Goal: Communication & Community: Answer question/provide support

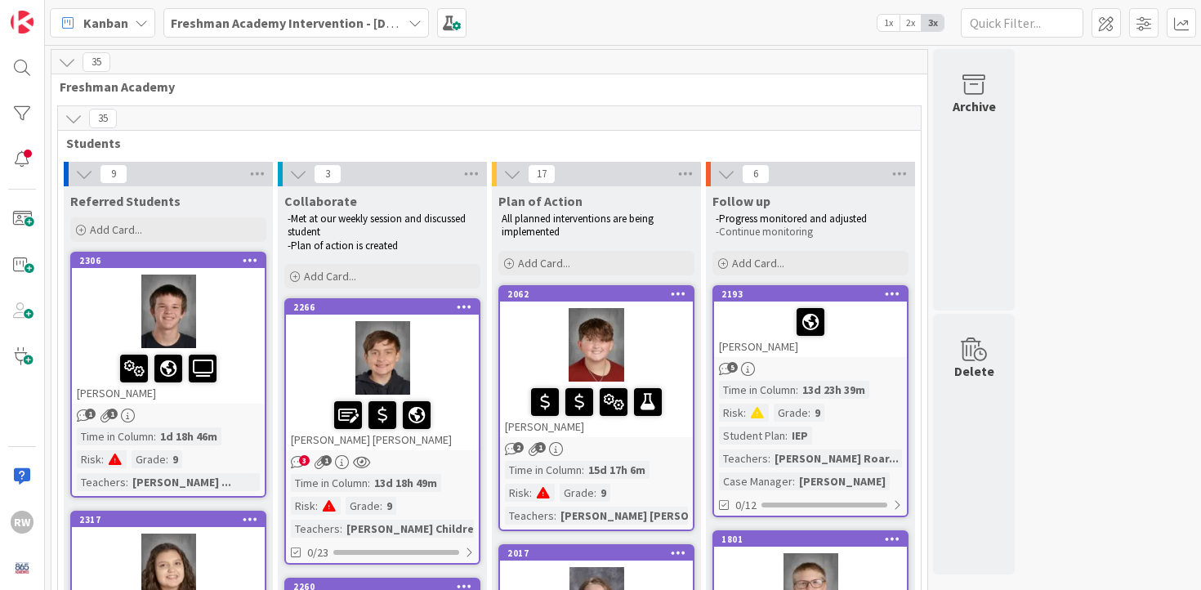
click at [907, 28] on span "2x" at bounding box center [910, 23] width 22 height 16
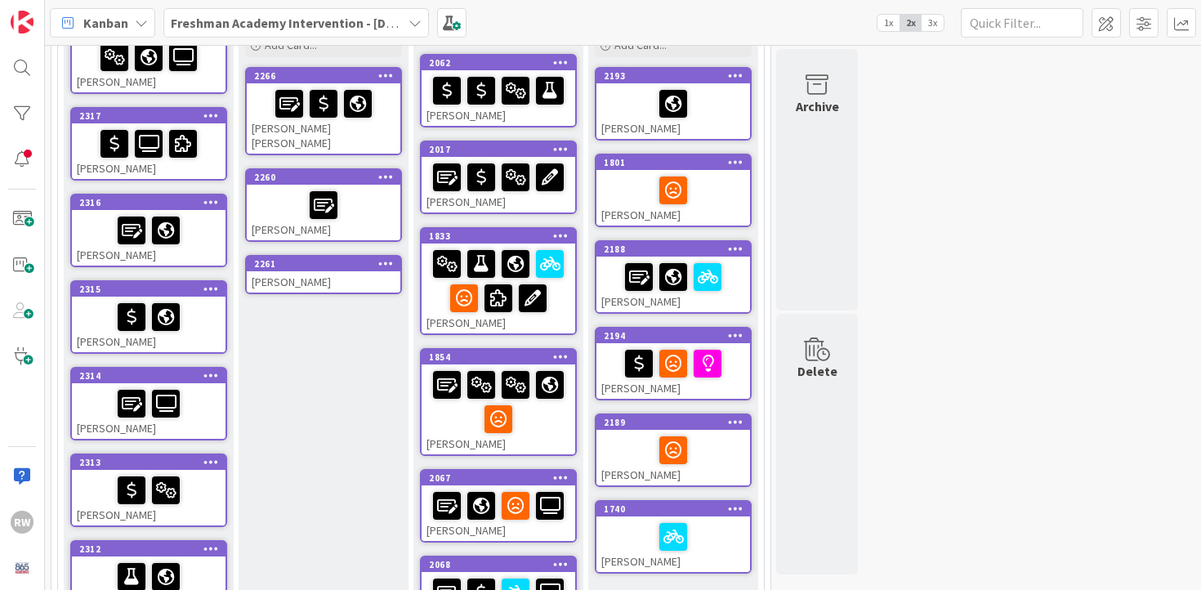
scroll to position [204, 0]
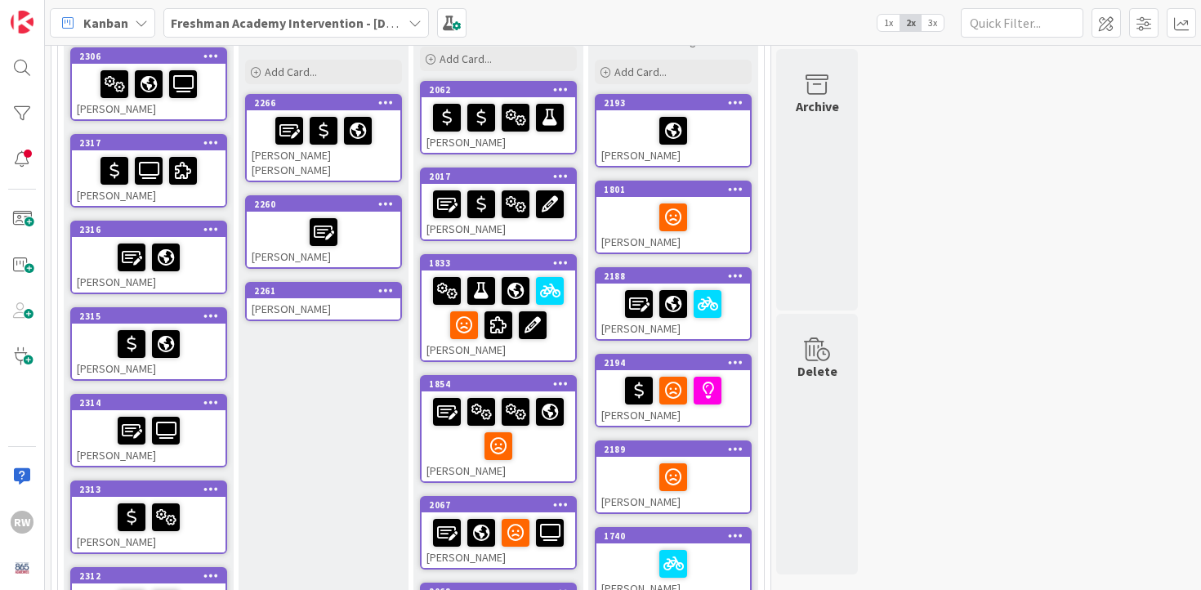
click at [154, 104] on div "[PERSON_NAME]" at bounding box center [149, 92] width 154 height 56
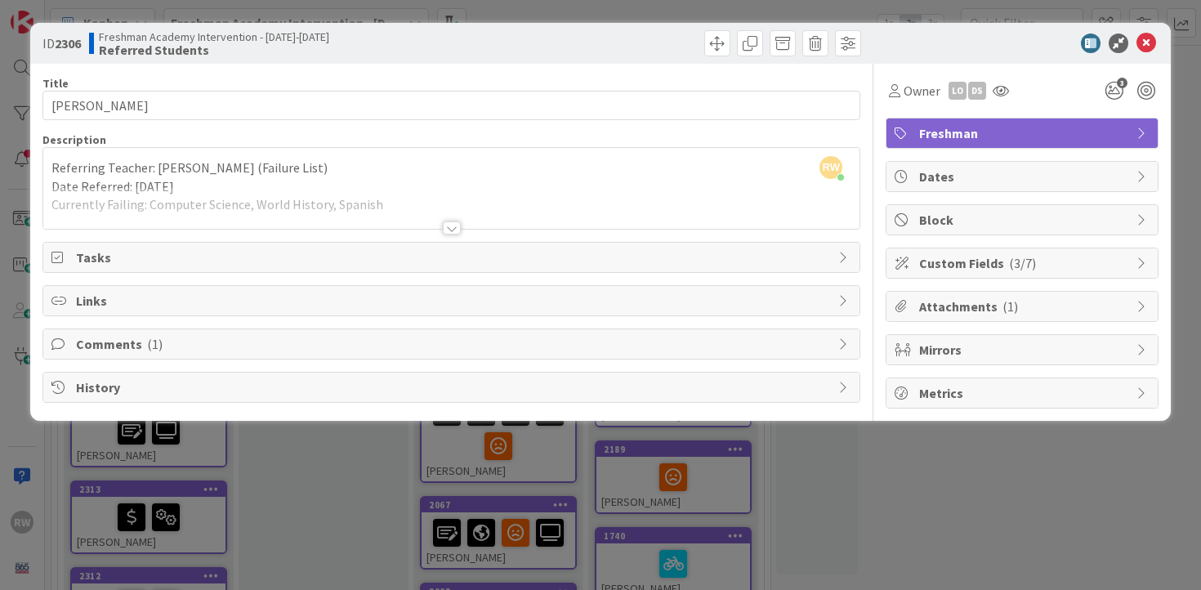
click at [180, 346] on span "Comments ( 1 )" at bounding box center [453, 344] width 755 height 20
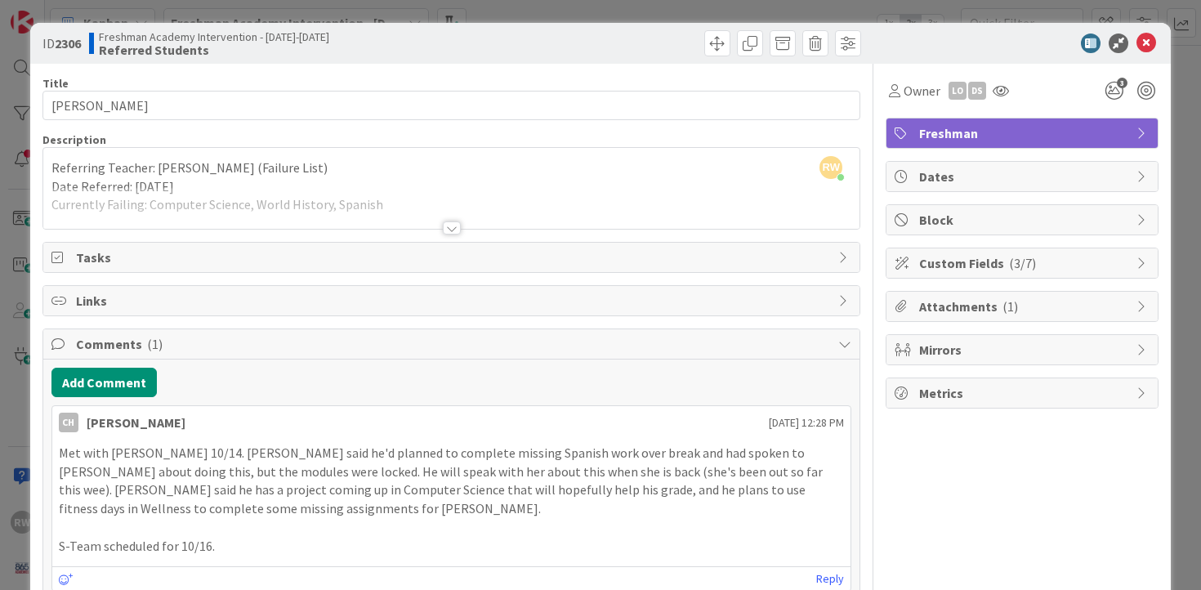
scroll to position [89, 0]
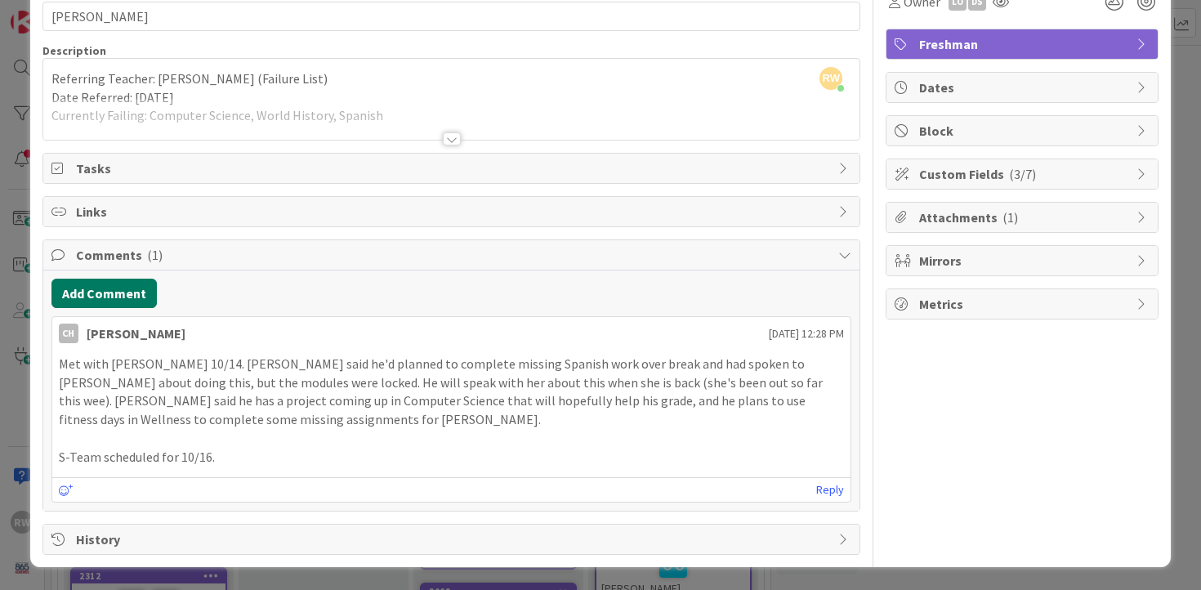
click at [118, 294] on button "Add Comment" at bounding box center [103, 293] width 105 height 29
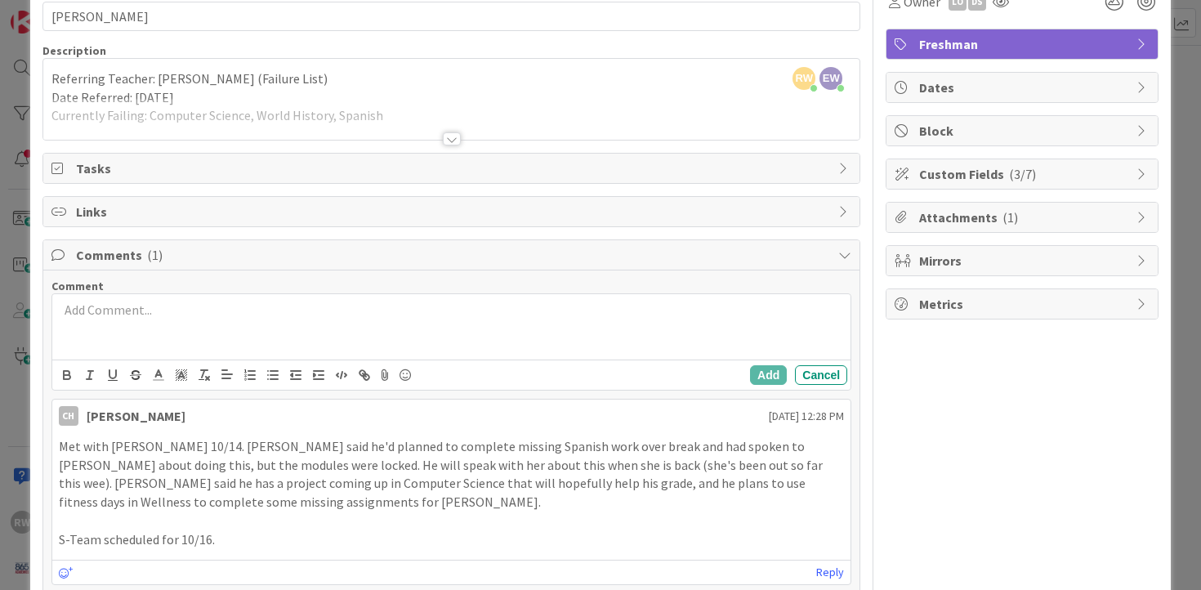
scroll to position [0, 0]
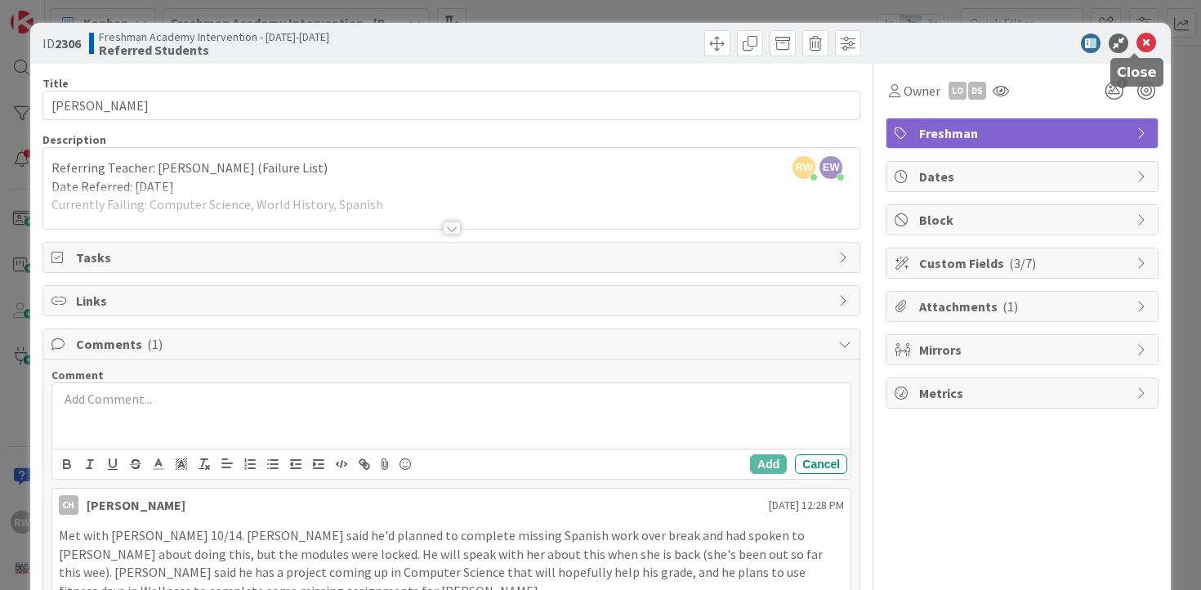
click at [1140, 43] on icon at bounding box center [1146, 43] width 20 height 20
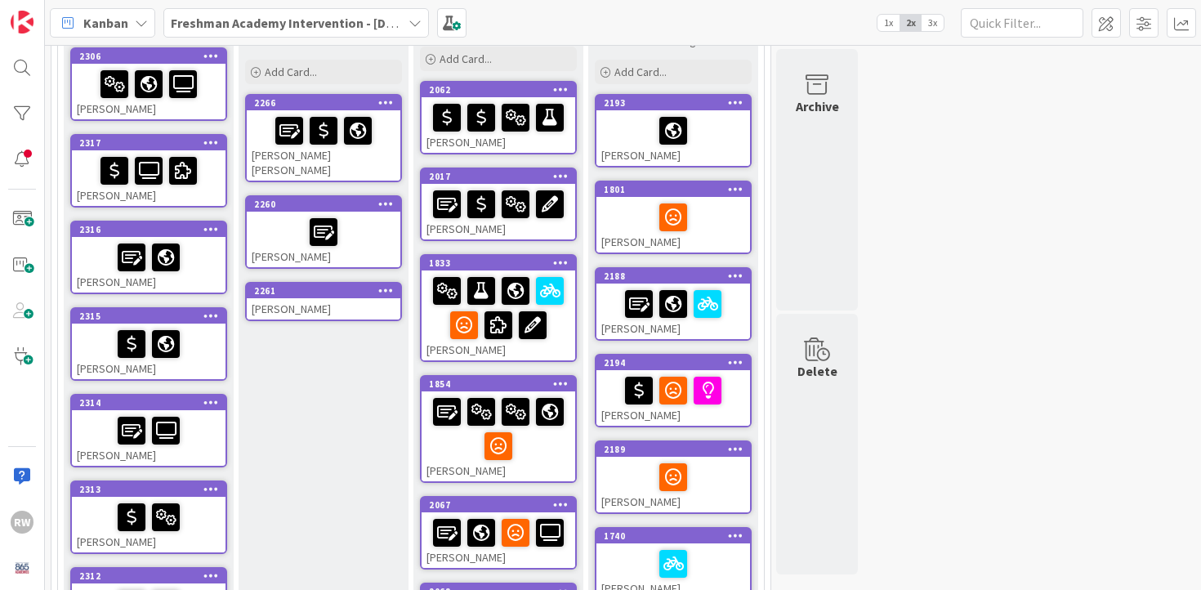
click at [207, 194] on div "[PERSON_NAME]" at bounding box center [149, 178] width 154 height 56
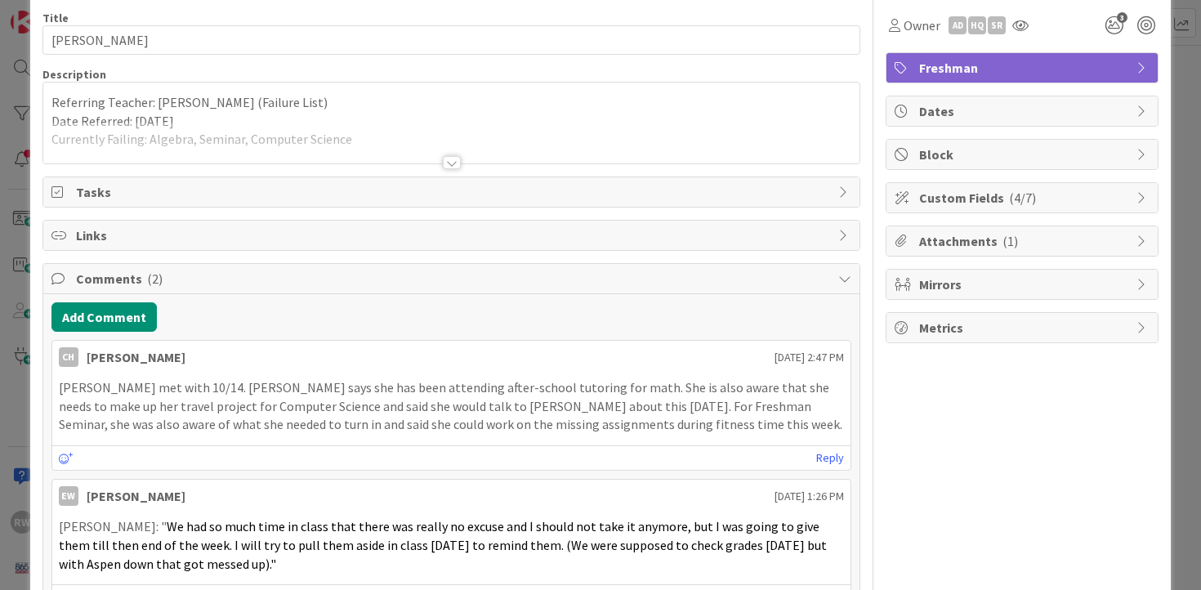
scroll to position [72, 0]
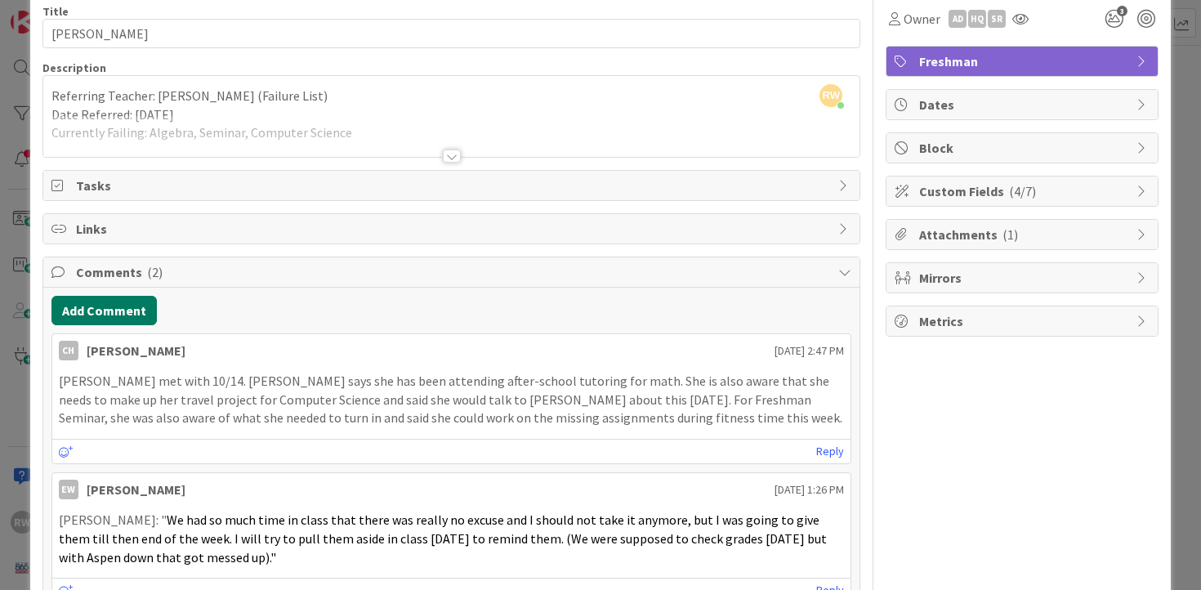
click at [123, 304] on button "Add Comment" at bounding box center [103, 310] width 105 height 29
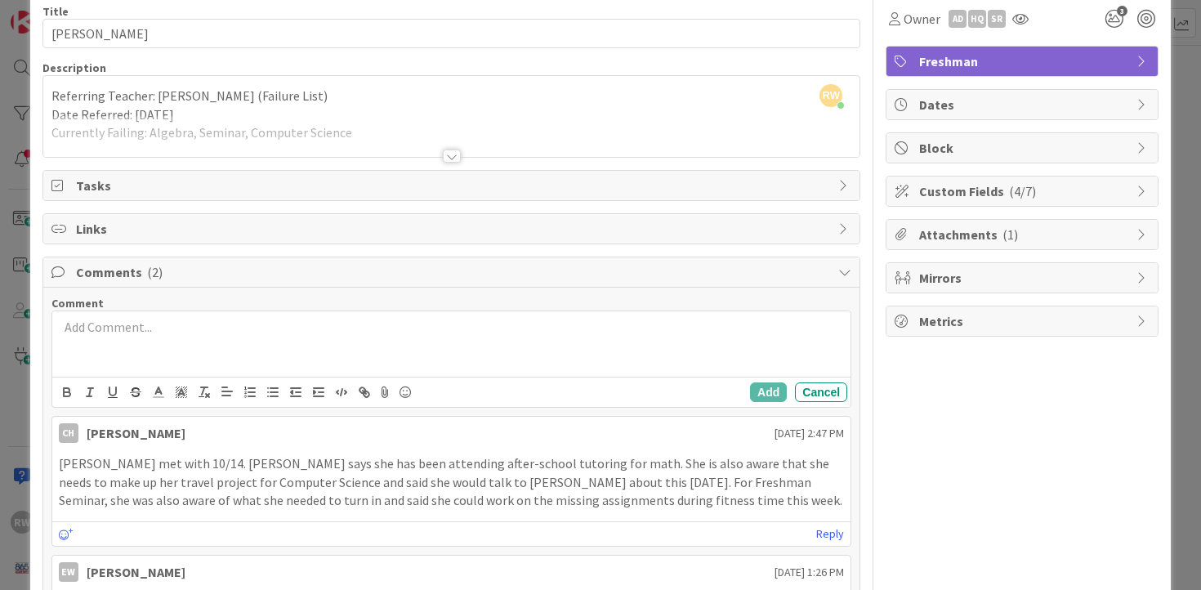
click at [298, 341] on div at bounding box center [451, 343] width 799 height 65
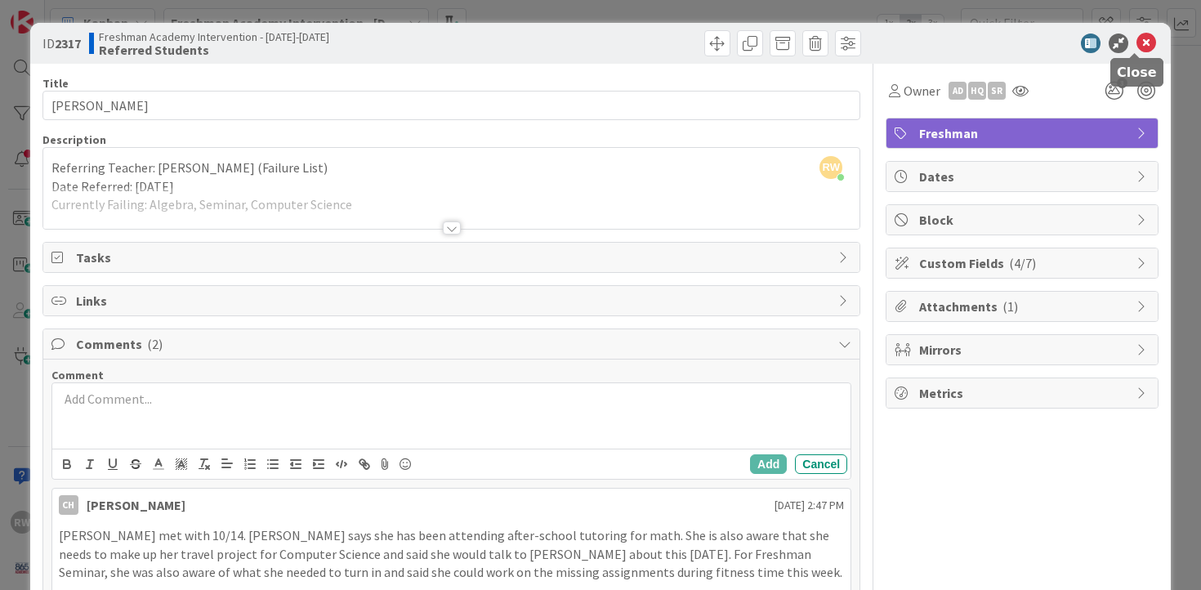
click at [1136, 35] on icon at bounding box center [1146, 43] width 20 height 20
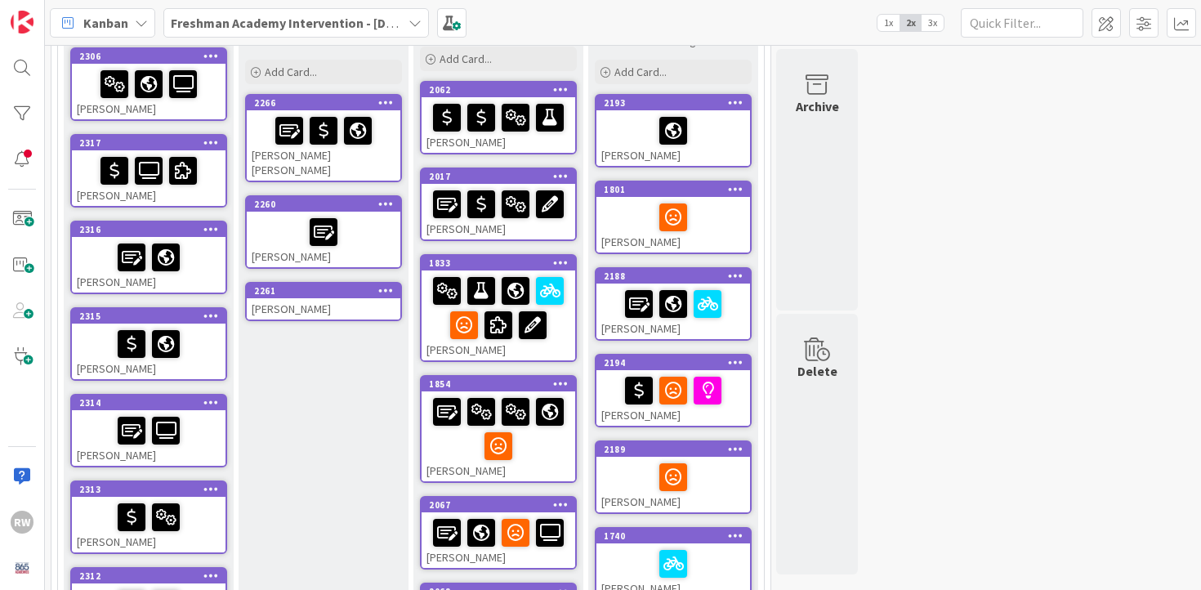
click at [194, 101] on div "[PERSON_NAME]" at bounding box center [149, 92] width 154 height 56
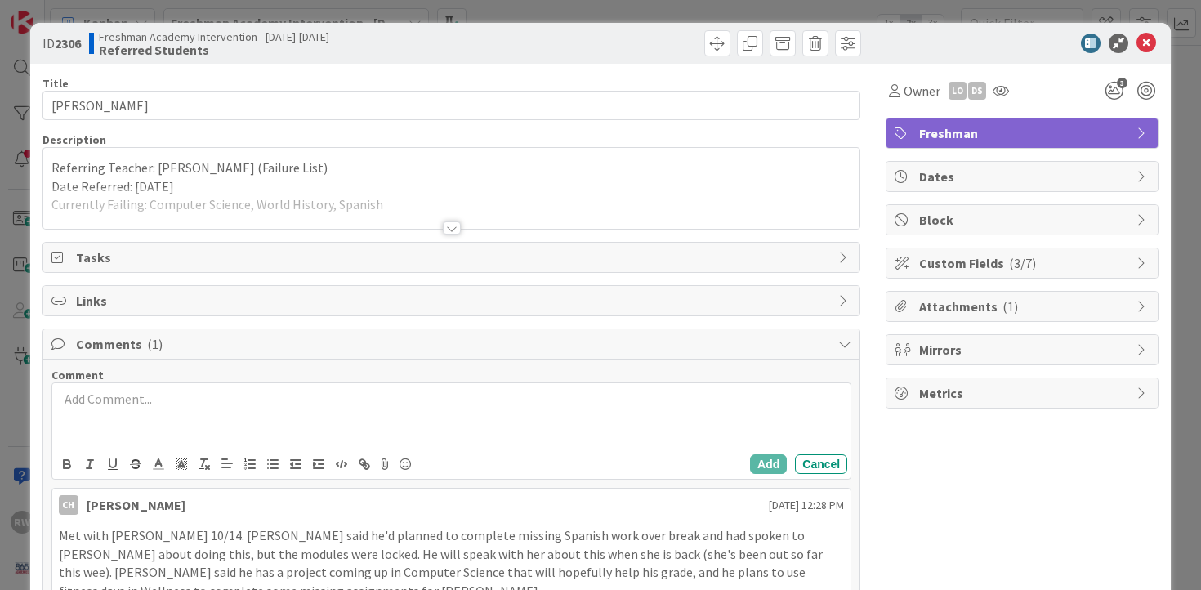
click at [115, 398] on p at bounding box center [452, 399] width 786 height 19
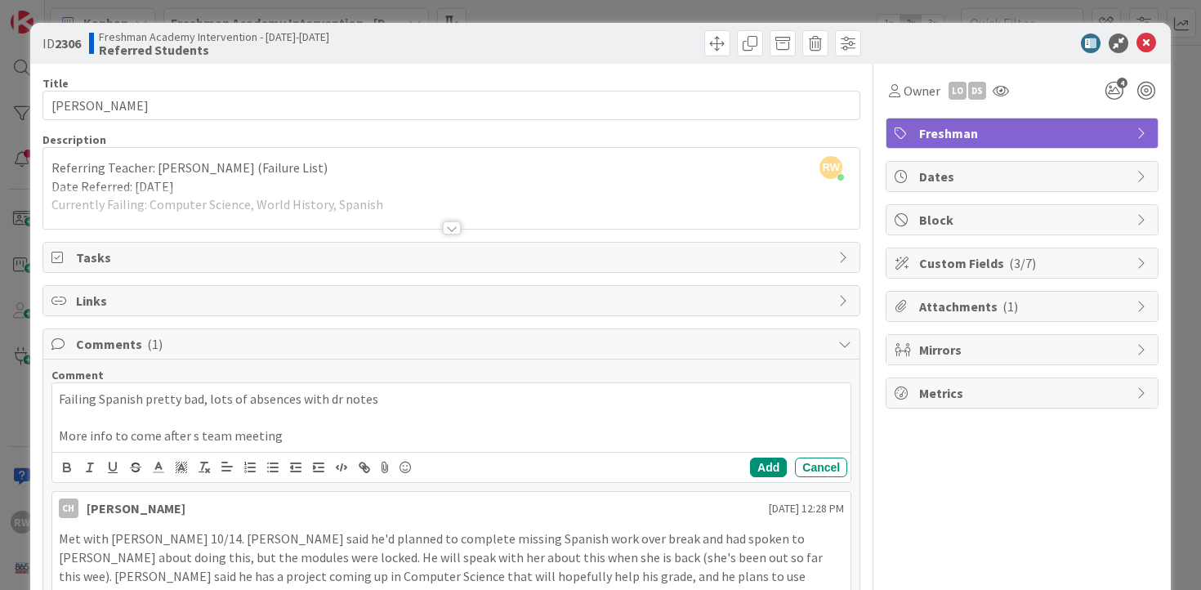
click at [189, 440] on p "More info to come after s team meeting" at bounding box center [452, 435] width 786 height 19
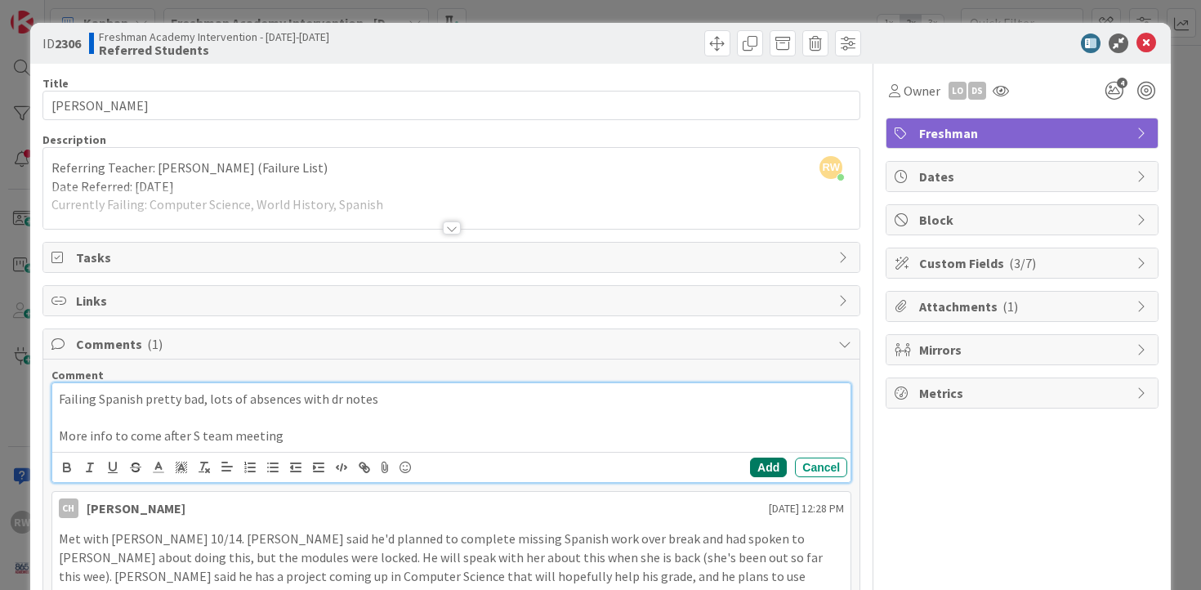
click at [751, 469] on button "Add" at bounding box center [768, 467] width 37 height 20
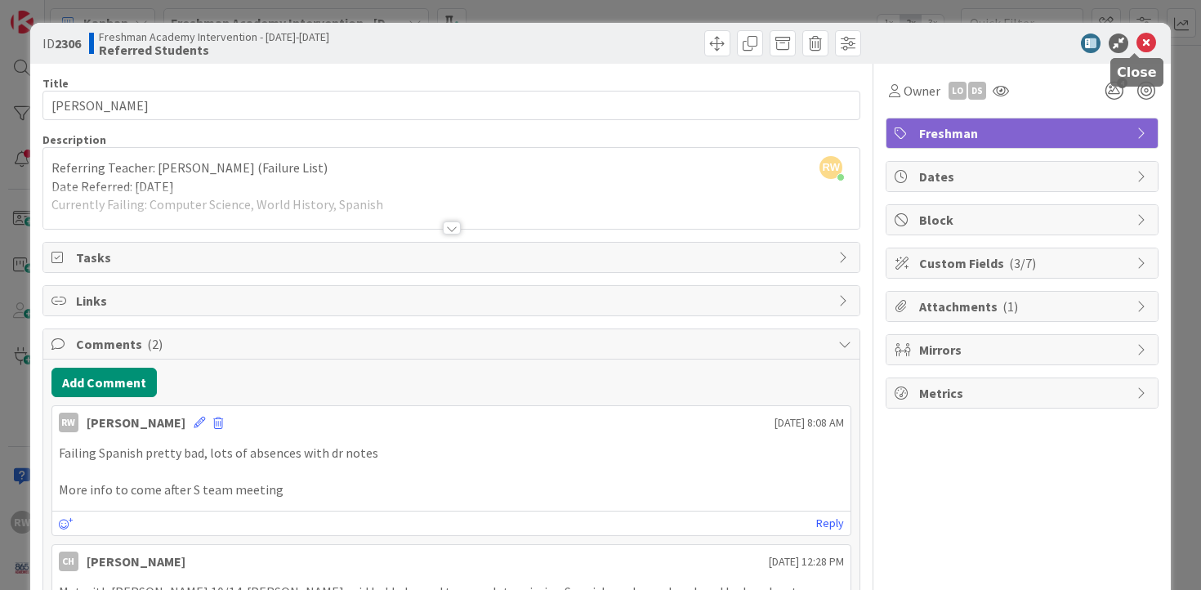
click at [1136, 43] on icon at bounding box center [1146, 43] width 20 height 20
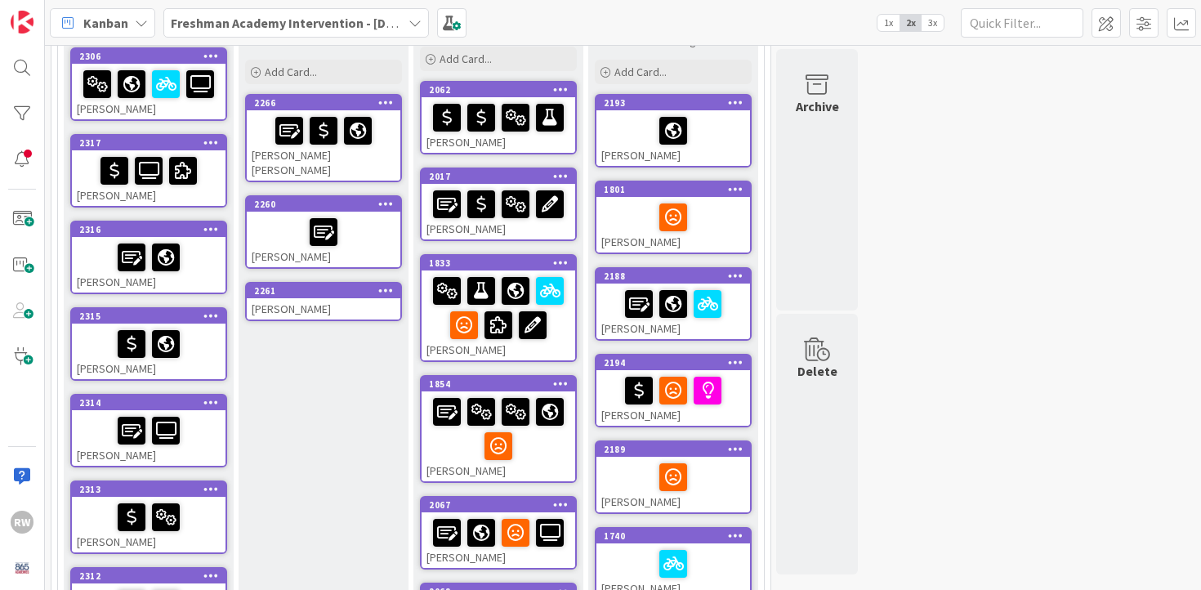
click at [207, 189] on div "[PERSON_NAME]" at bounding box center [149, 178] width 154 height 56
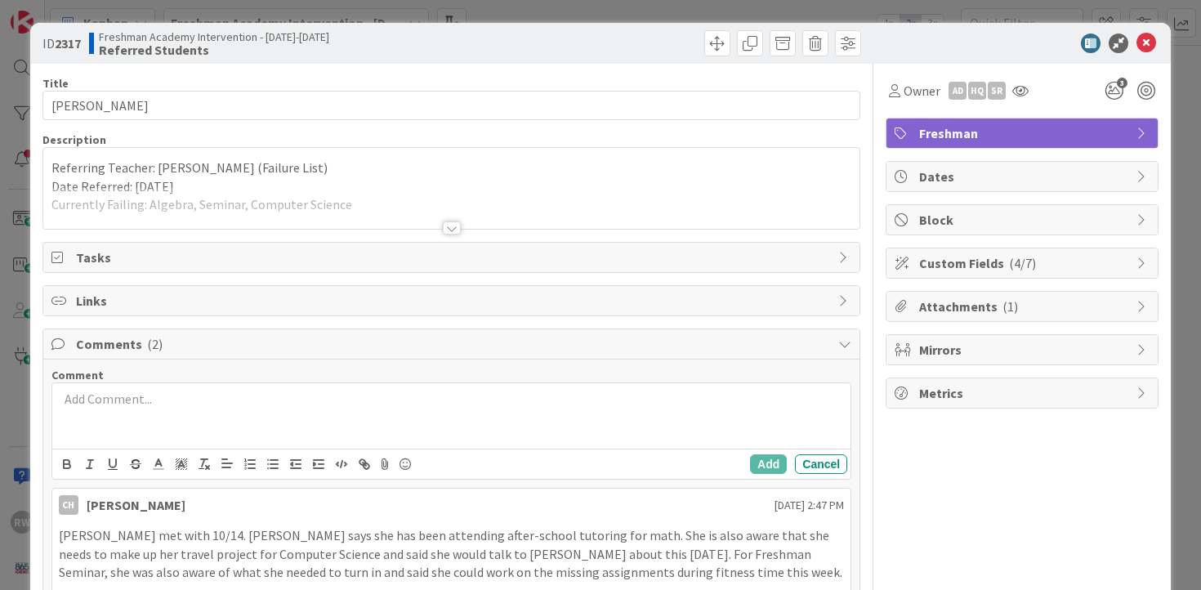
click at [169, 408] on div at bounding box center [451, 415] width 799 height 65
click at [448, 229] on div at bounding box center [452, 227] width 18 height 13
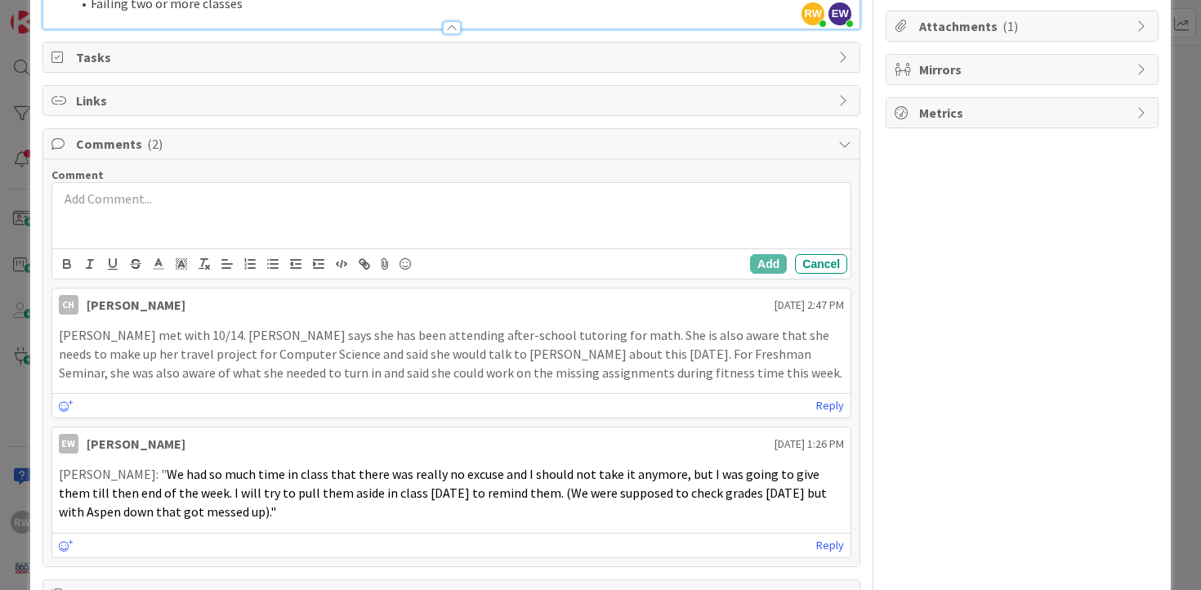
scroll to position [274, 0]
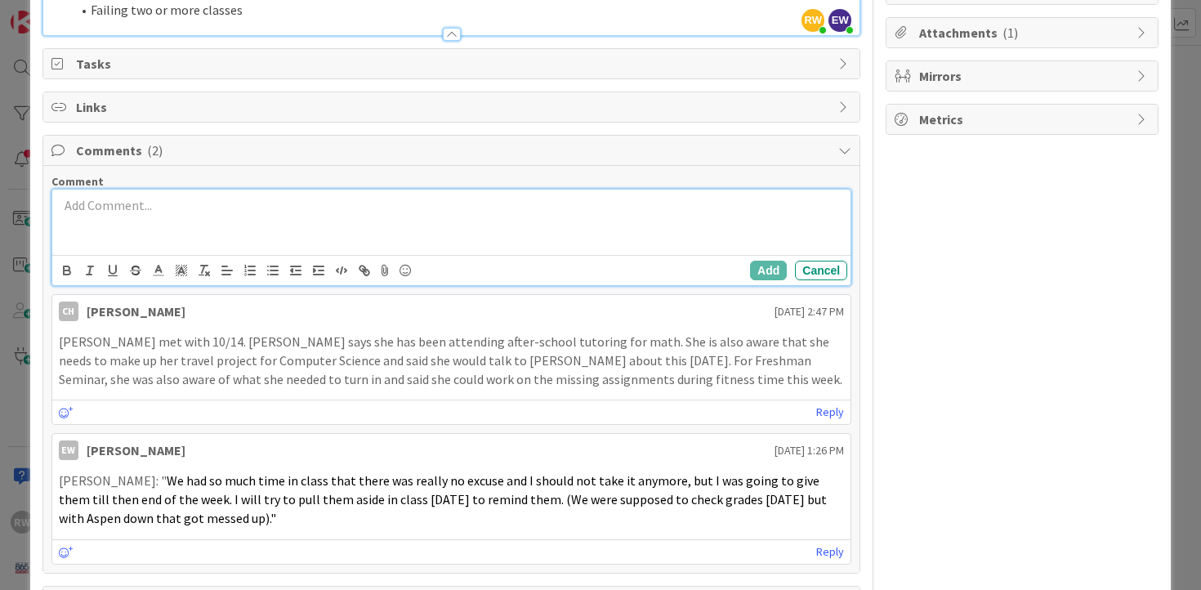
click at [152, 212] on p at bounding box center [452, 205] width 786 height 19
click at [192, 206] on p "Tried to move to year long - refused - strugglin" at bounding box center [452, 205] width 786 height 19
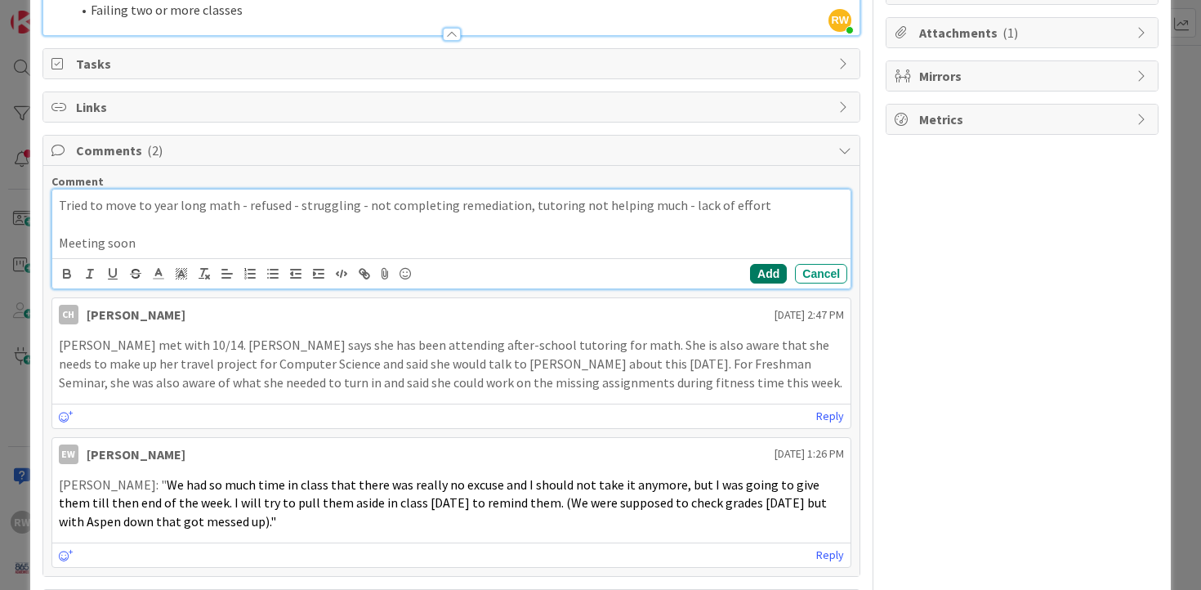
click at [754, 281] on button "Add" at bounding box center [768, 274] width 37 height 20
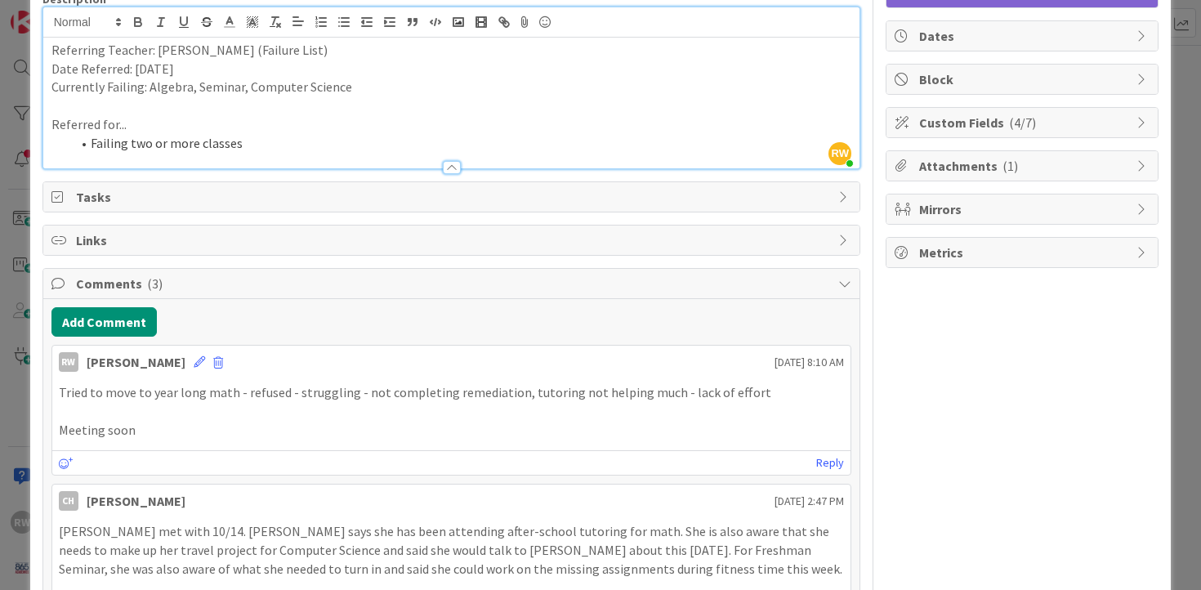
scroll to position [0, 0]
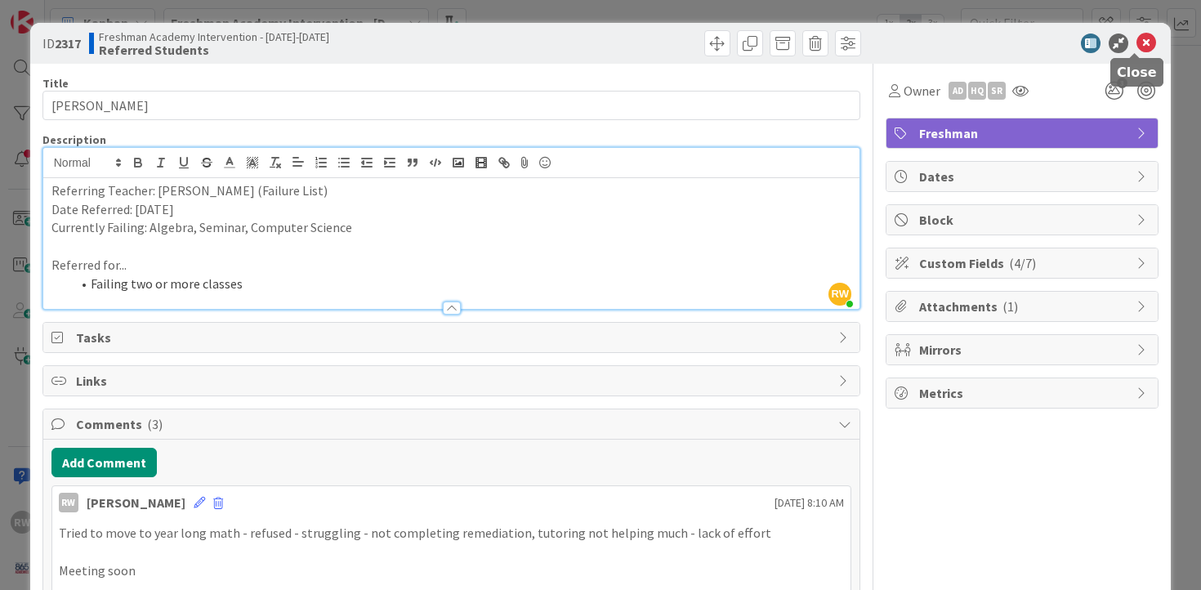
click at [1136, 37] on icon at bounding box center [1146, 43] width 20 height 20
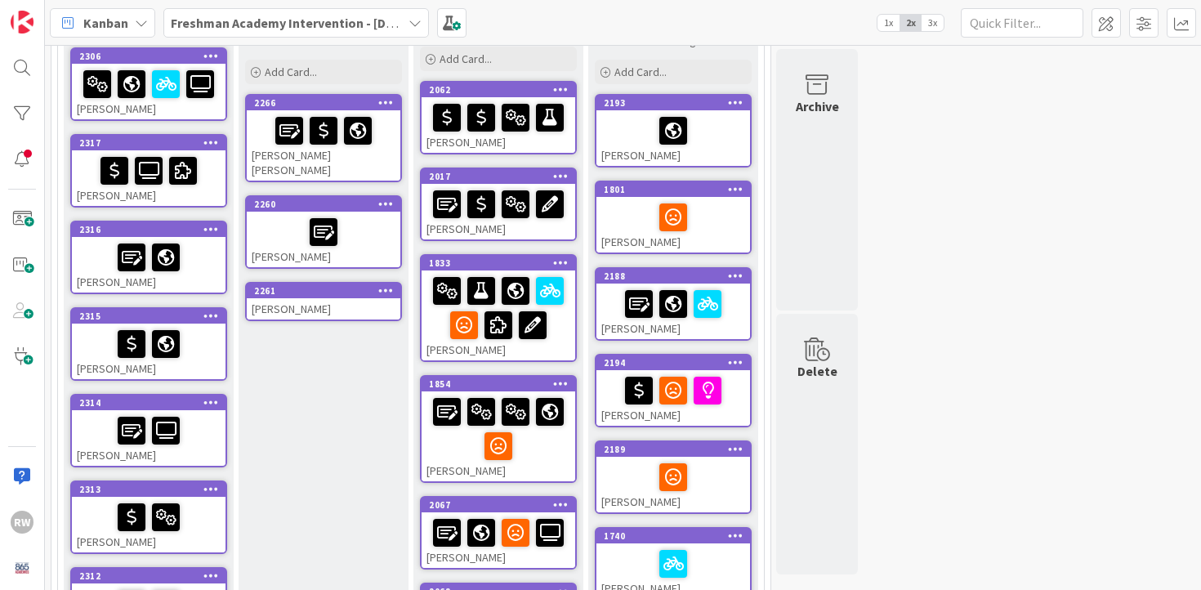
click at [205, 272] on div at bounding box center [149, 257] width 144 height 34
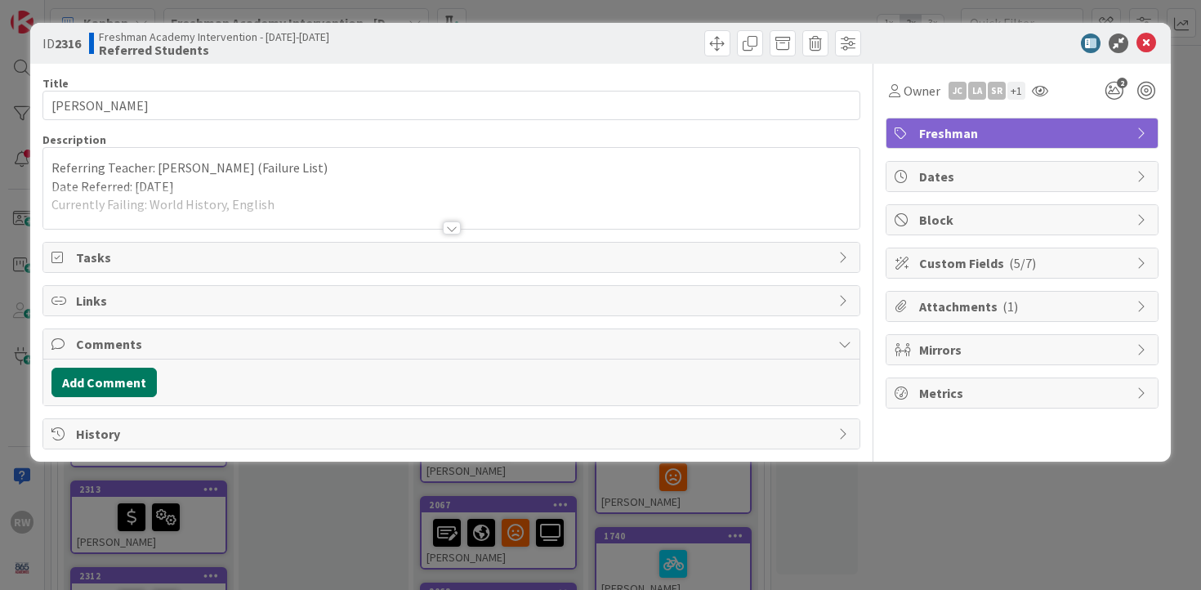
click at [114, 381] on button "Add Comment" at bounding box center [103, 382] width 105 height 29
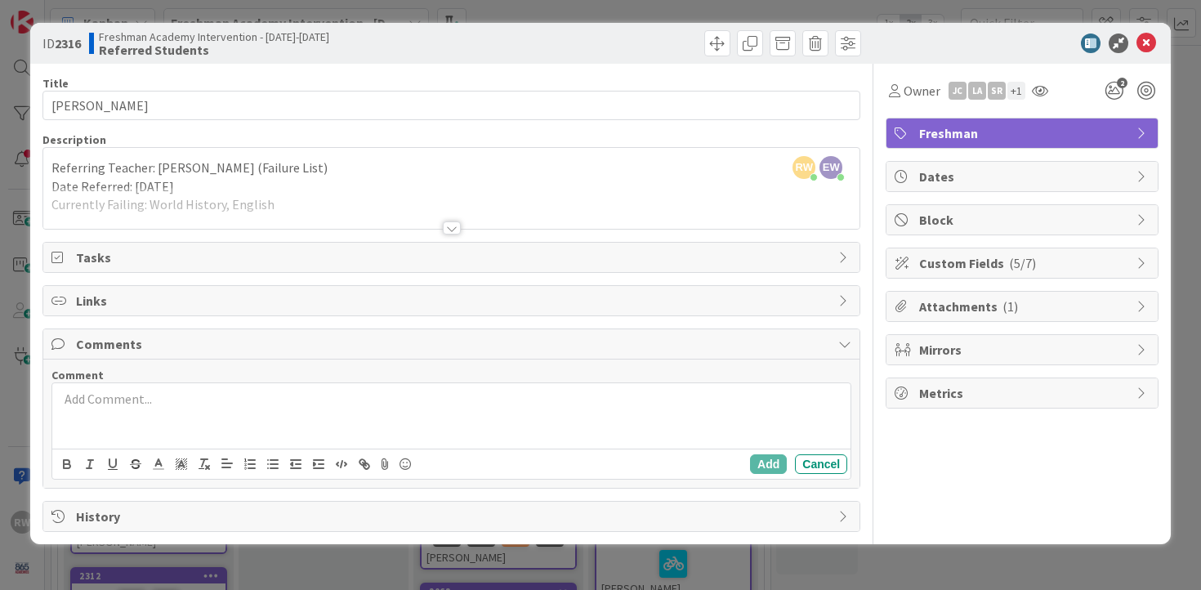
click at [274, 430] on div at bounding box center [451, 415] width 799 height 65
click at [136, 402] on p "Contacting mpm helps" at bounding box center [452, 399] width 786 height 19
click at [157, 421] on p "Frequently absent, suspended for vaping" at bounding box center [452, 417] width 786 height 19
click at [373, 417] on p "Frequently absent (medical), suspended for vaping" at bounding box center [452, 417] width 786 height 19
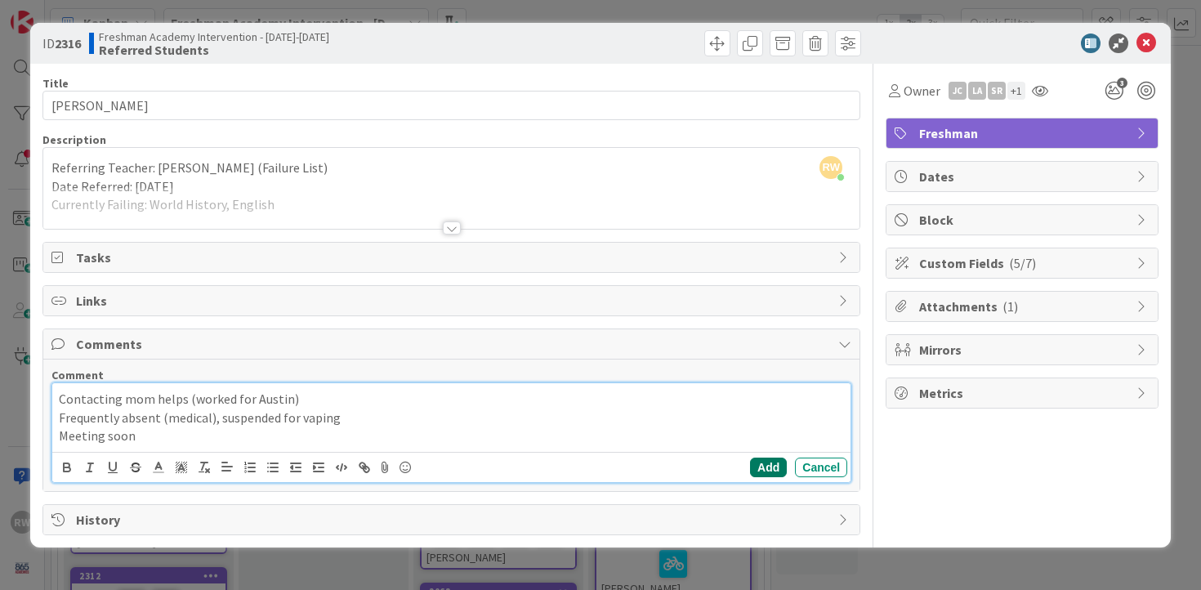
click at [767, 466] on button "Add" at bounding box center [768, 467] width 37 height 20
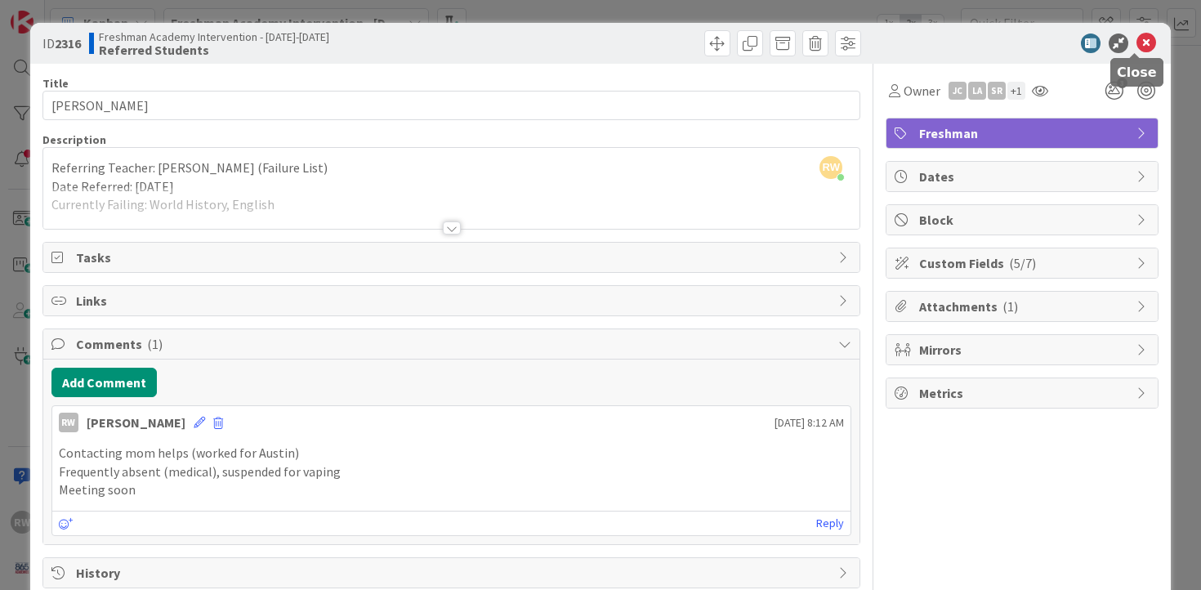
click at [1136, 44] on icon at bounding box center [1146, 43] width 20 height 20
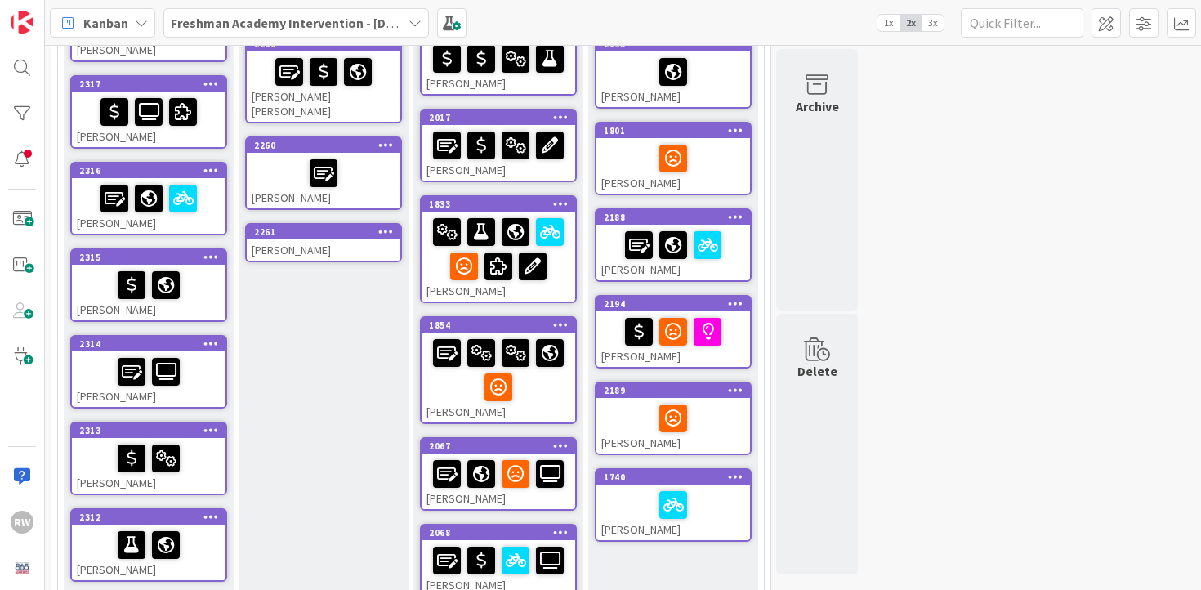
scroll to position [266, 0]
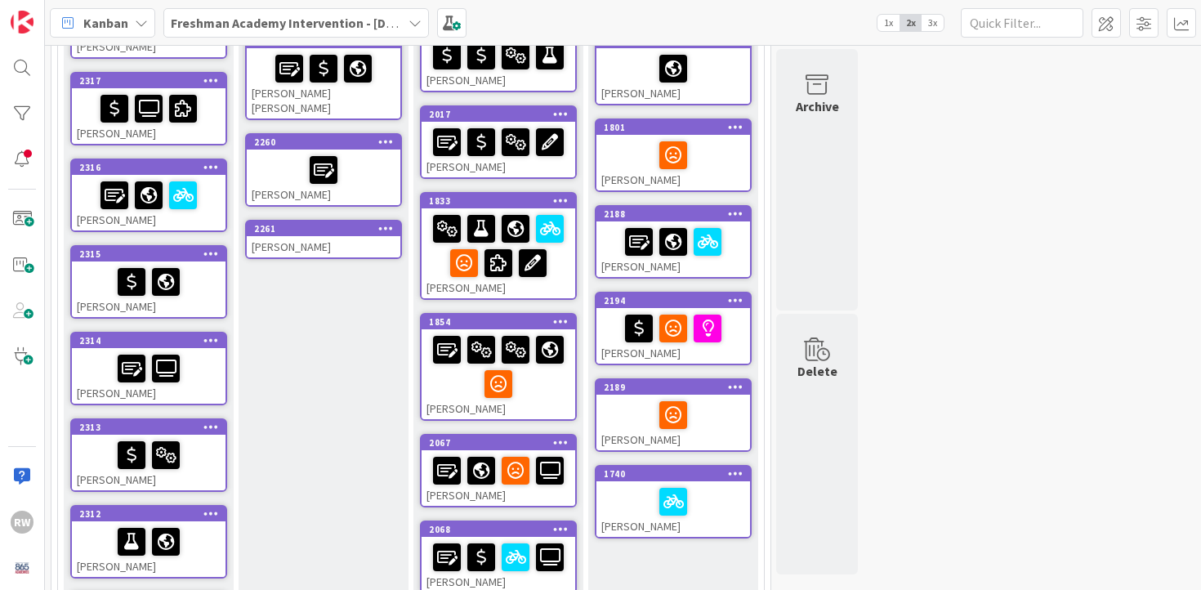
click at [203, 283] on div at bounding box center [149, 282] width 144 height 34
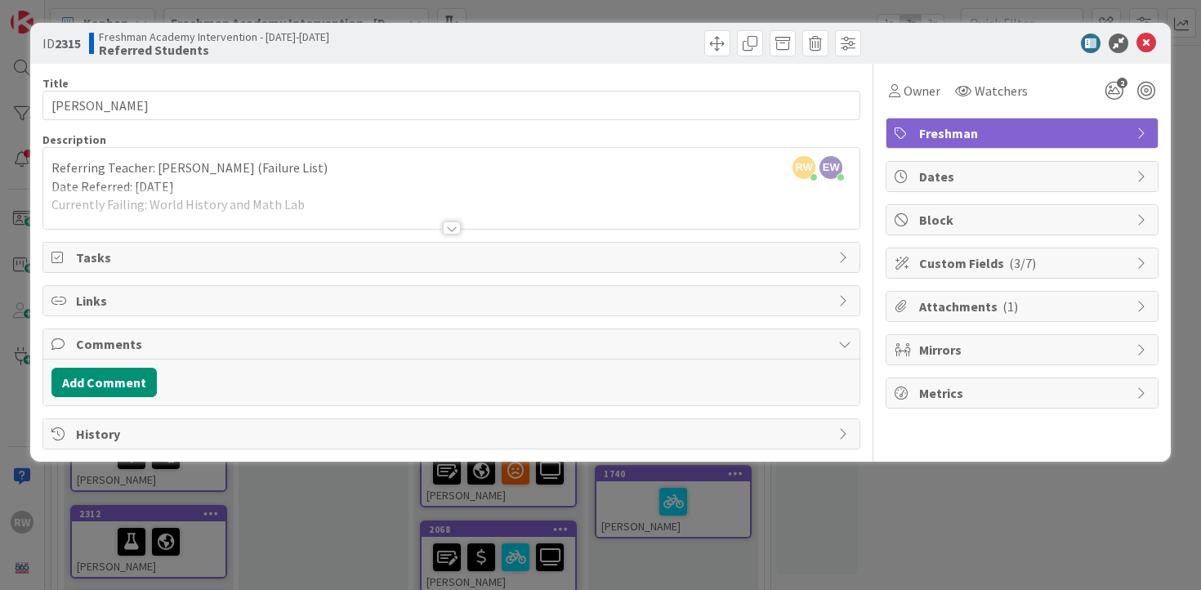
click at [451, 225] on div at bounding box center [452, 227] width 18 height 13
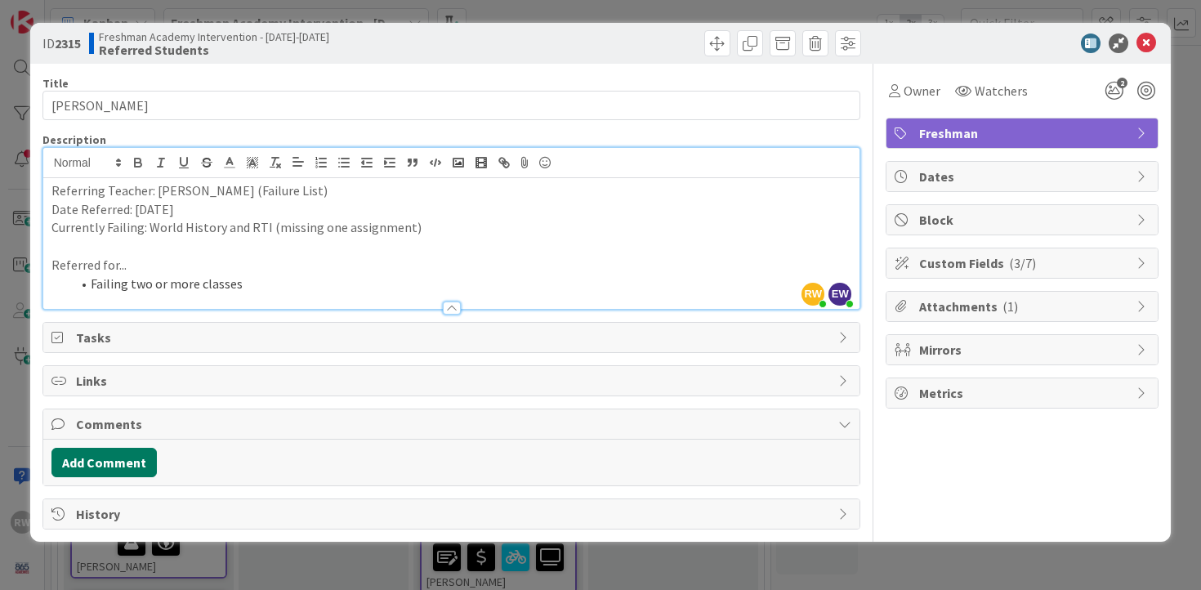
click at [86, 467] on button "Add Comment" at bounding box center [103, 462] width 105 height 29
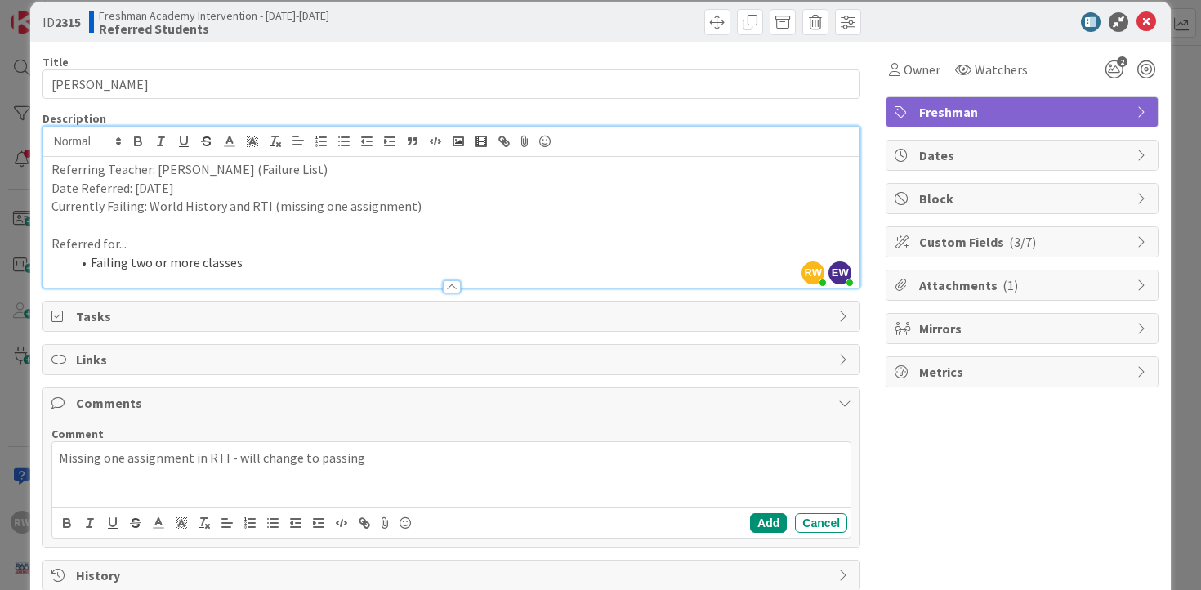
scroll to position [57, 0]
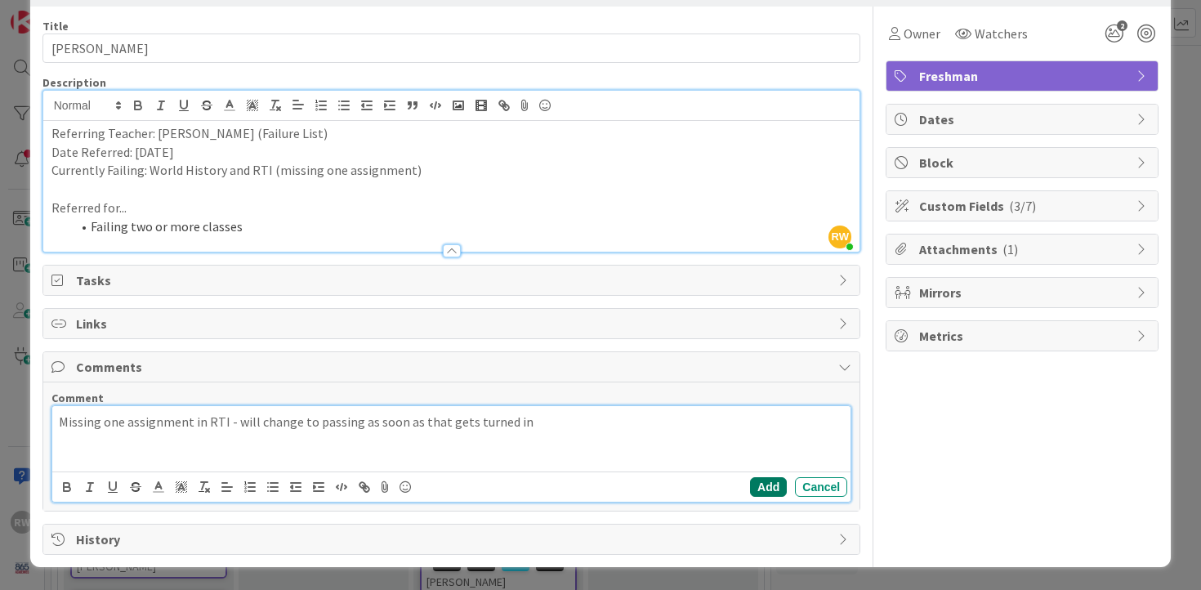
click at [755, 487] on button "Add" at bounding box center [768, 487] width 37 height 20
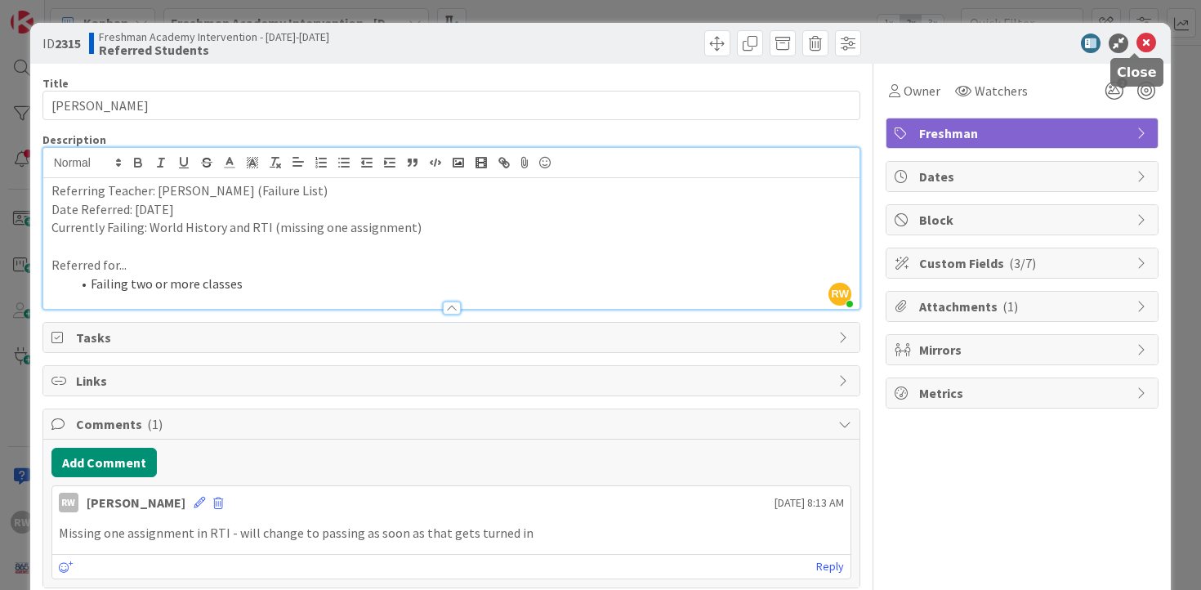
click at [1140, 45] on icon at bounding box center [1146, 43] width 20 height 20
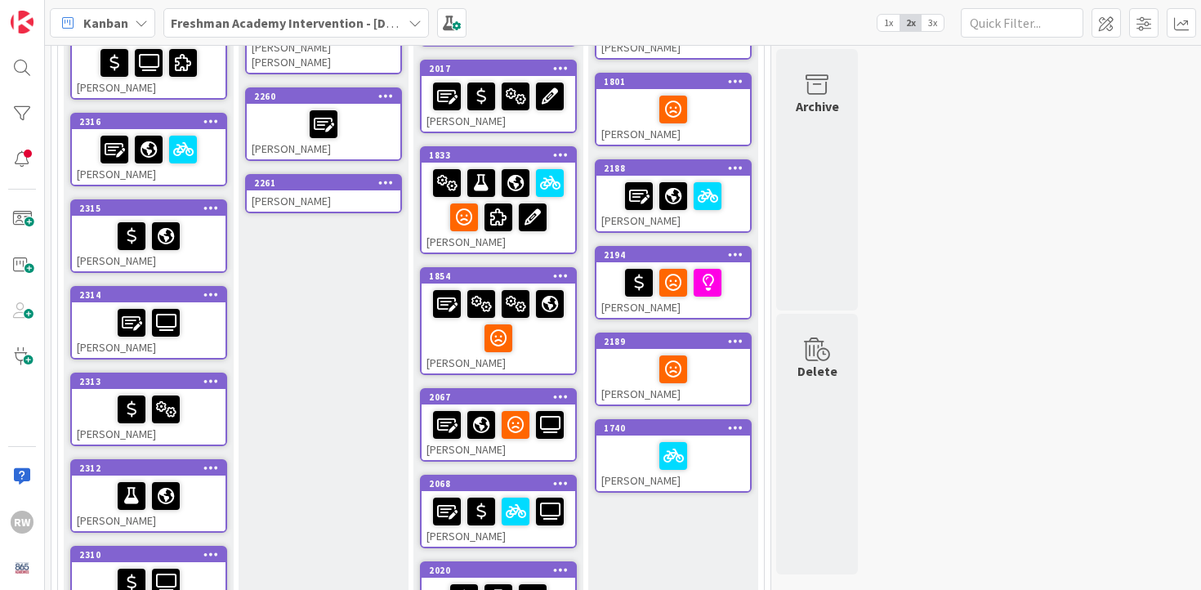
scroll to position [323, 0]
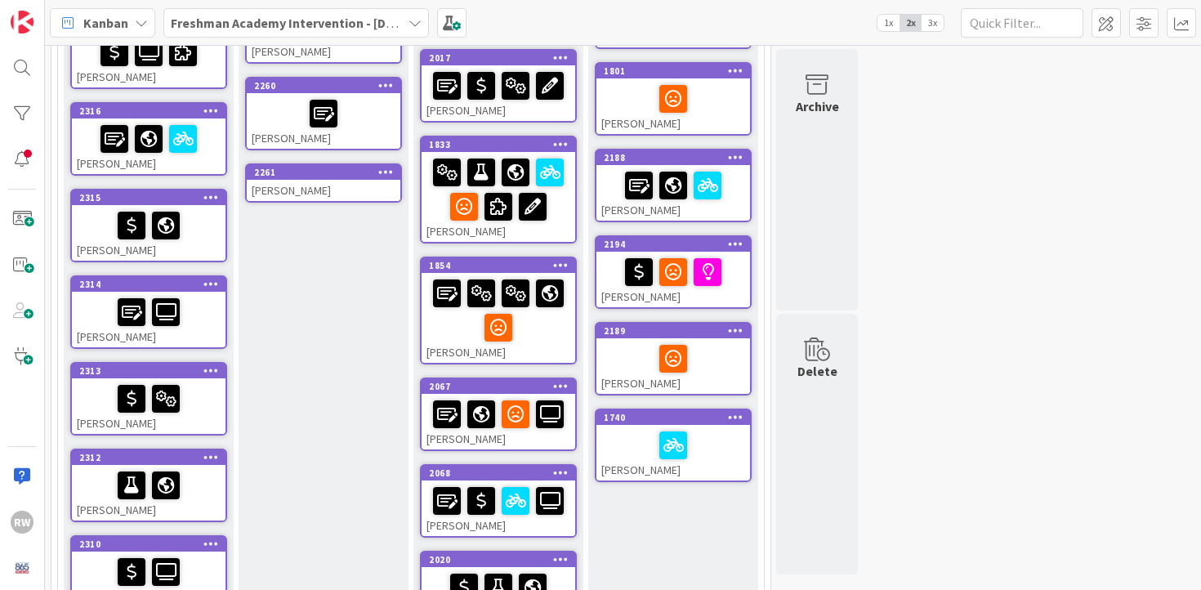
click at [215, 317] on div at bounding box center [149, 312] width 144 height 34
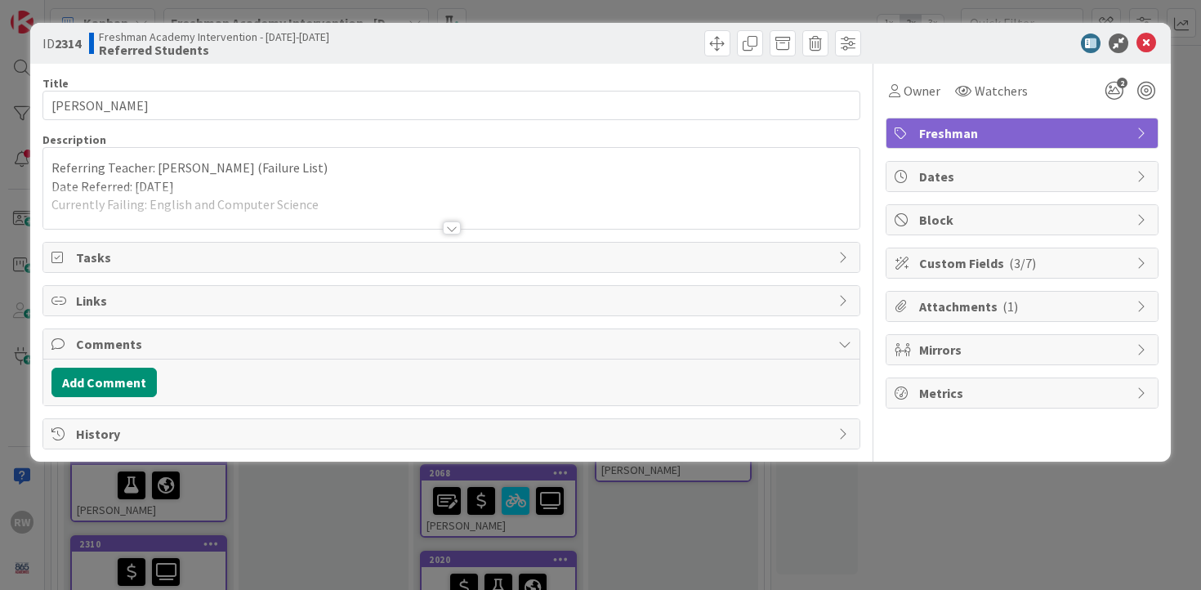
click at [452, 227] on div at bounding box center [452, 227] width 18 height 13
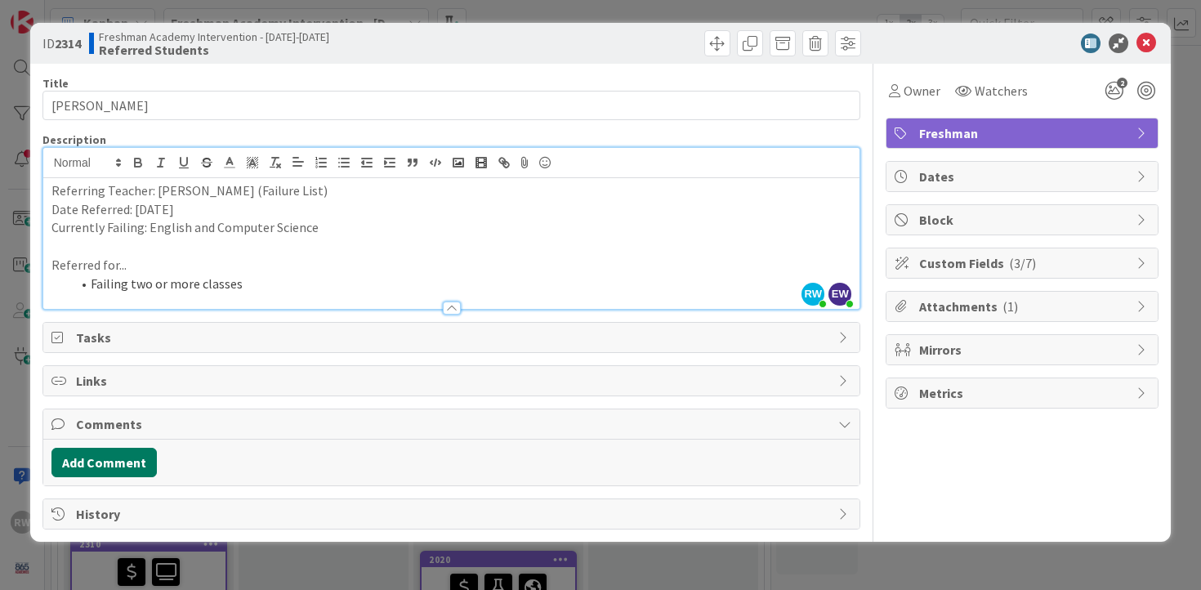
click at [126, 460] on button "Add Comment" at bounding box center [103, 462] width 105 height 29
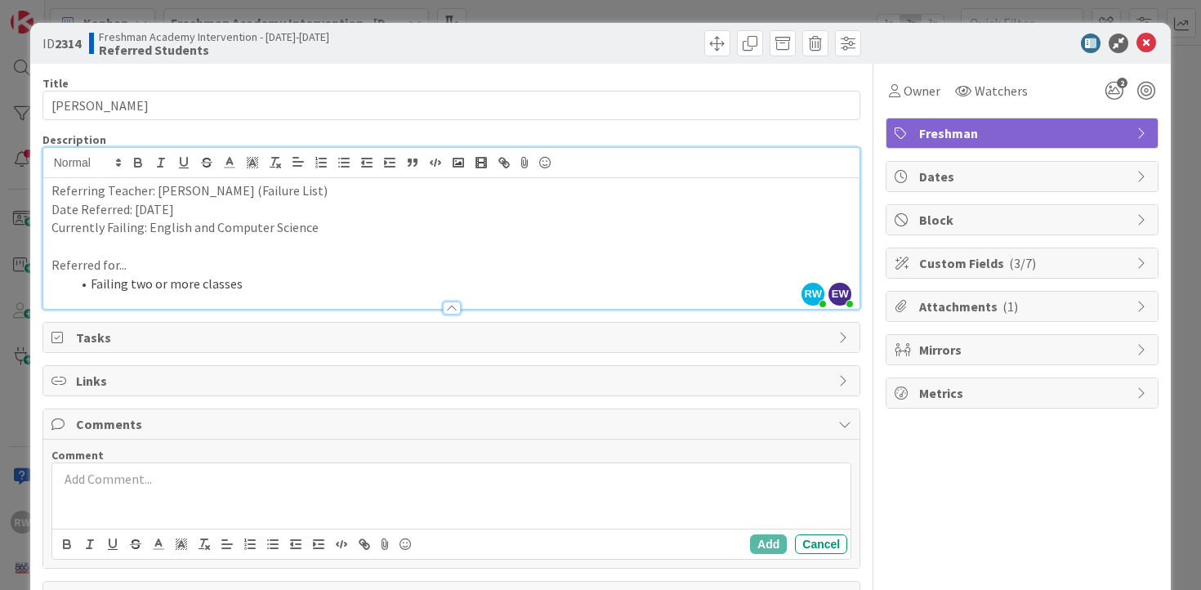
scroll to position [57, 0]
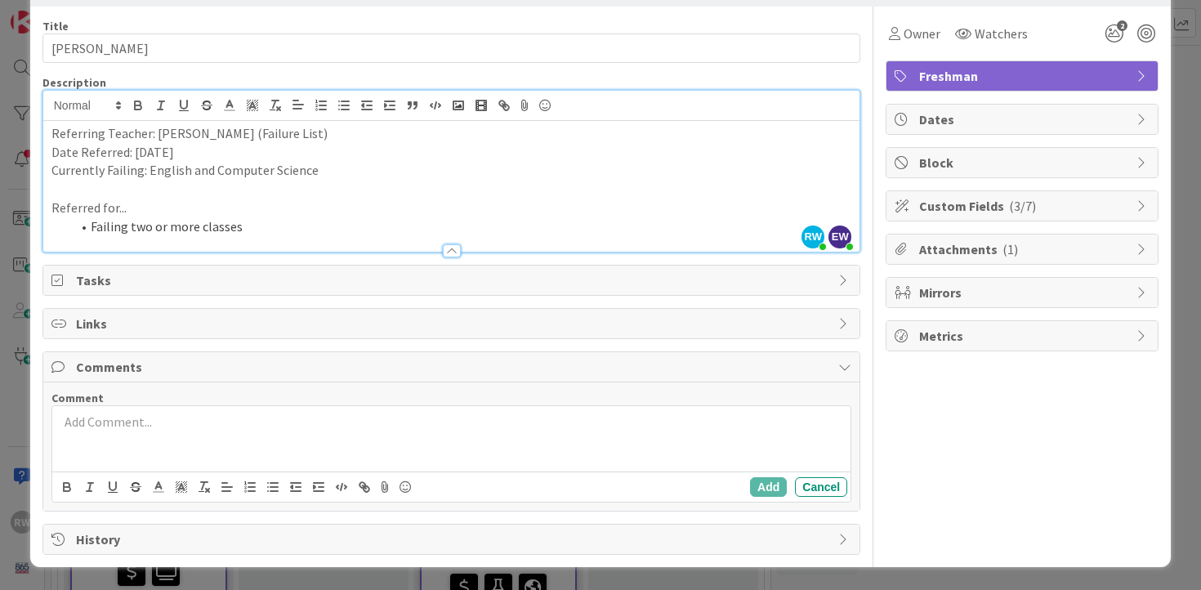
click at [340, 421] on p at bounding box center [452, 421] width 786 height 19
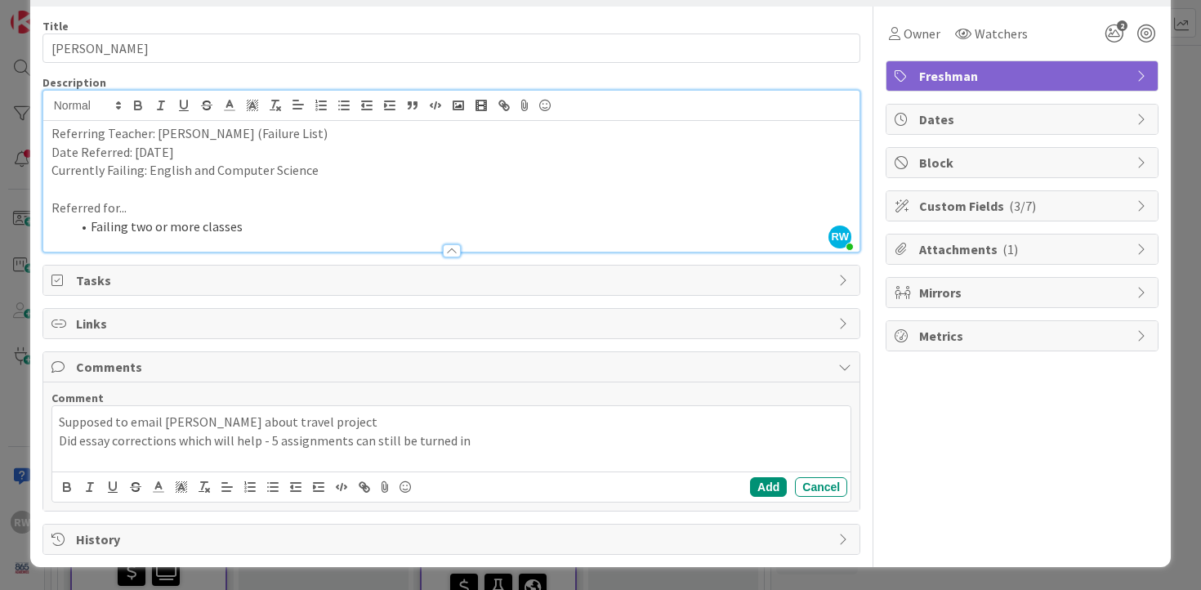
click at [53, 441] on div "Supposed to email [PERSON_NAME] about travel project Did essay corrections whic…" at bounding box center [451, 438] width 799 height 65
click at [763, 488] on button "Add" at bounding box center [768, 487] width 37 height 20
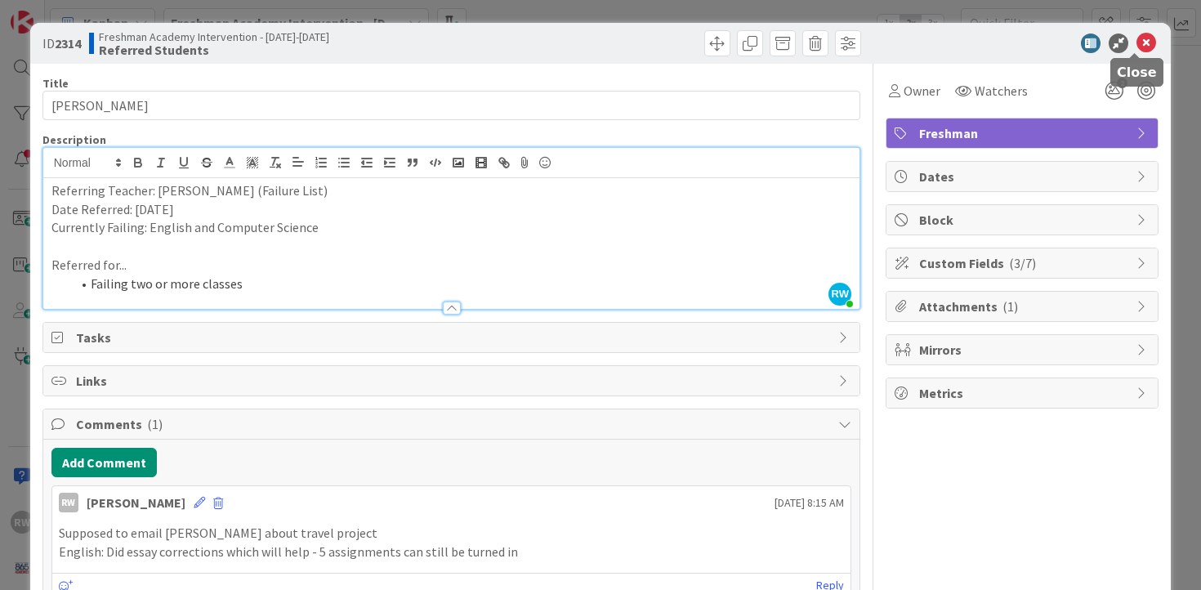
click at [1136, 43] on icon at bounding box center [1146, 43] width 20 height 20
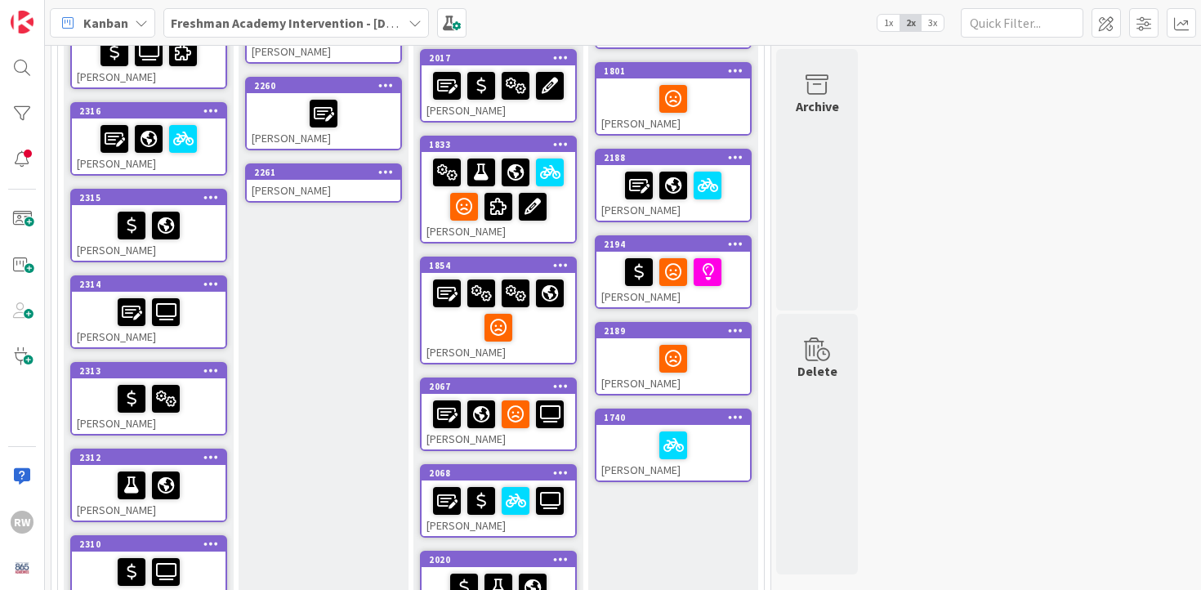
click at [208, 403] on div at bounding box center [149, 398] width 144 height 34
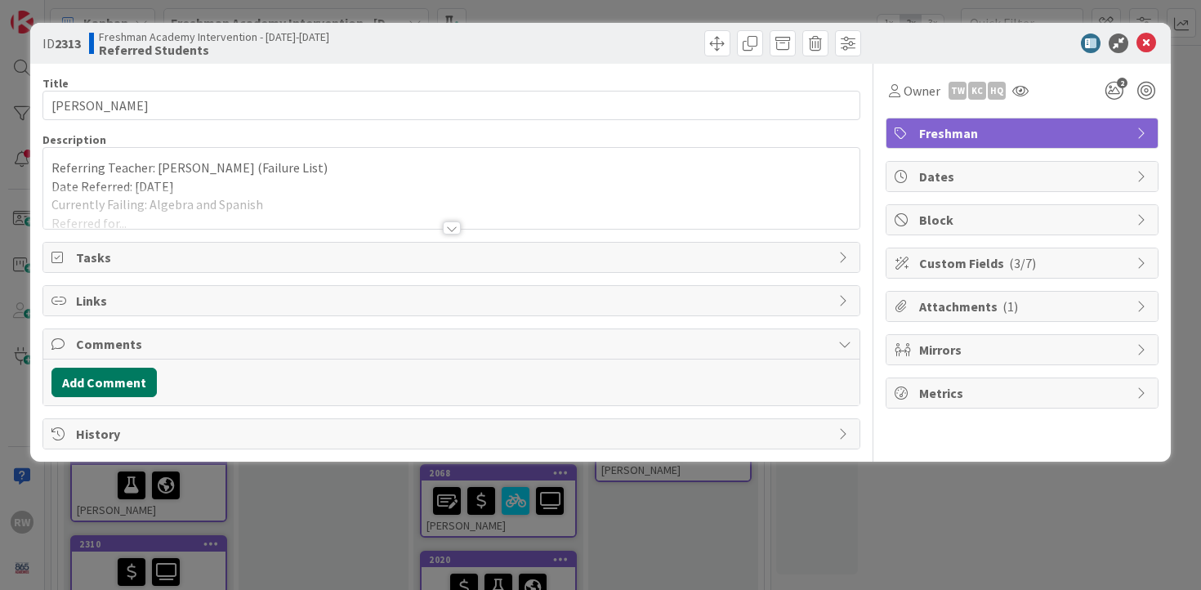
click at [100, 386] on button "Add Comment" at bounding box center [103, 382] width 105 height 29
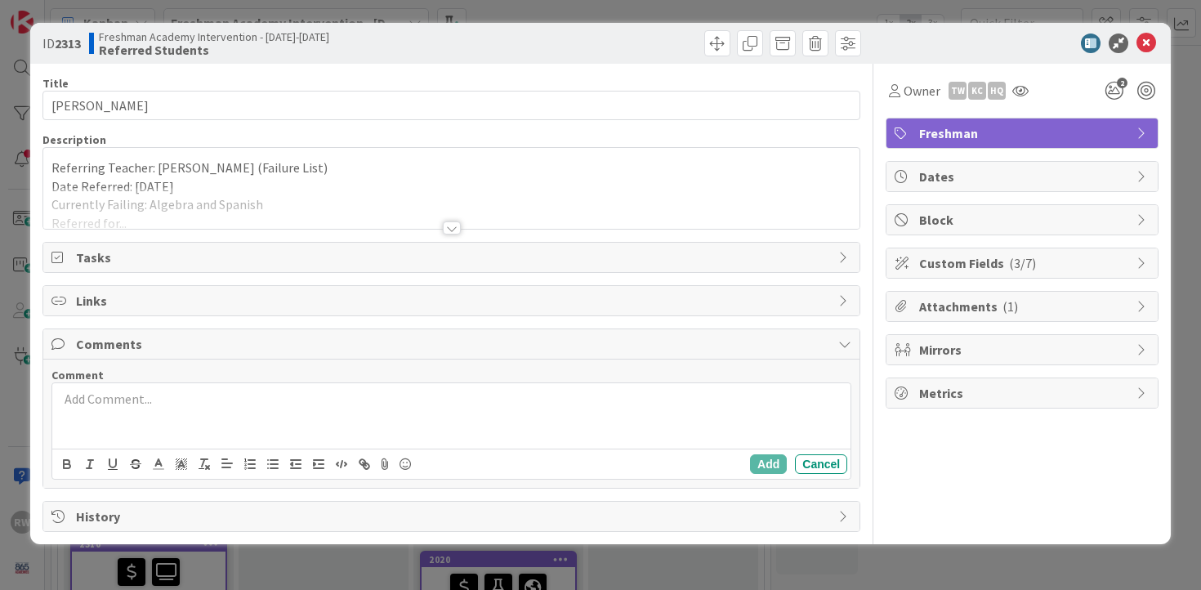
click at [124, 398] on p at bounding box center [452, 399] width 786 height 19
click at [157, 402] on p "Moved to year long for a day, cried, got moved back" at bounding box center [452, 399] width 786 height 19
click at [454, 228] on div at bounding box center [452, 227] width 18 height 13
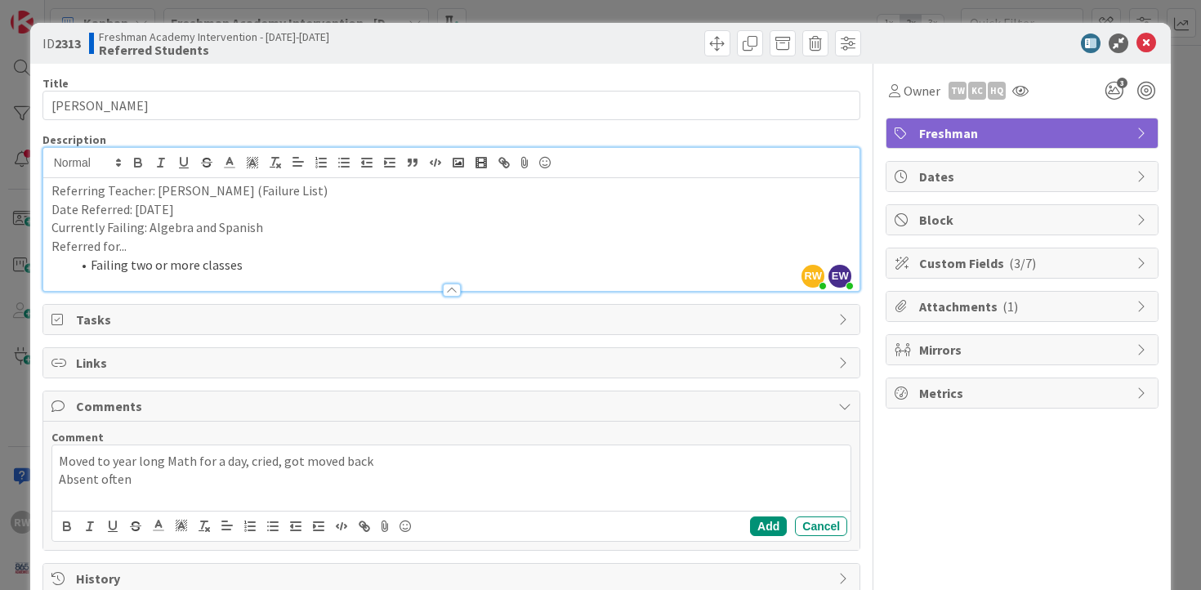
scroll to position [38, 0]
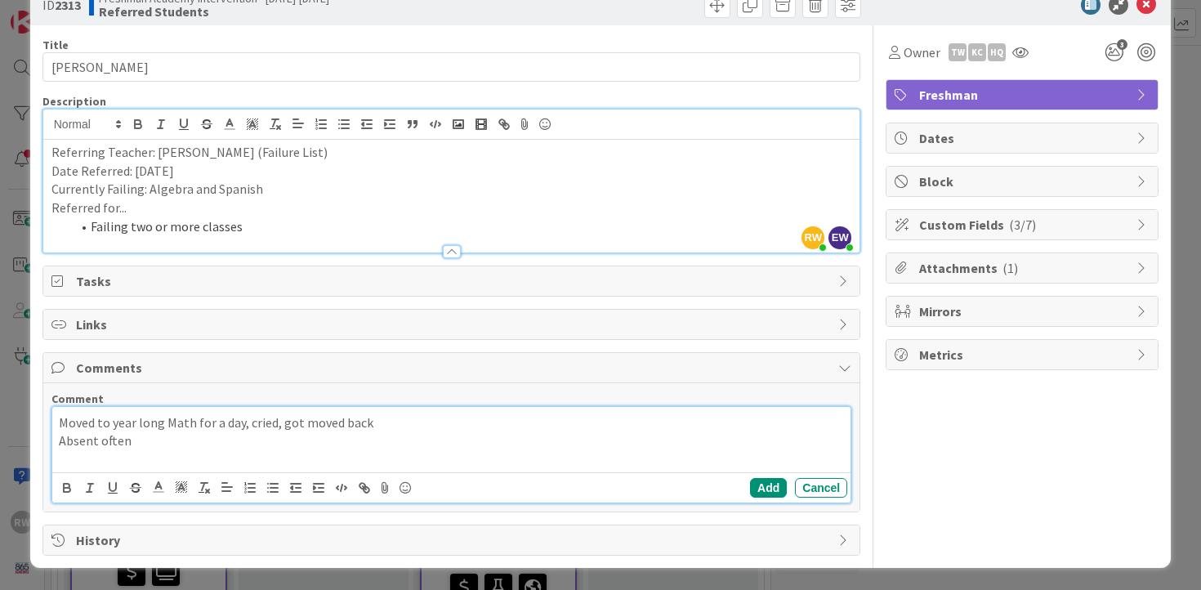
click at [164, 443] on p "Absent often" at bounding box center [452, 440] width 786 height 19
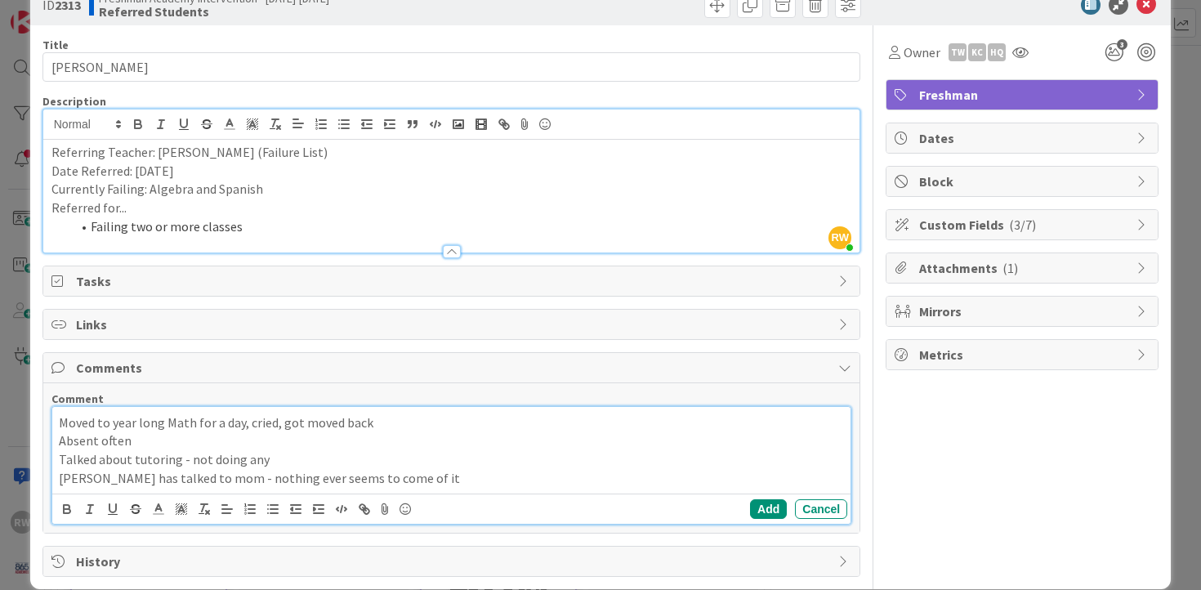
scroll to position [60, 0]
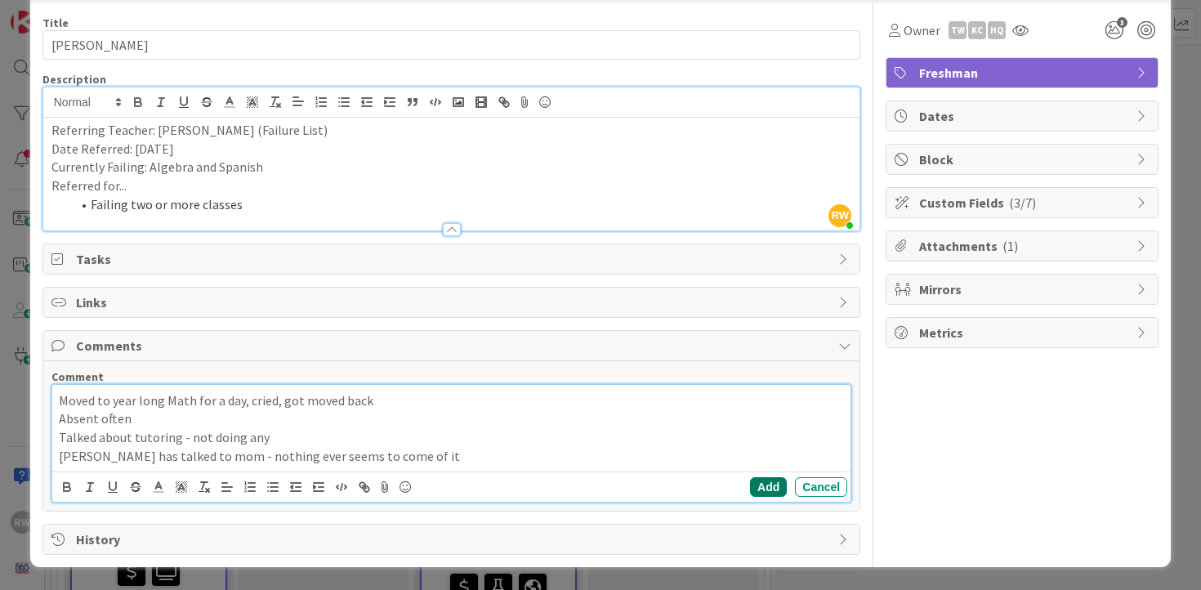
click at [754, 488] on button "Add" at bounding box center [768, 487] width 37 height 20
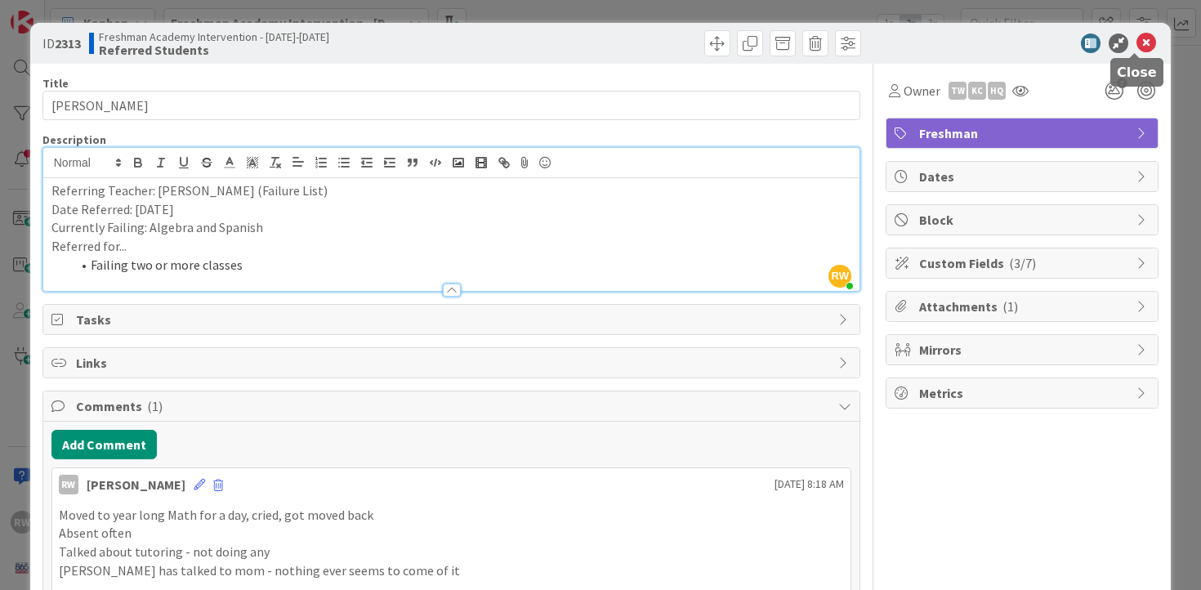
click at [1140, 45] on icon at bounding box center [1146, 43] width 20 height 20
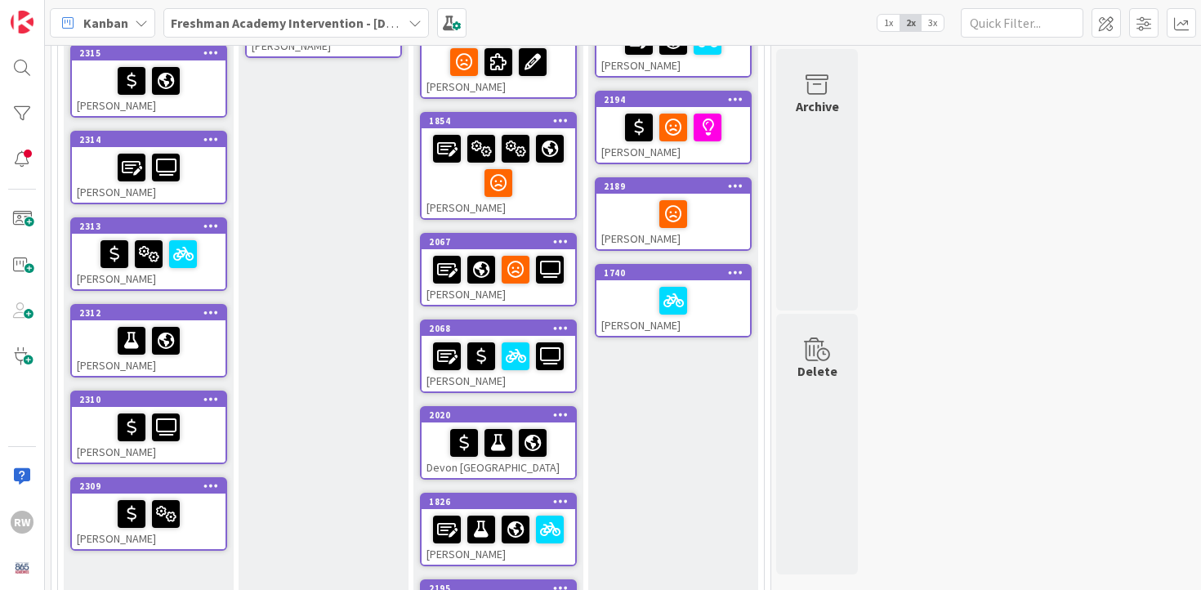
scroll to position [469, 0]
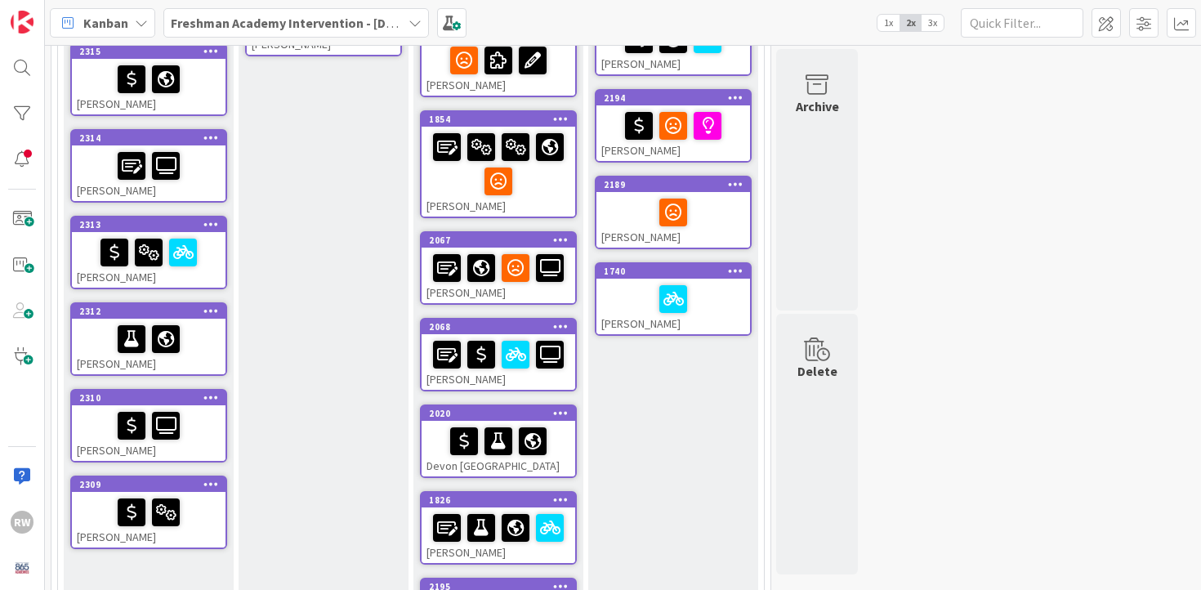
click at [221, 354] on div "[PERSON_NAME]" at bounding box center [149, 347] width 154 height 56
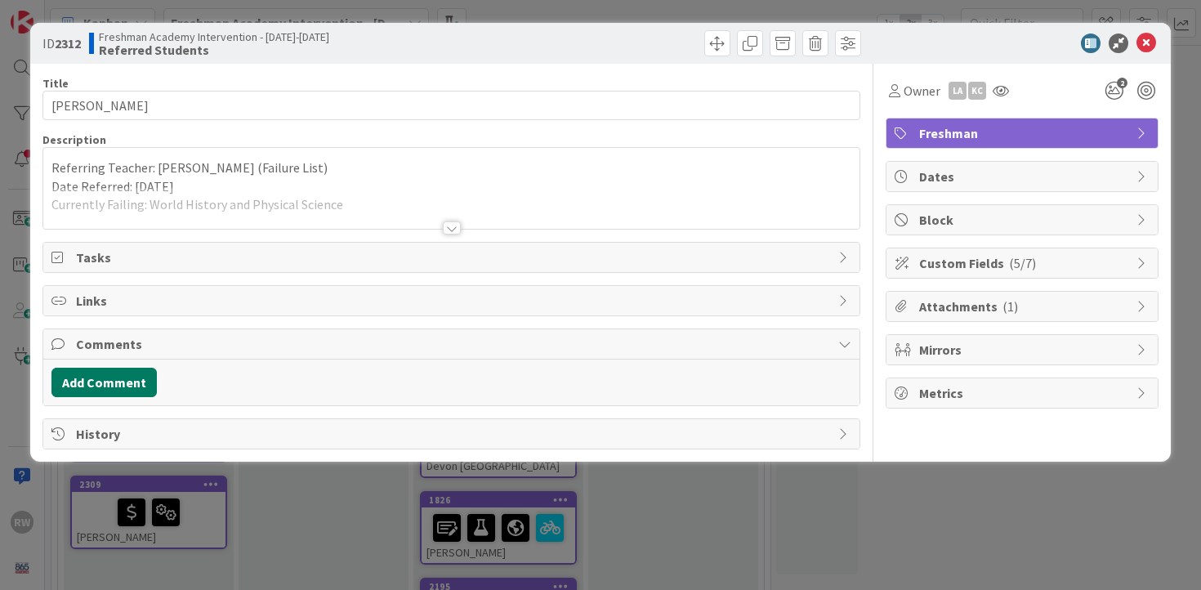
click at [118, 375] on button "Add Comment" at bounding box center [103, 382] width 105 height 29
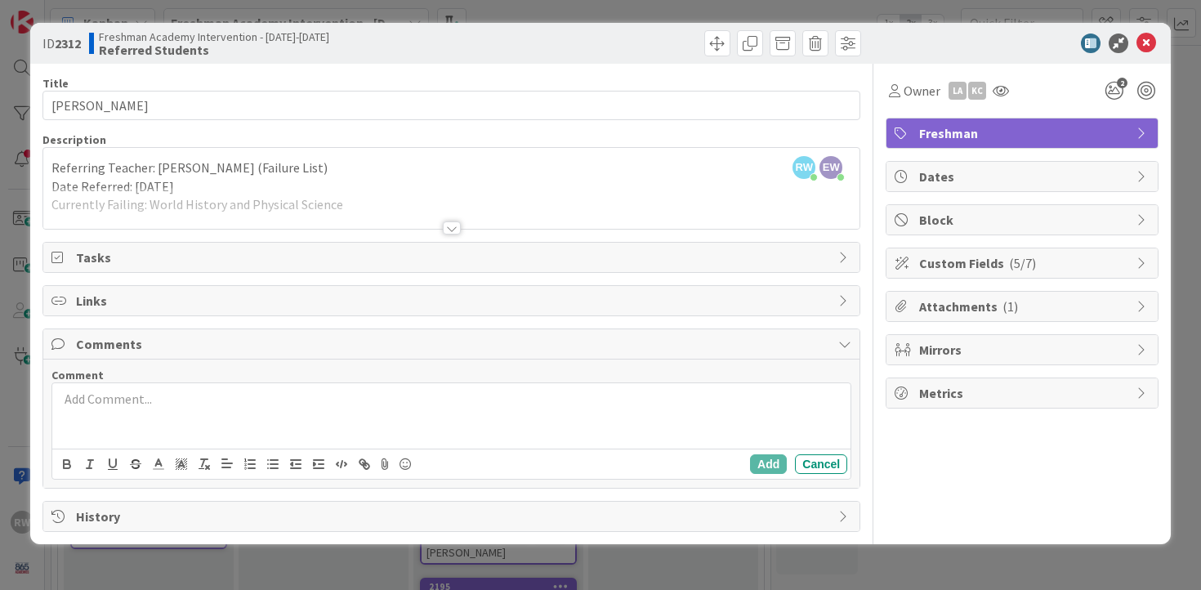
click at [280, 410] on div at bounding box center [451, 415] width 799 height 65
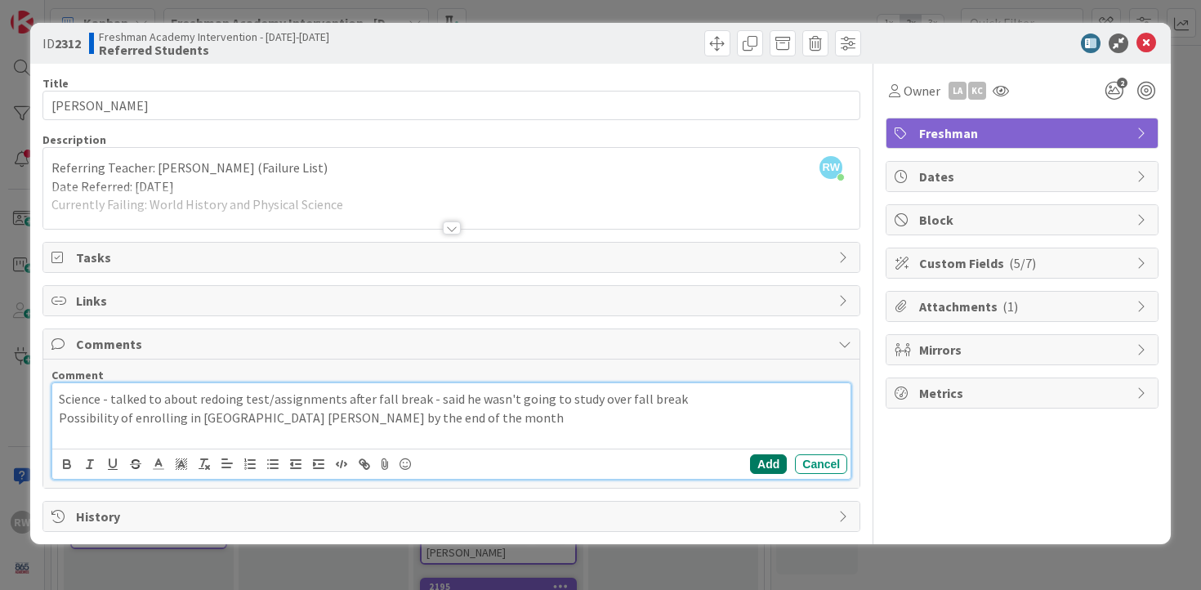
click at [767, 466] on button "Add" at bounding box center [768, 464] width 37 height 20
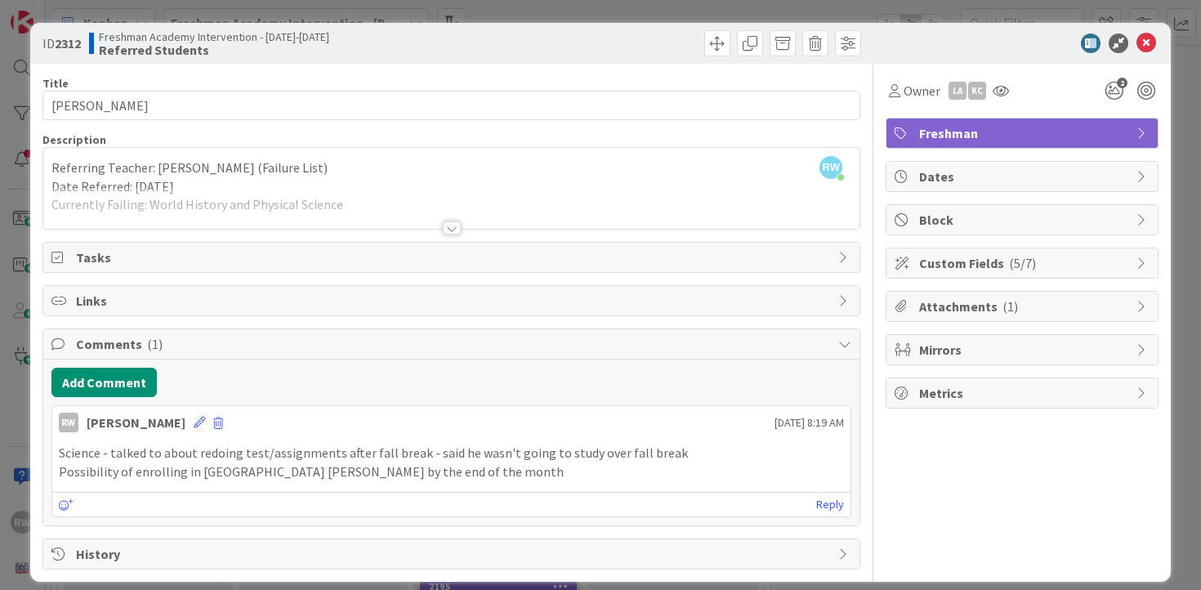
click at [1144, 40] on div at bounding box center [1013, 43] width 289 height 20
click at [1136, 42] on icon at bounding box center [1146, 43] width 20 height 20
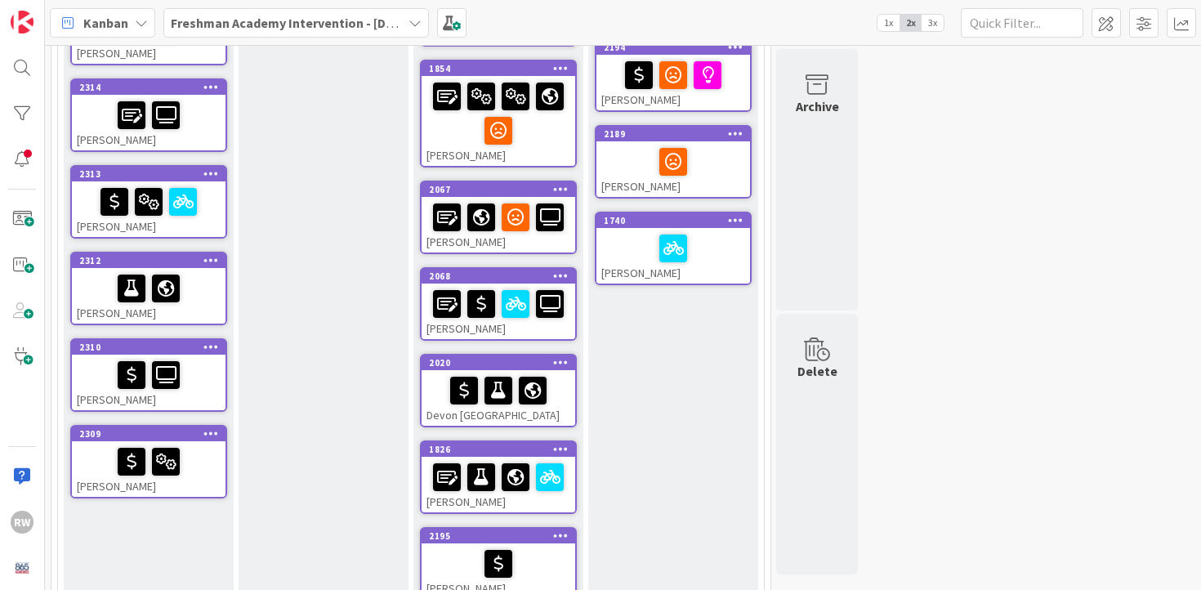
scroll to position [527, 0]
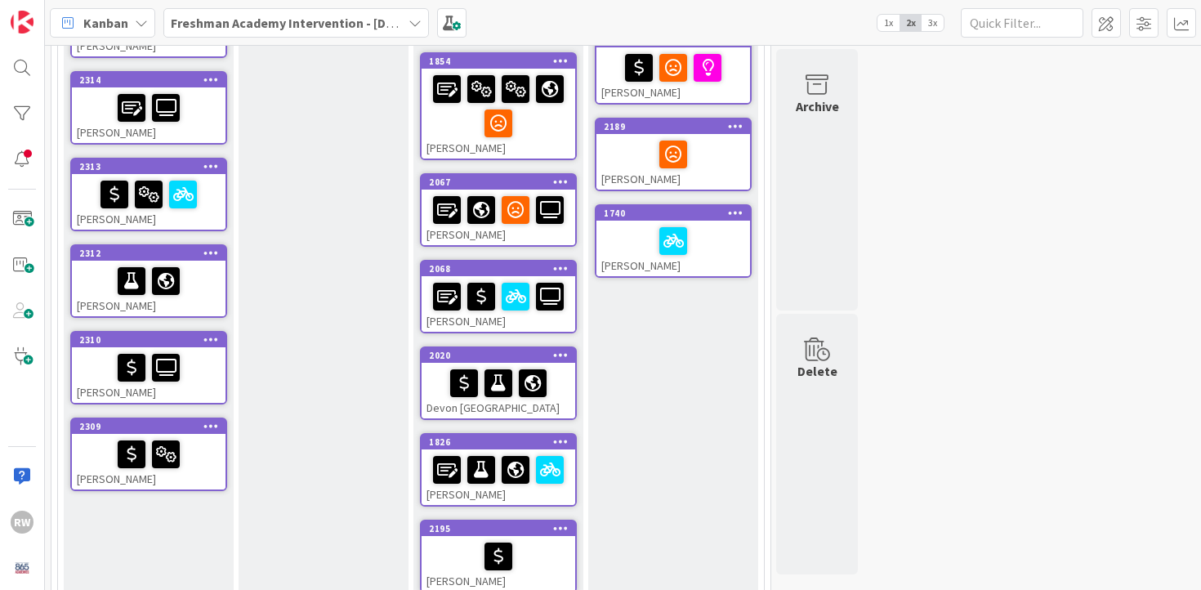
click at [214, 370] on div at bounding box center [149, 367] width 144 height 34
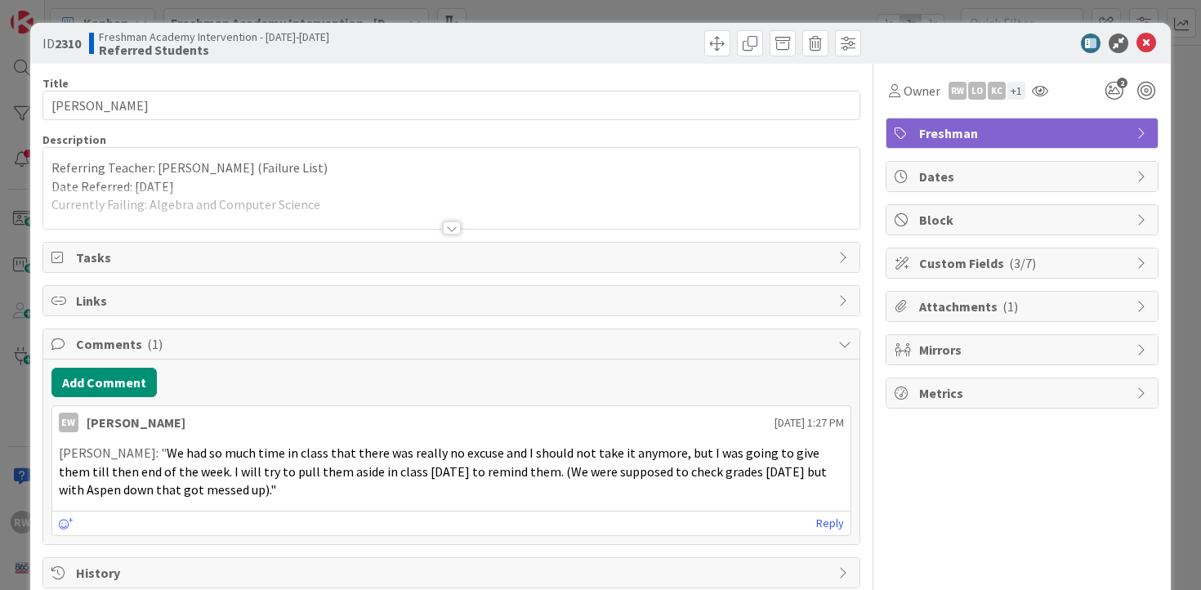
click at [450, 228] on div at bounding box center [452, 227] width 18 height 13
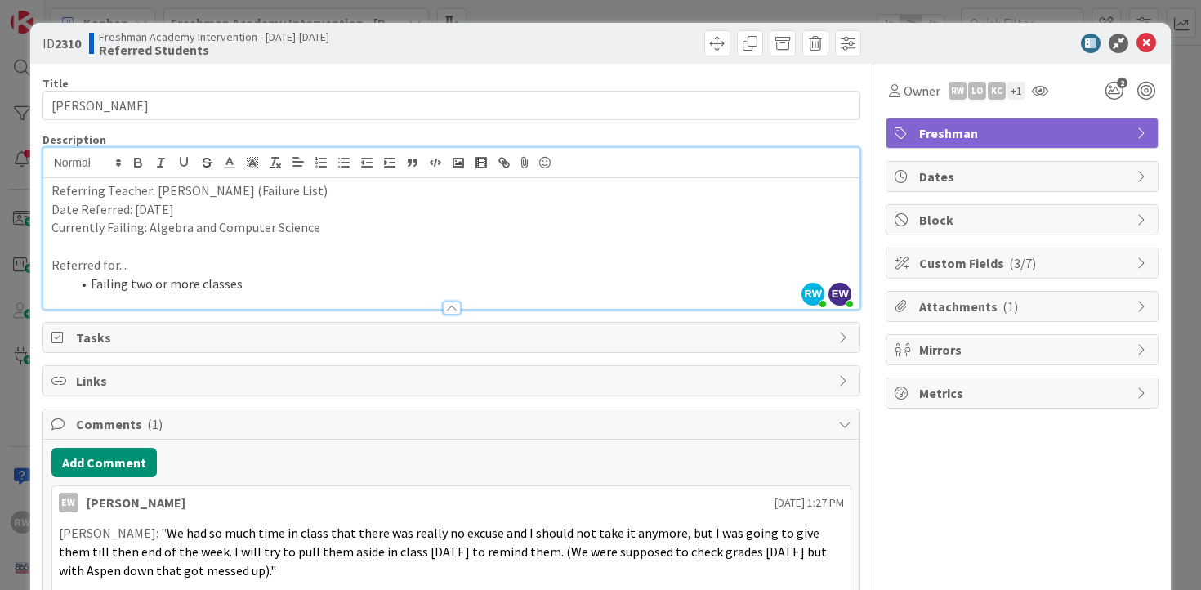
scroll to position [114, 0]
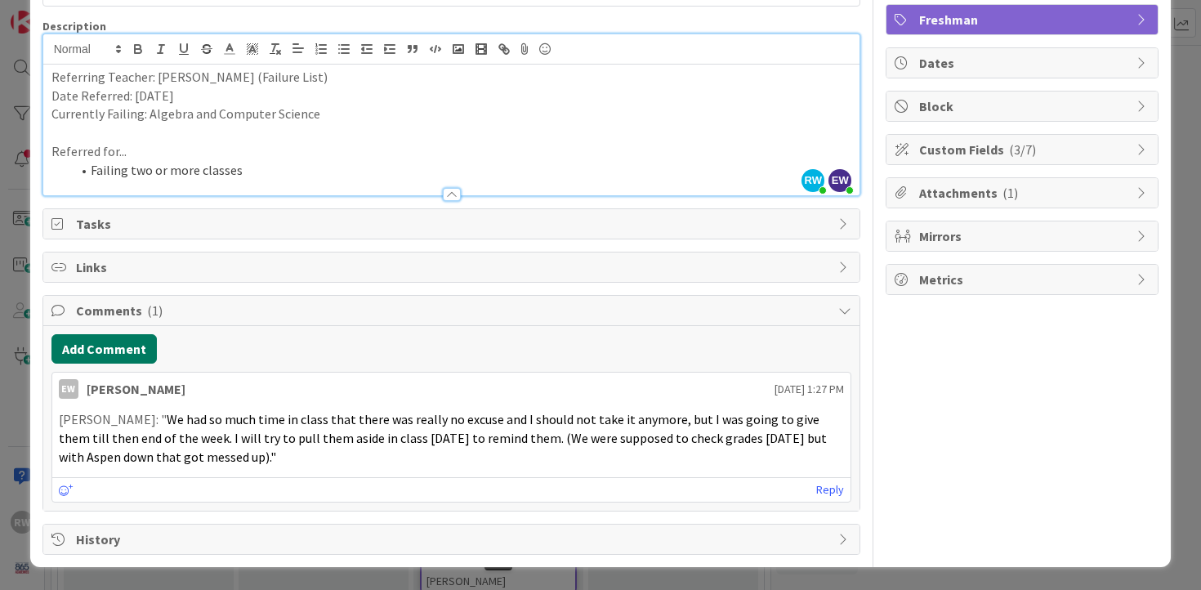
click at [108, 347] on button "Add Comment" at bounding box center [103, 348] width 105 height 29
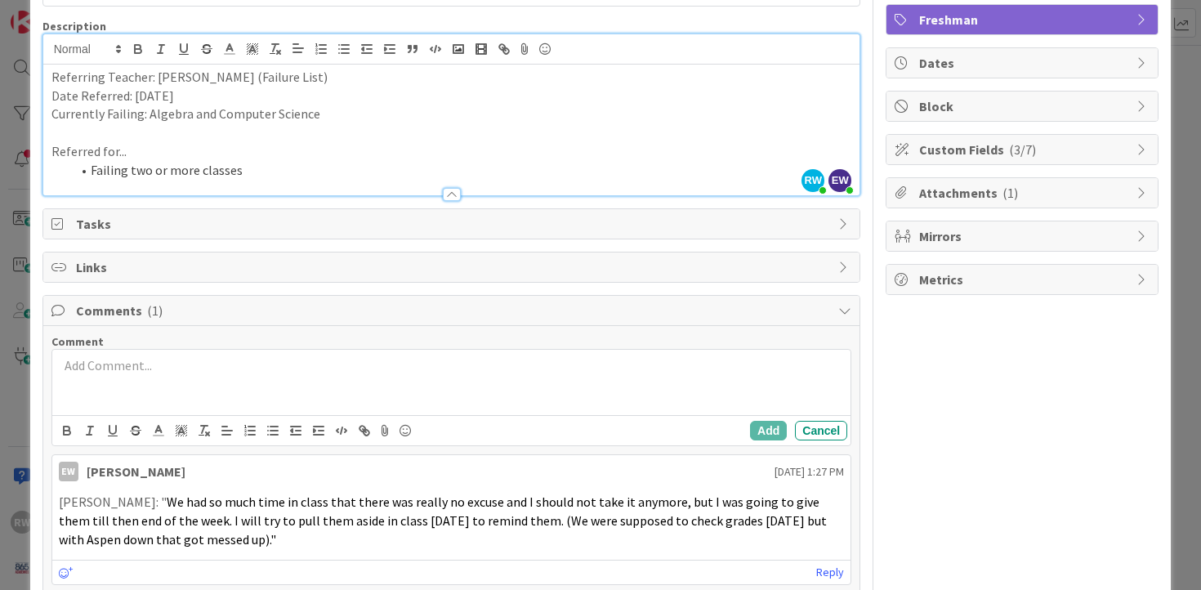
click at [149, 378] on div at bounding box center [451, 382] width 799 height 65
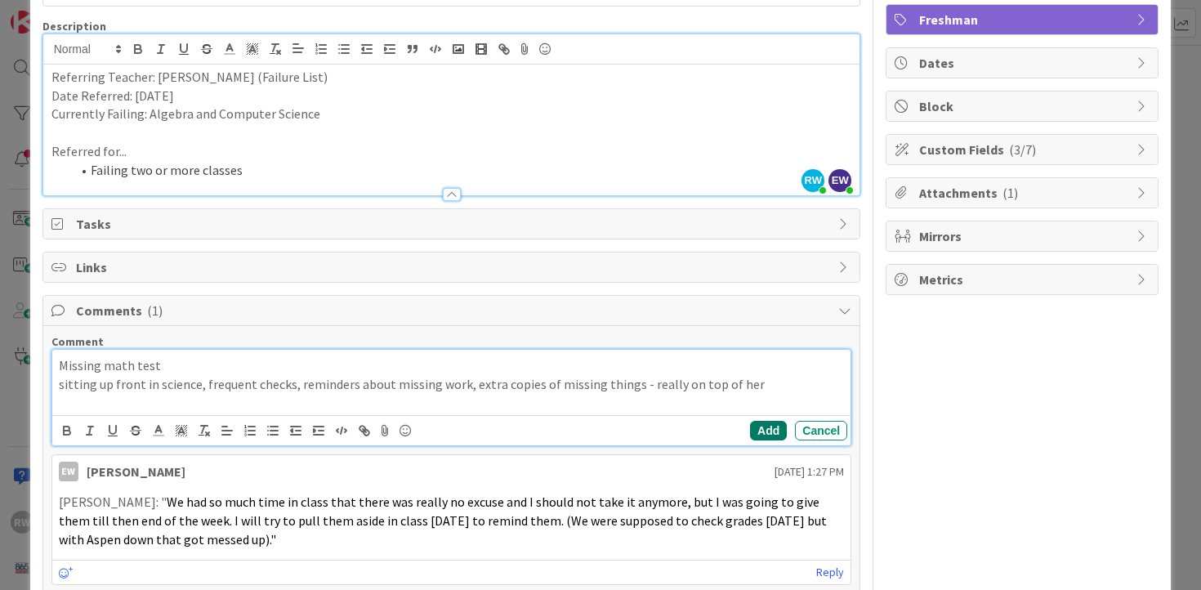
click at [760, 429] on button "Add" at bounding box center [768, 431] width 37 height 20
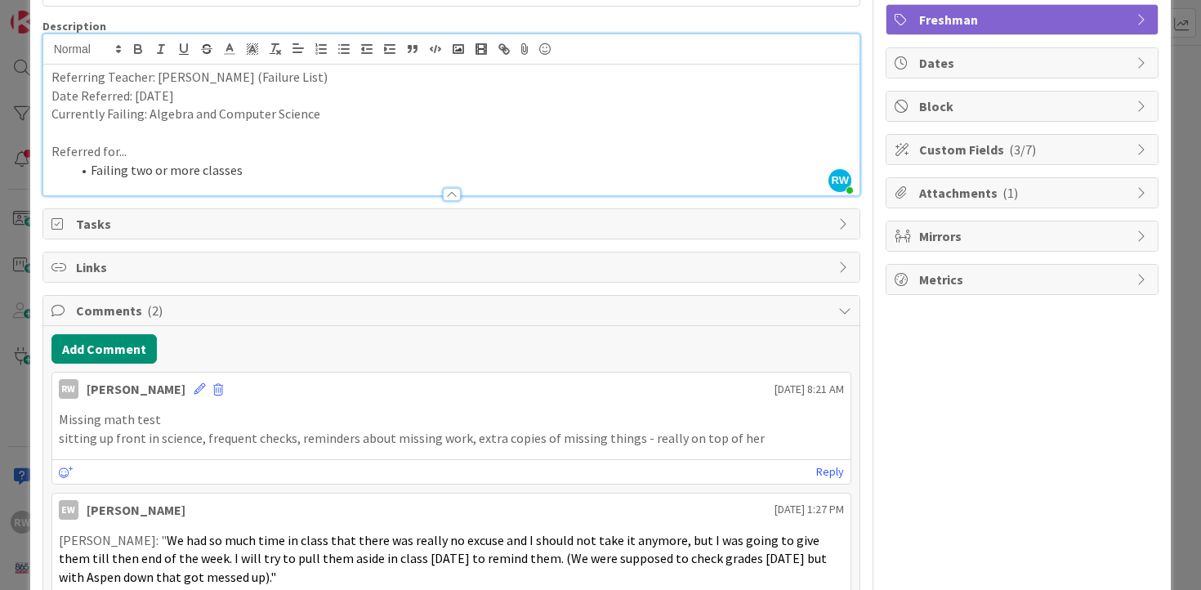
scroll to position [0, 0]
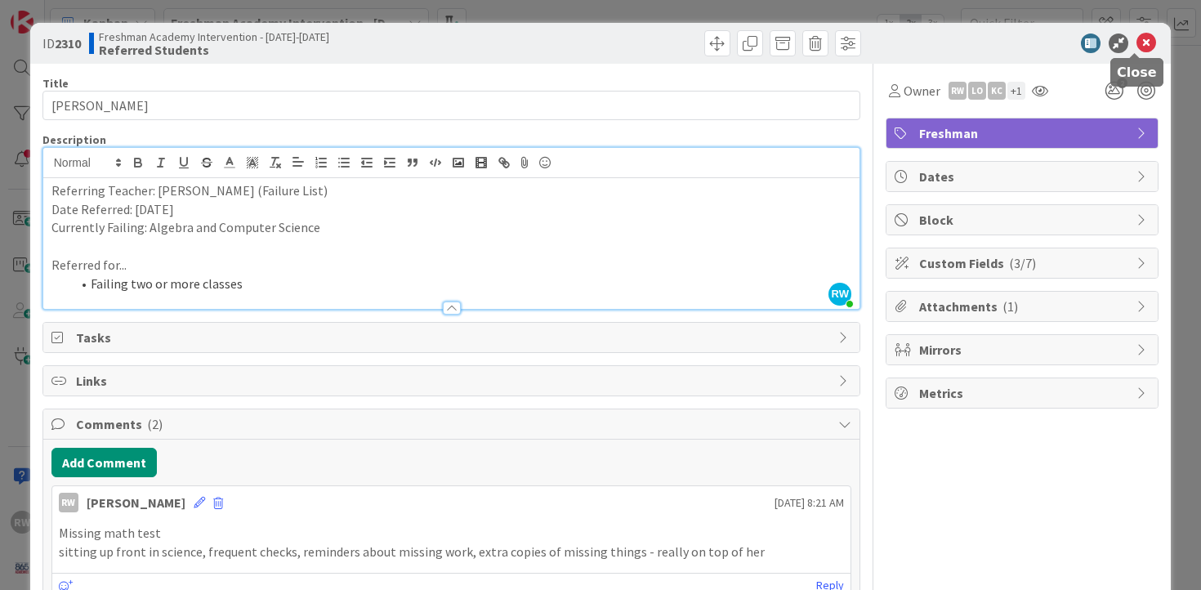
click at [1136, 46] on icon at bounding box center [1146, 43] width 20 height 20
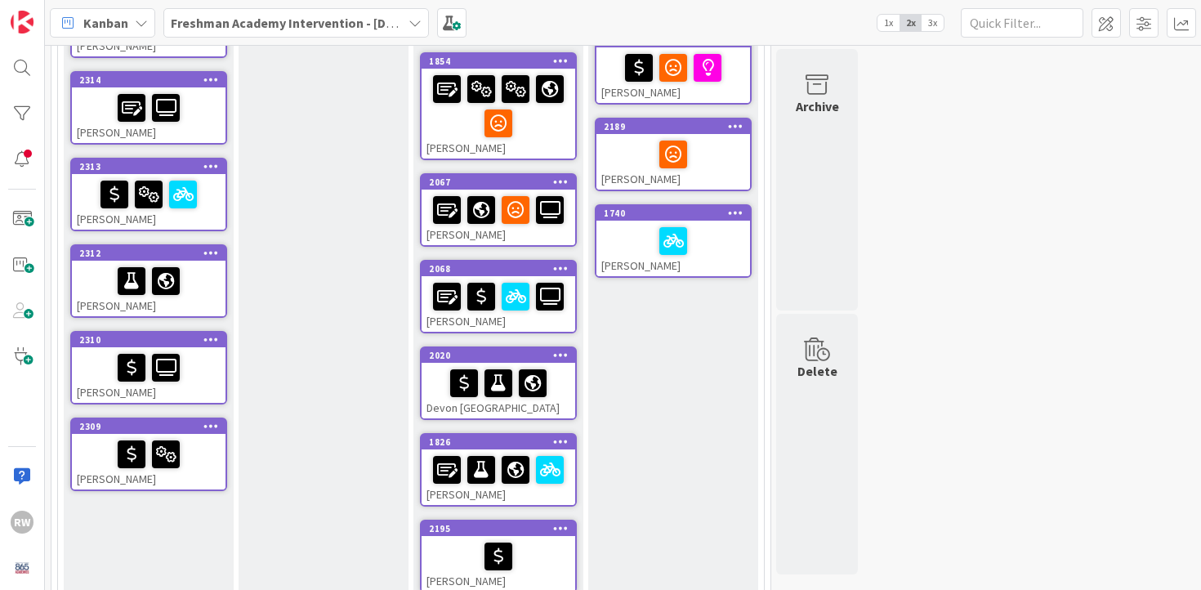
click at [195, 462] on div at bounding box center [149, 454] width 144 height 34
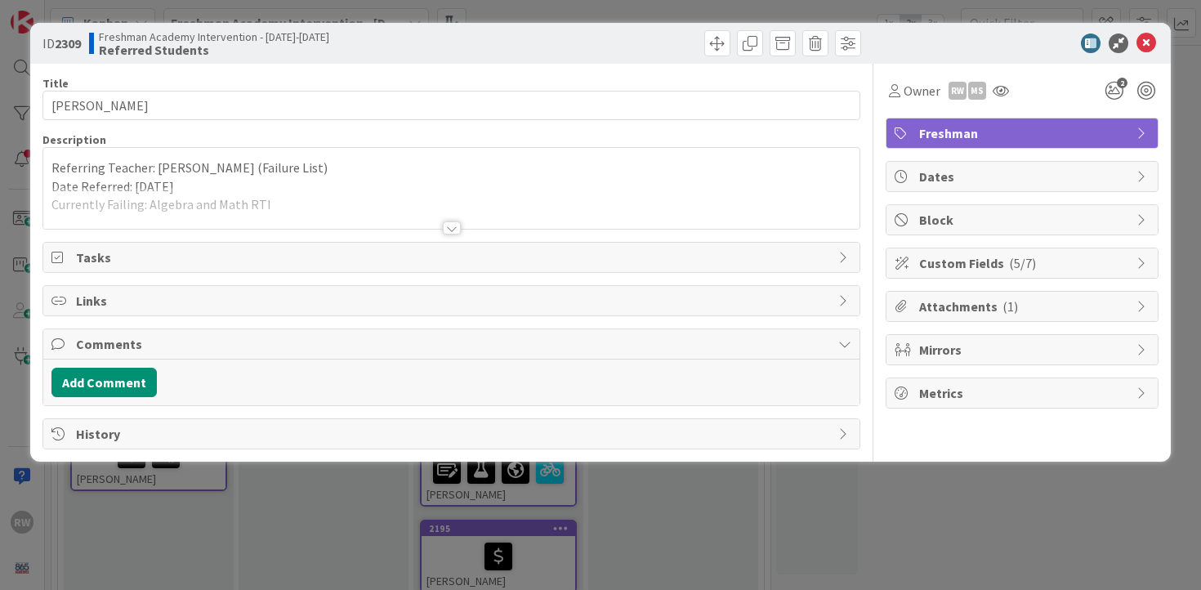
click at [452, 228] on div at bounding box center [452, 227] width 18 height 13
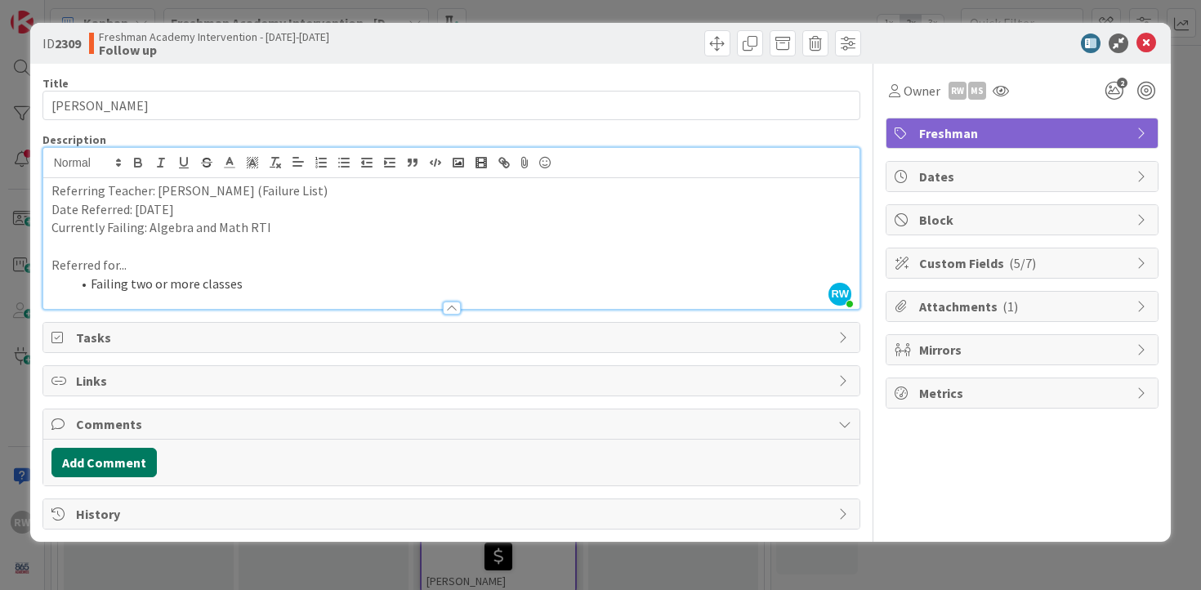
click at [101, 466] on button "Add Comment" at bounding box center [103, 462] width 105 height 29
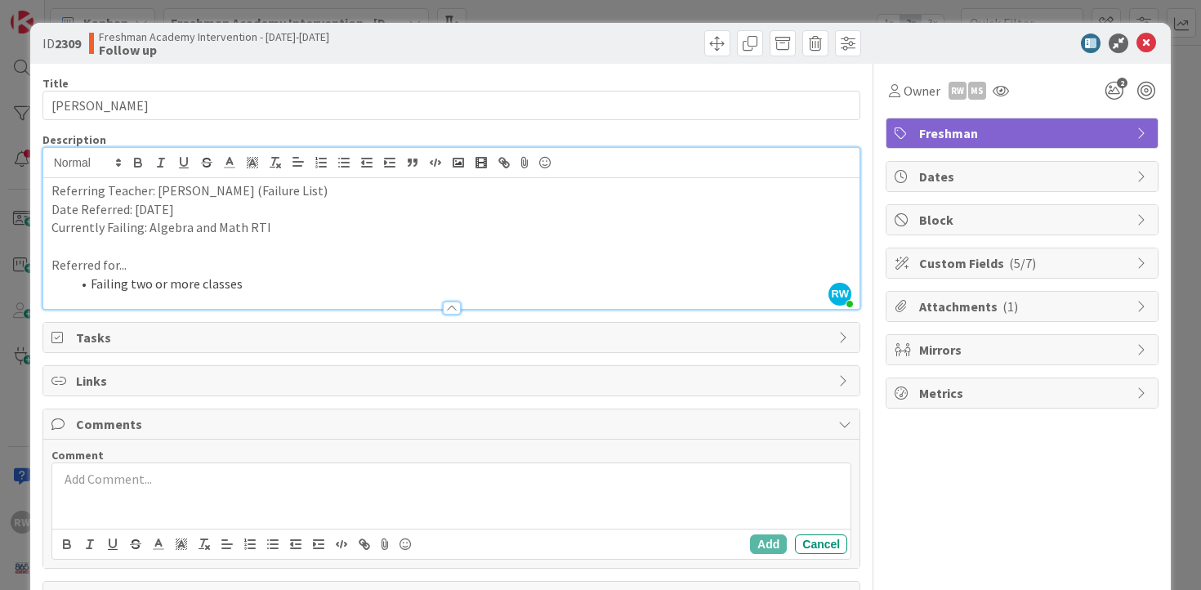
click at [292, 479] on p at bounding box center [452, 479] width 786 height 19
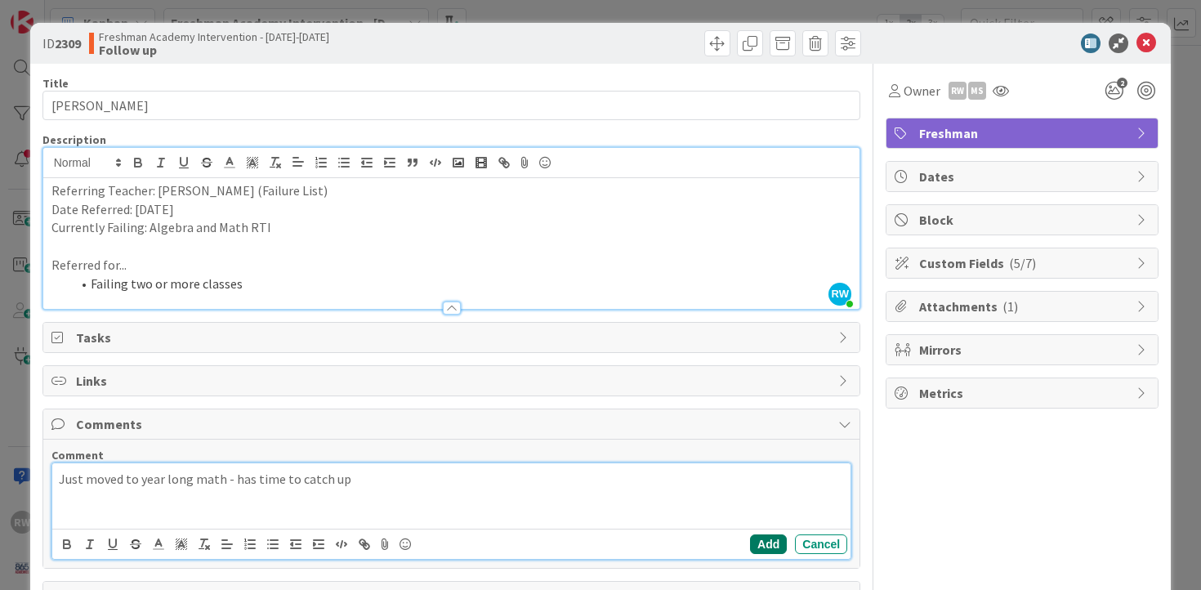
click at [758, 541] on button "Add" at bounding box center [768, 544] width 37 height 20
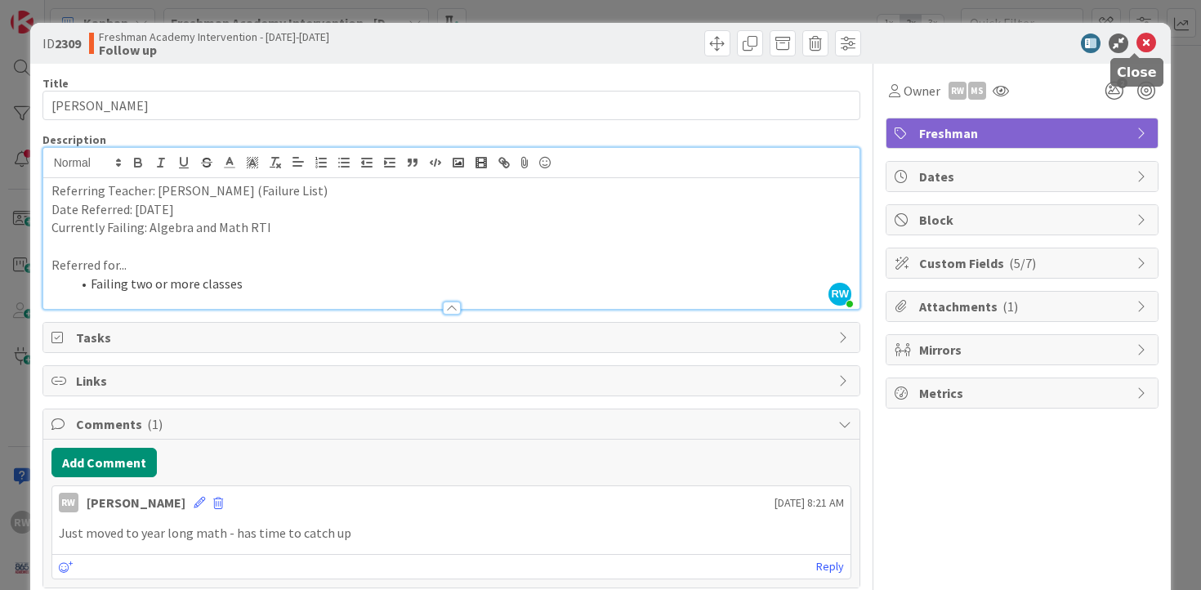
click at [1136, 41] on icon at bounding box center [1146, 43] width 20 height 20
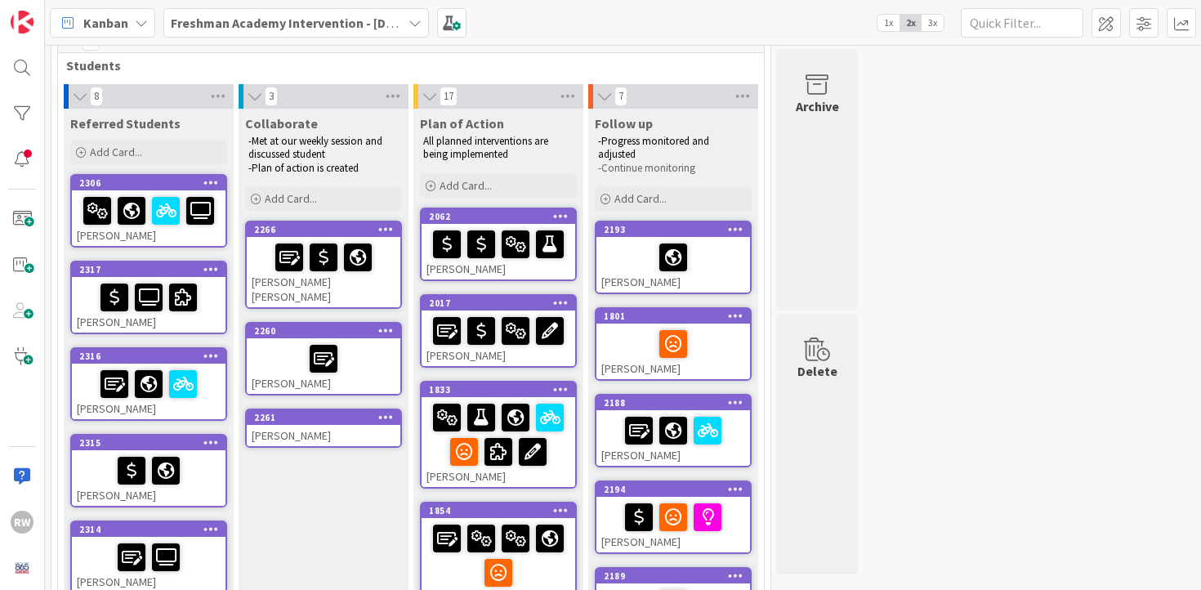
scroll to position [65, 0]
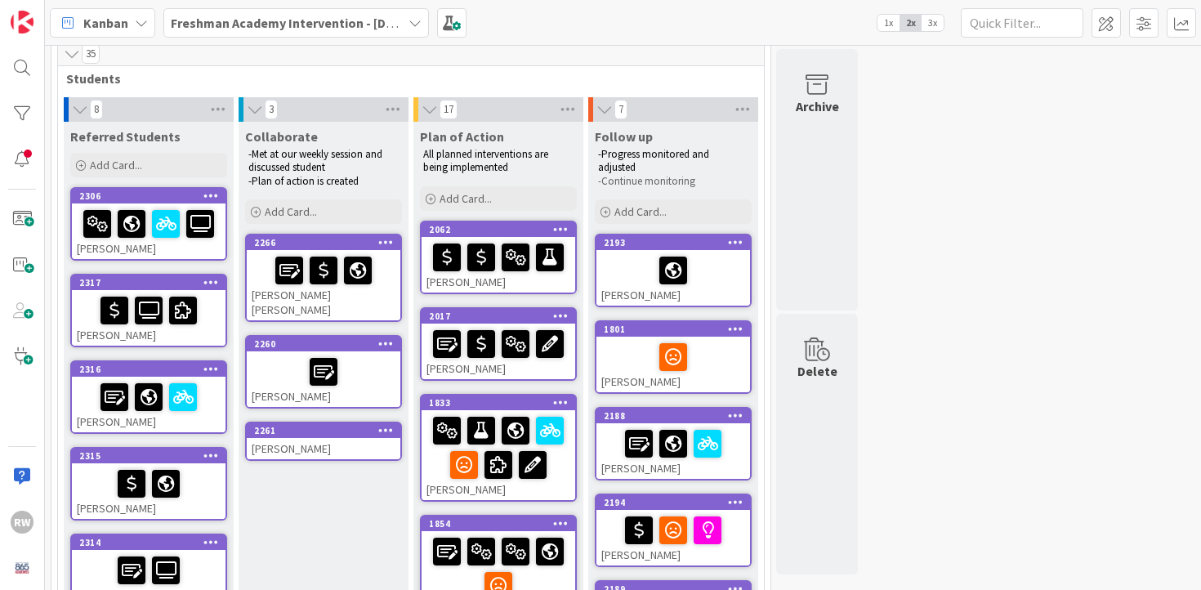
click at [372, 438] on div "[PERSON_NAME]" at bounding box center [324, 448] width 154 height 21
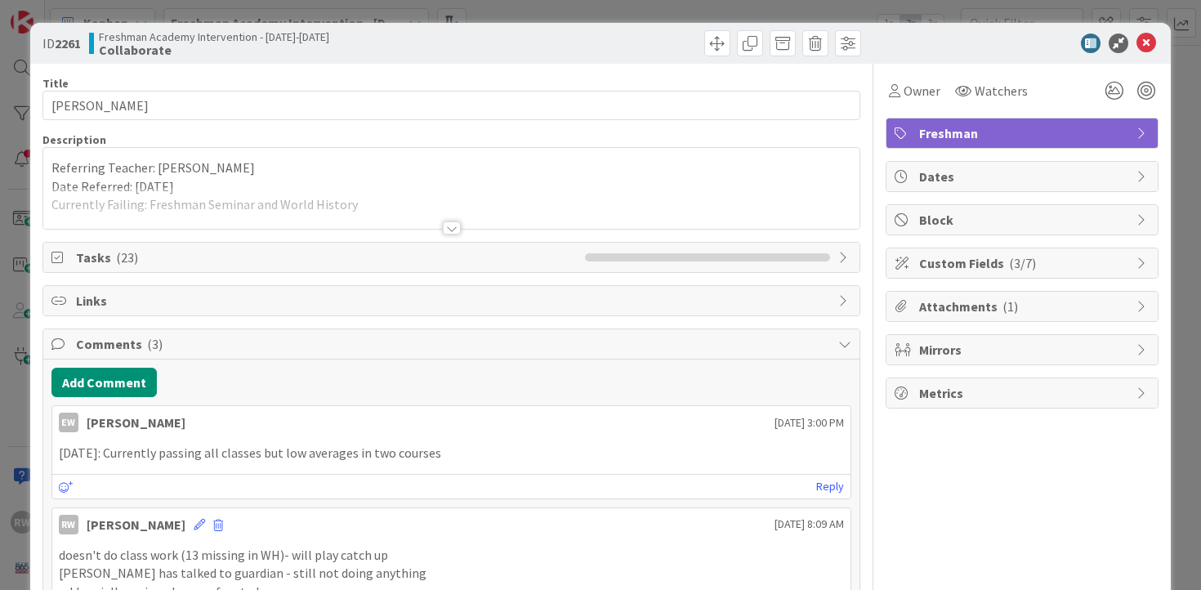
click at [446, 233] on div at bounding box center [452, 227] width 18 height 13
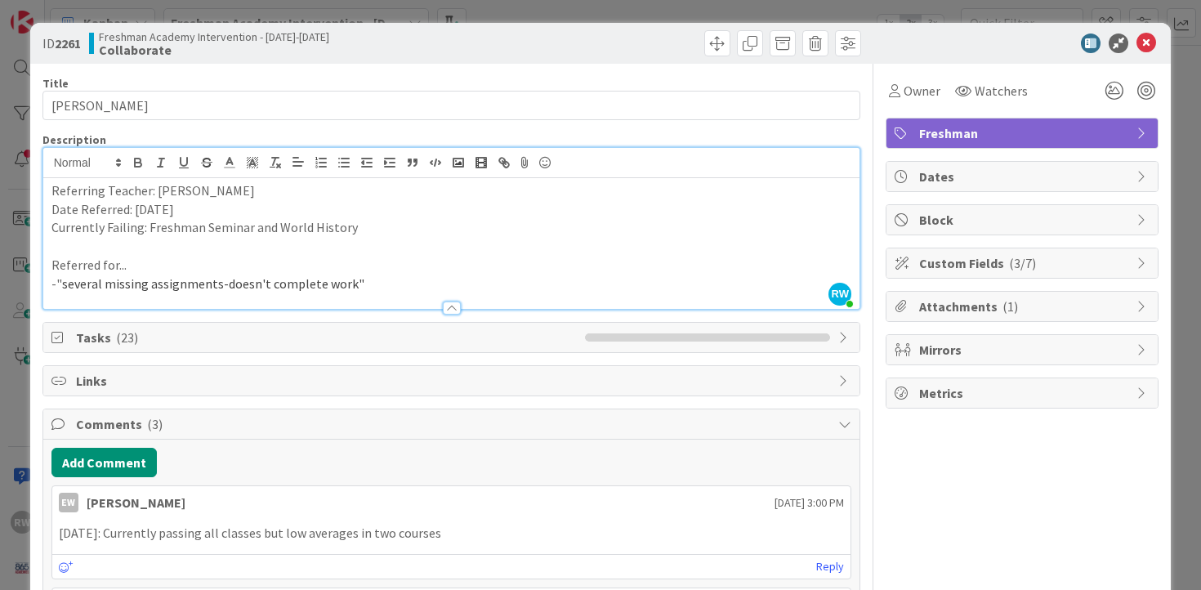
click at [444, 314] on div at bounding box center [452, 307] width 18 height 13
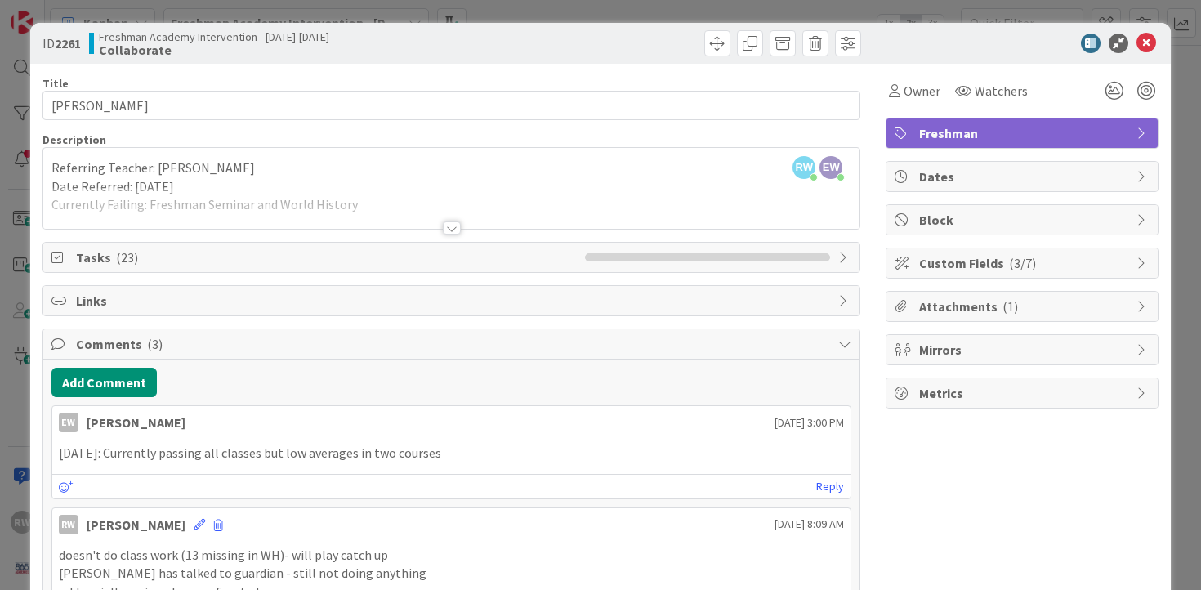
click at [446, 230] on div at bounding box center [452, 227] width 18 height 13
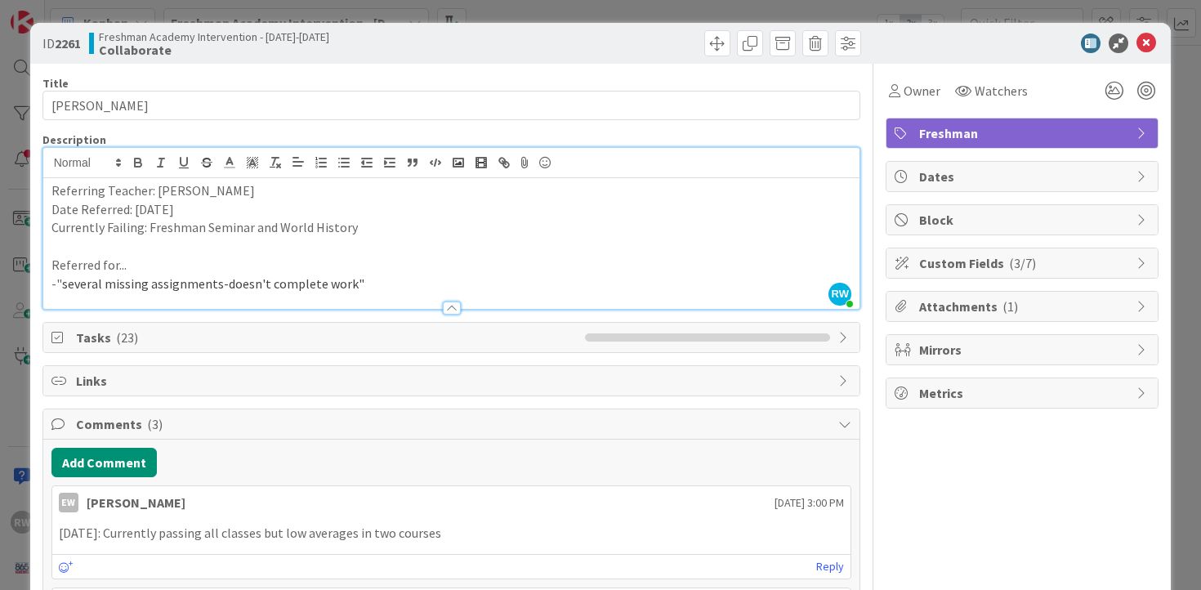
click at [969, 270] on span "Custom Fields ( 3/7 )" at bounding box center [1023, 263] width 209 height 20
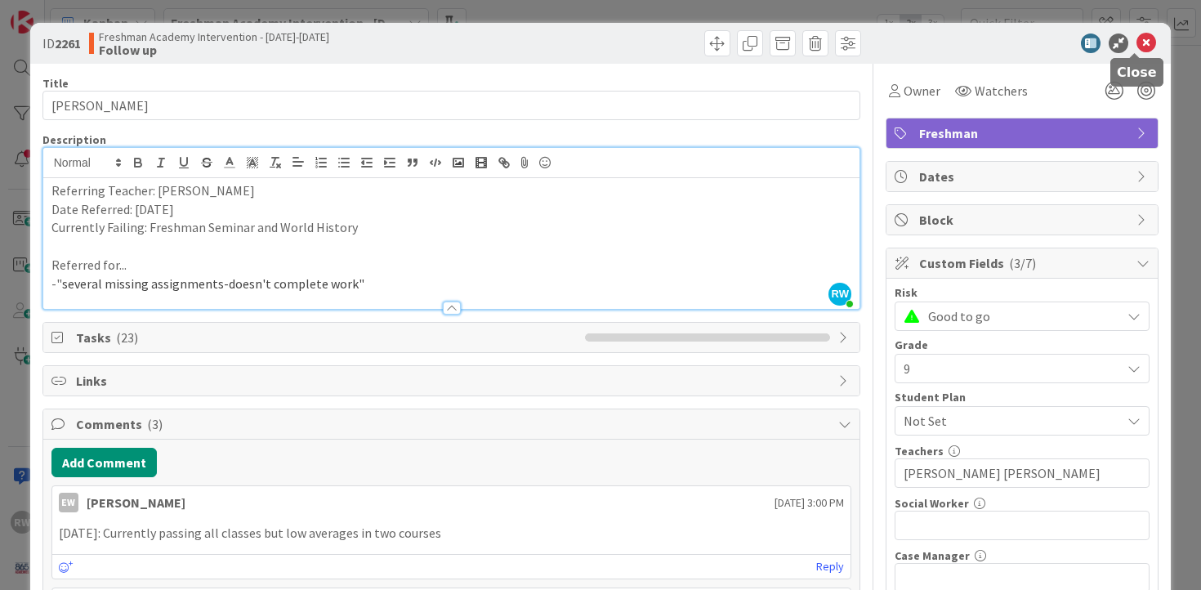
click at [1139, 46] on icon at bounding box center [1146, 43] width 20 height 20
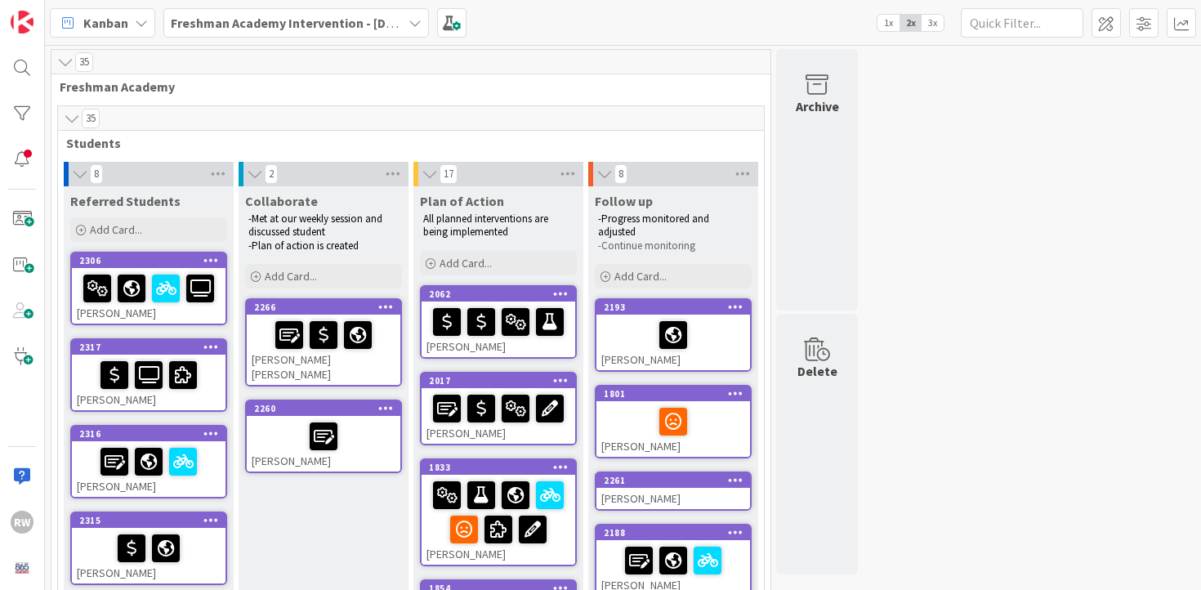
click at [371, 425] on div at bounding box center [324, 436] width 144 height 34
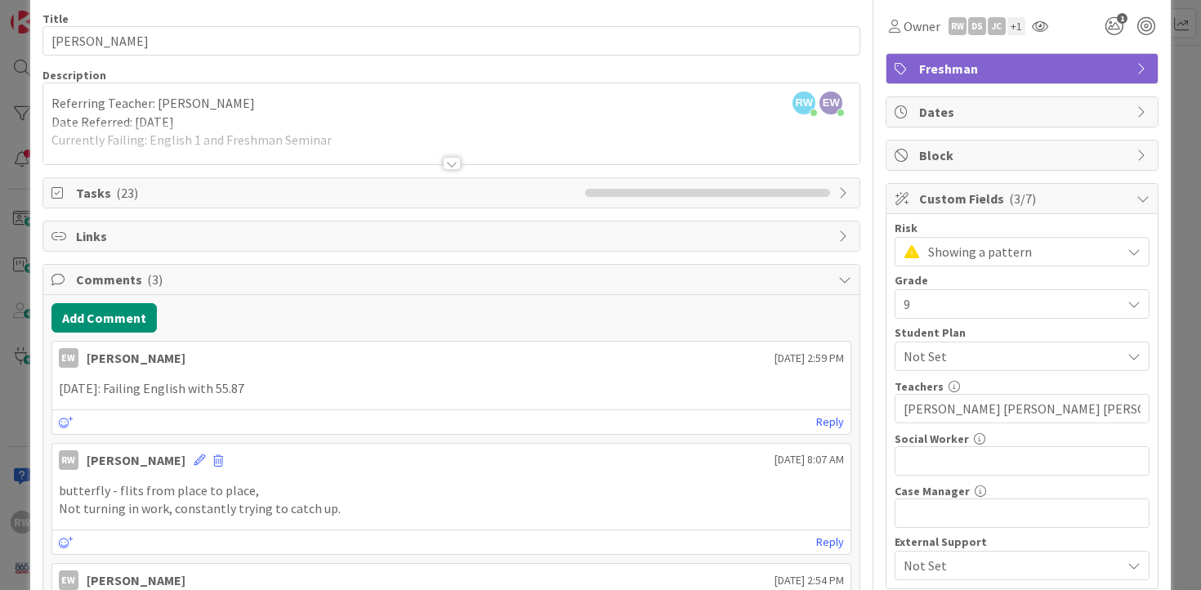
scroll to position [56, 0]
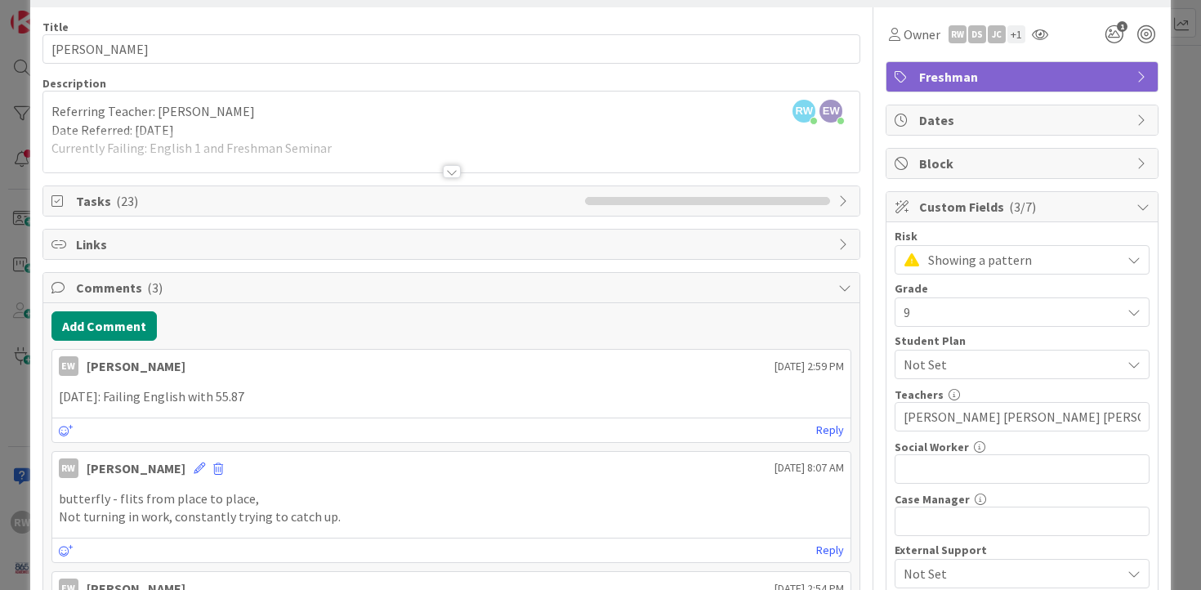
click at [443, 172] on div at bounding box center [452, 171] width 18 height 13
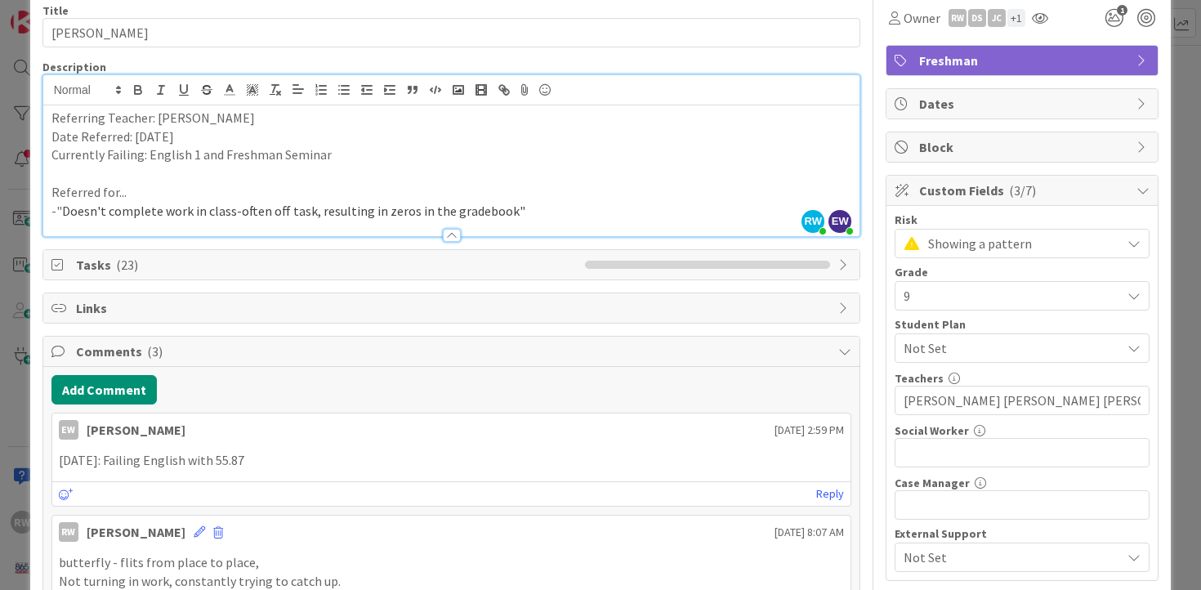
scroll to position [0, 0]
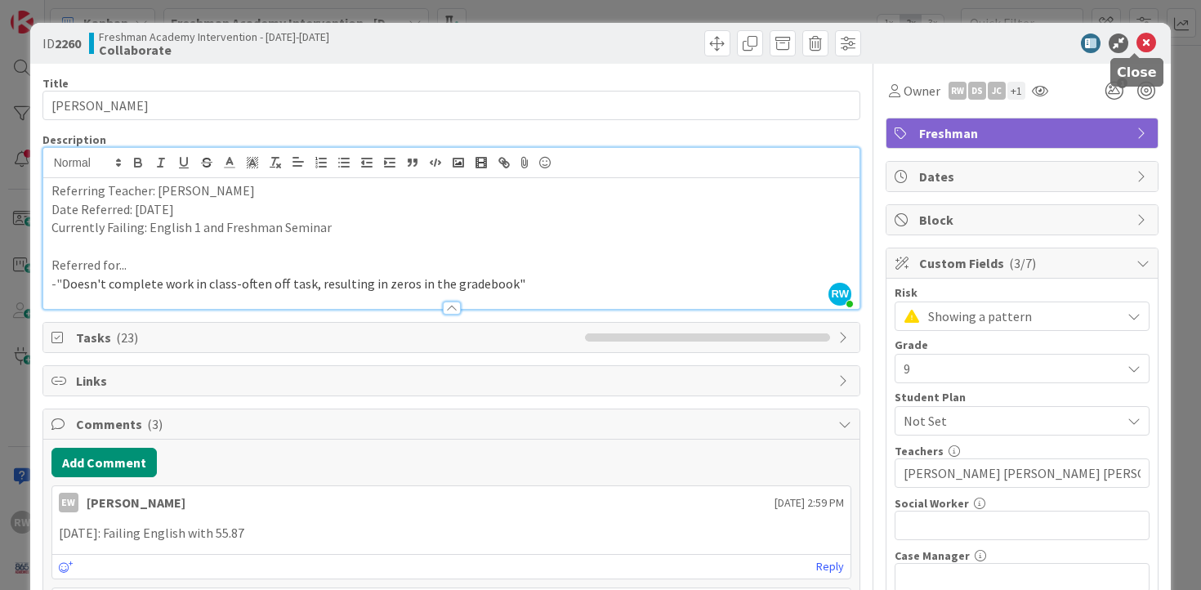
click at [1136, 40] on icon at bounding box center [1146, 43] width 20 height 20
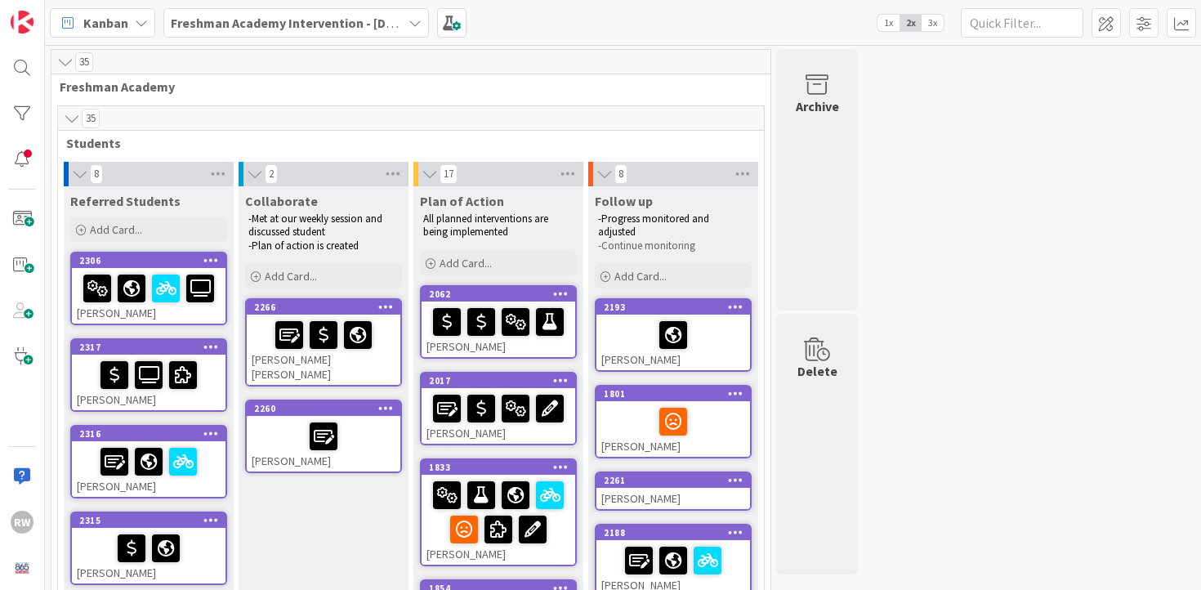
click at [363, 439] on div "[PERSON_NAME]" at bounding box center [324, 444] width 154 height 56
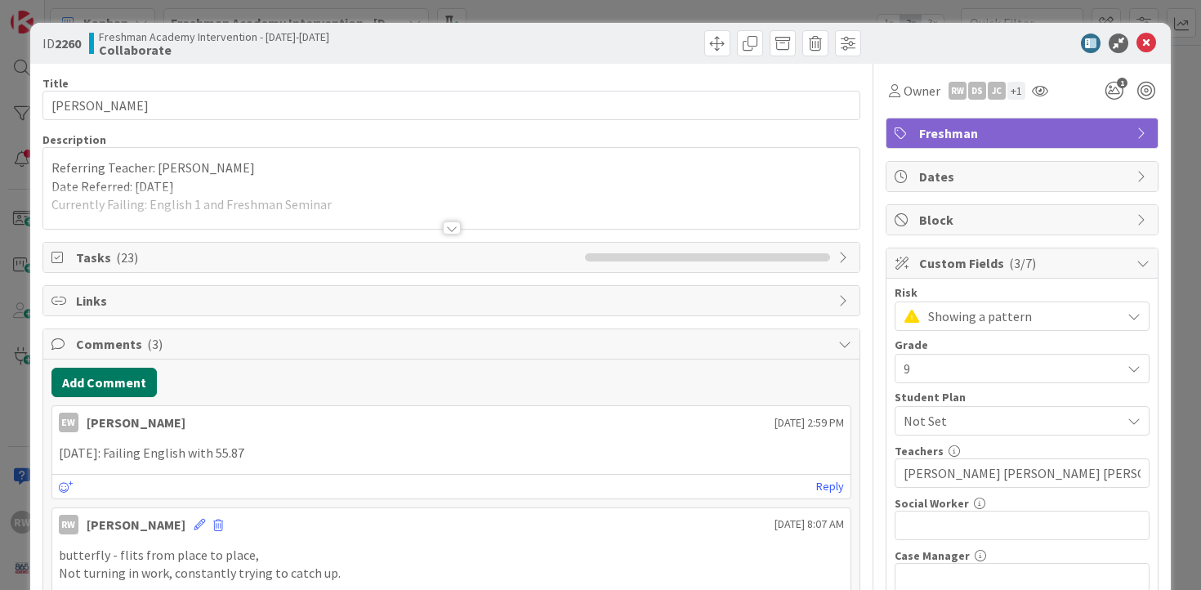
click at [121, 375] on button "Add Comment" at bounding box center [103, 382] width 105 height 29
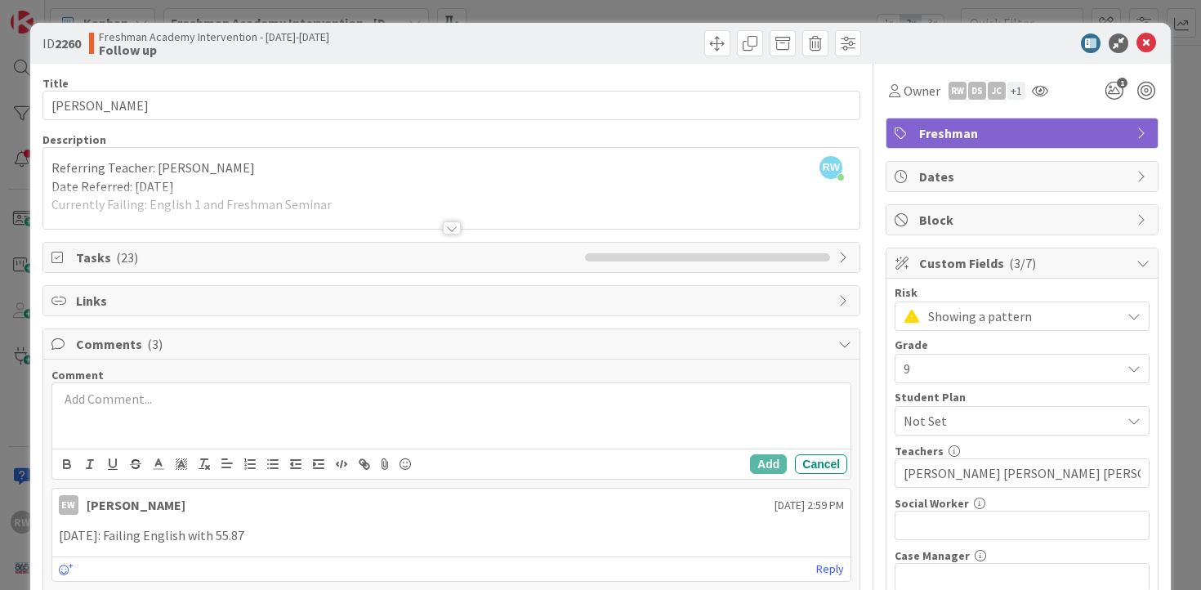
click at [362, 409] on div at bounding box center [451, 415] width 799 height 65
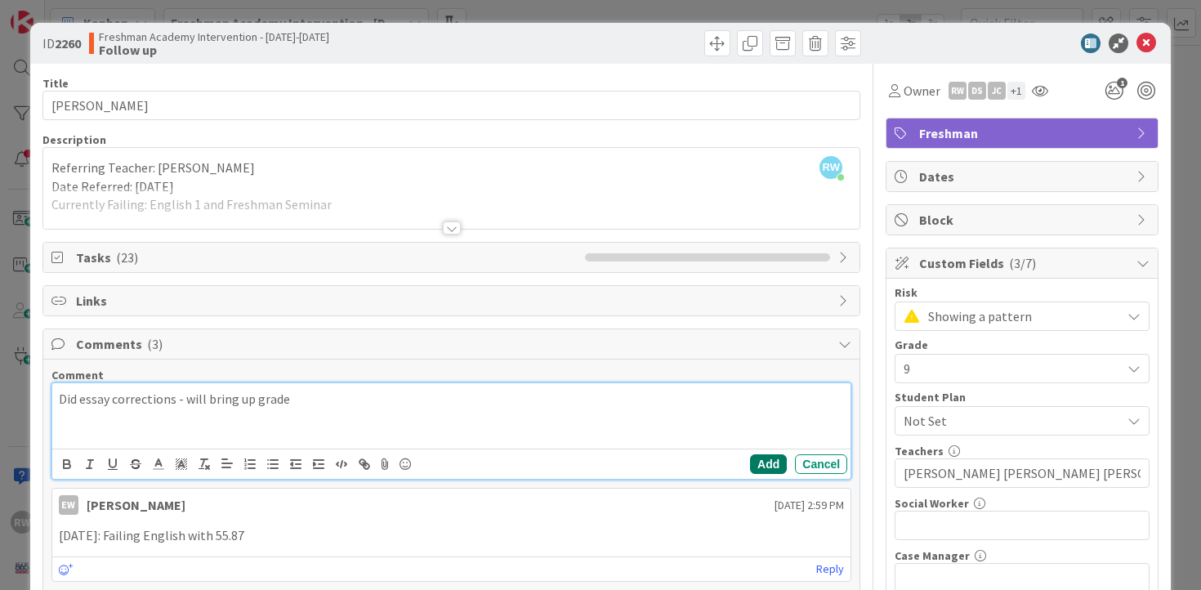
click at [755, 466] on button "Add" at bounding box center [768, 464] width 37 height 20
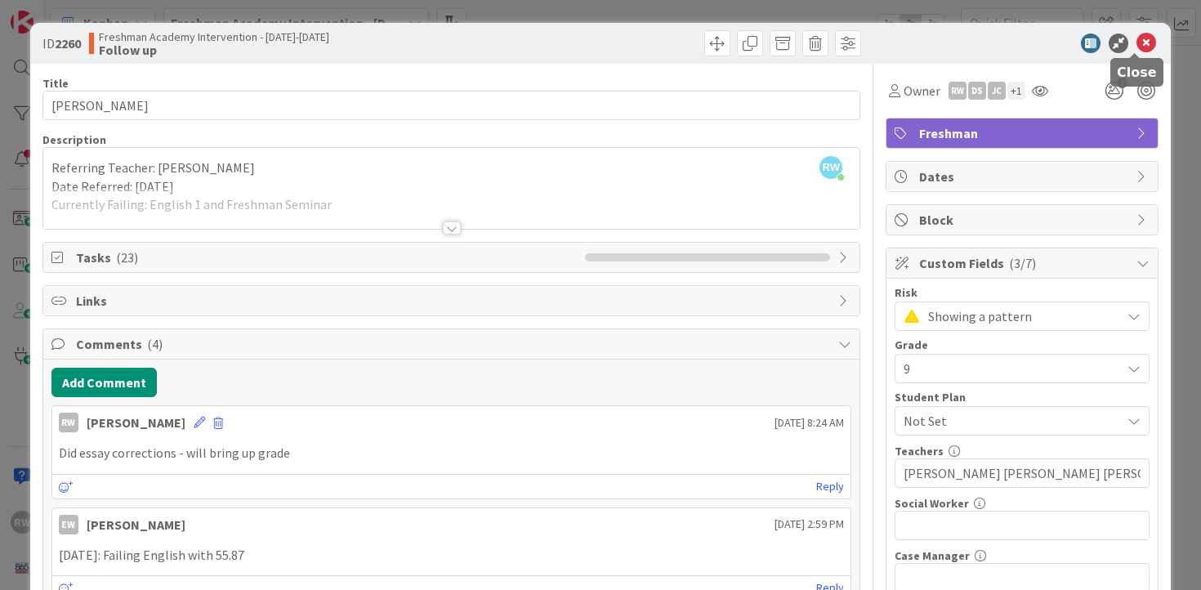
click at [1136, 45] on icon at bounding box center [1146, 43] width 20 height 20
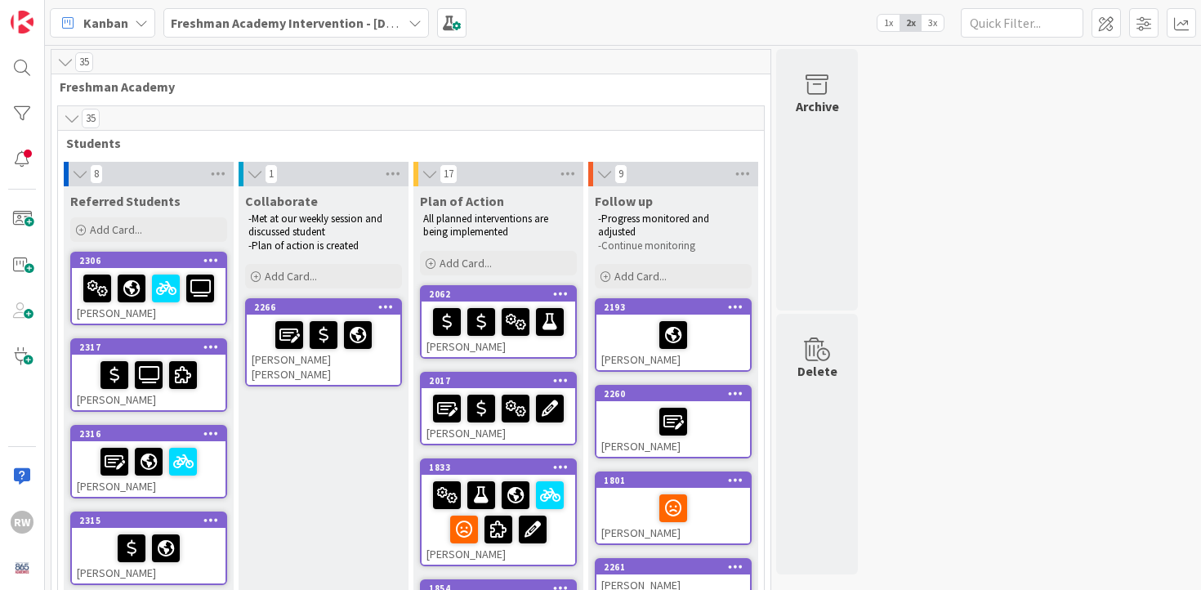
click at [387, 336] on div at bounding box center [324, 335] width 144 height 34
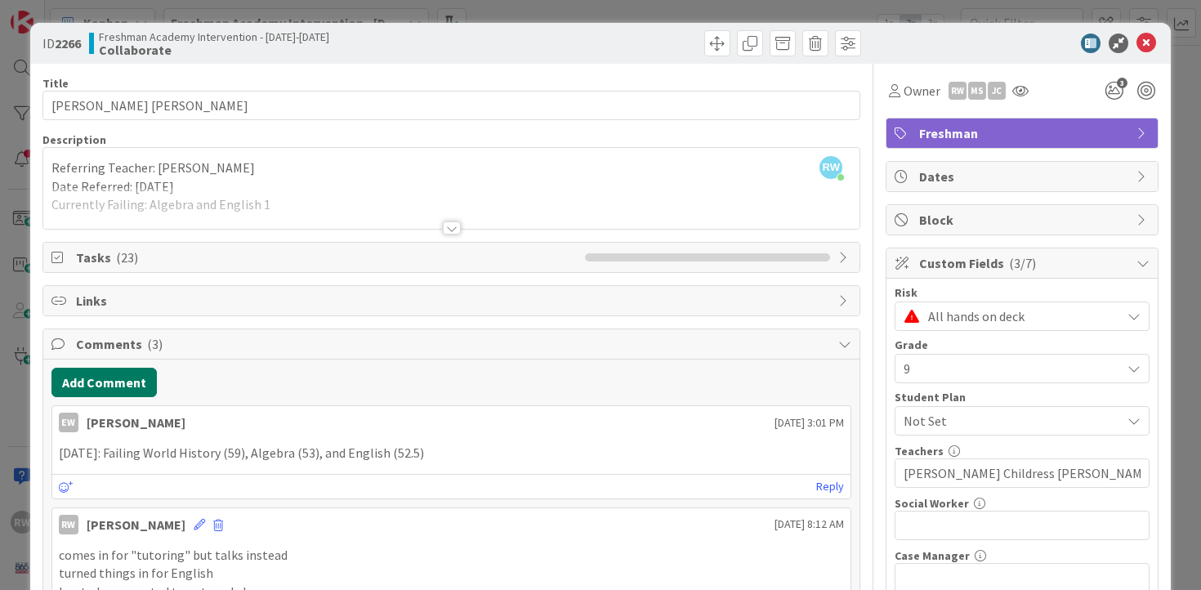
click at [104, 385] on button "Add Comment" at bounding box center [103, 382] width 105 height 29
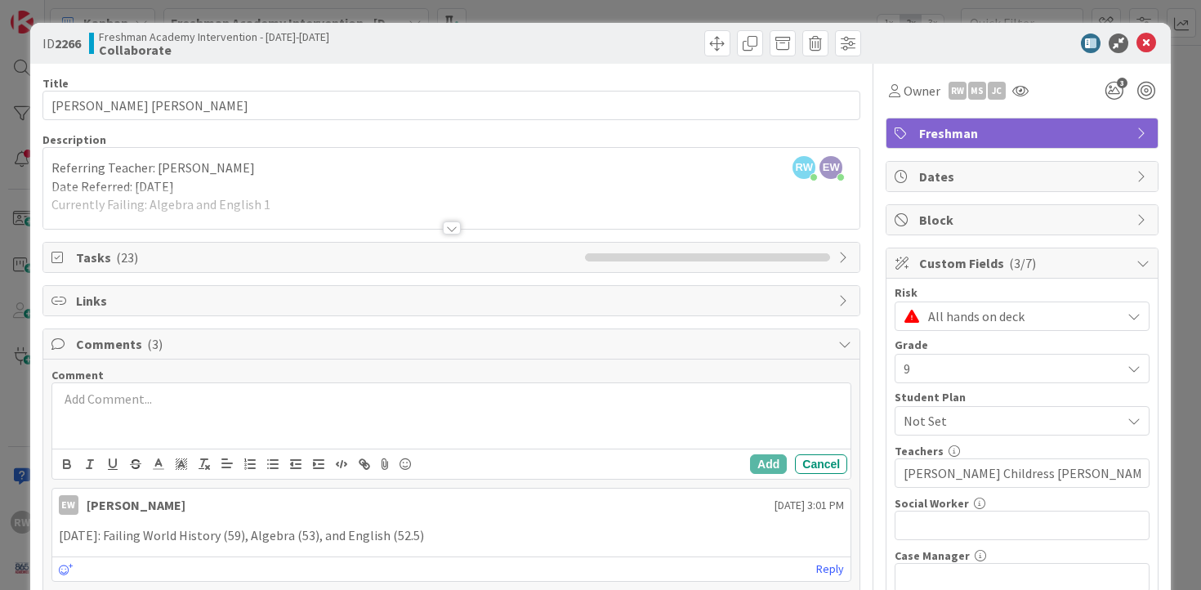
click at [266, 412] on div at bounding box center [451, 415] width 799 height 65
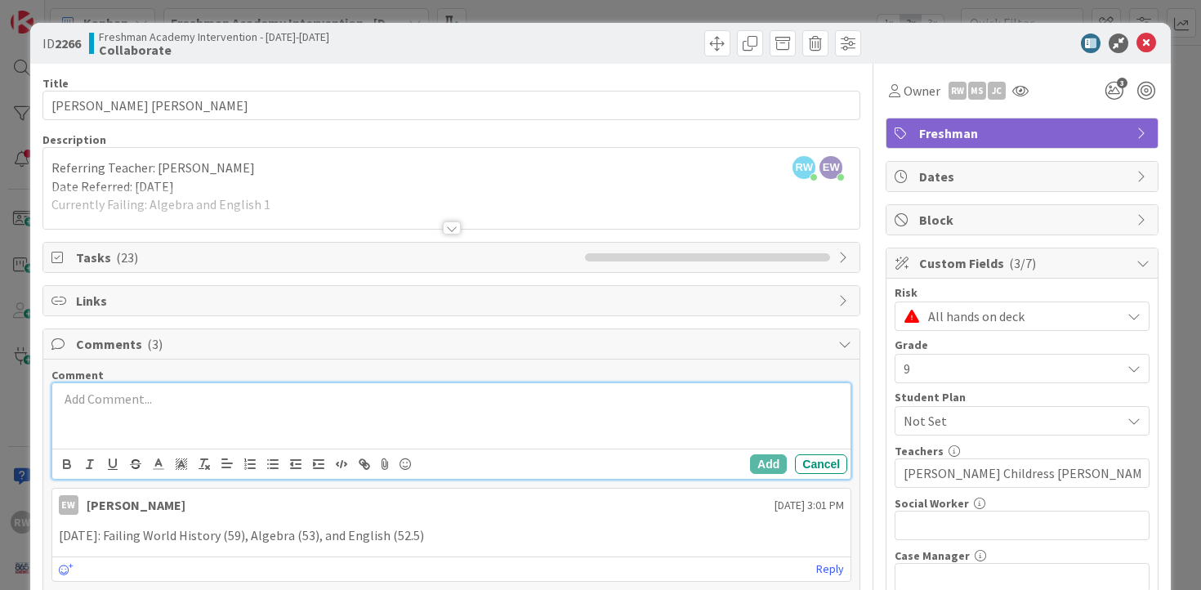
click at [123, 401] on p at bounding box center [452, 399] width 786 height 19
click at [751, 464] on button "Add" at bounding box center [768, 467] width 37 height 20
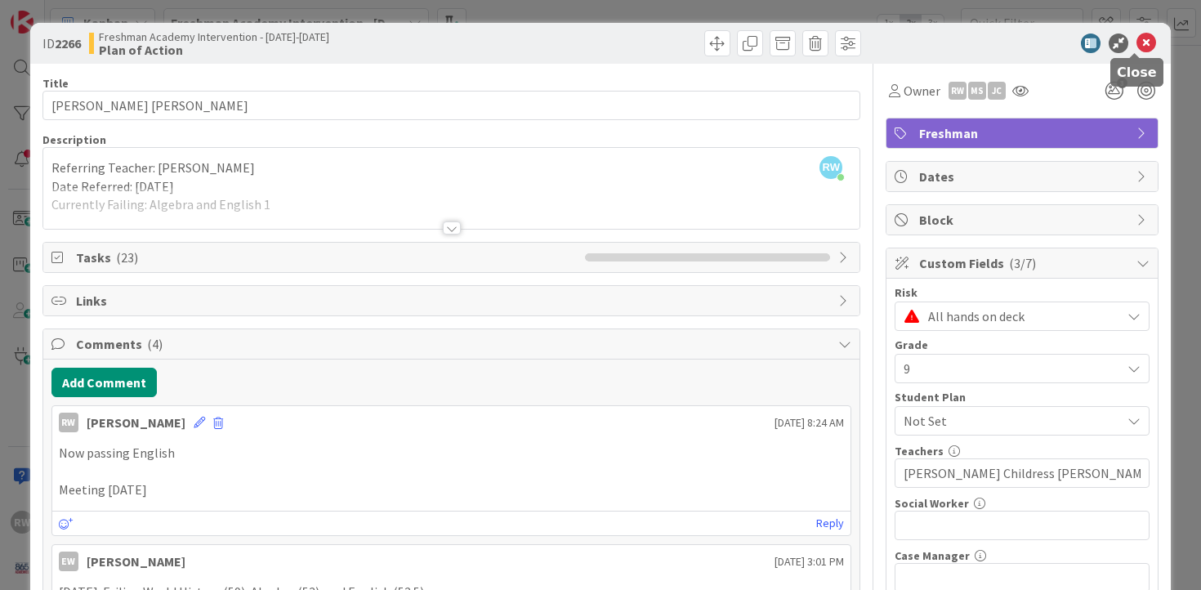
click at [1136, 42] on icon at bounding box center [1146, 43] width 20 height 20
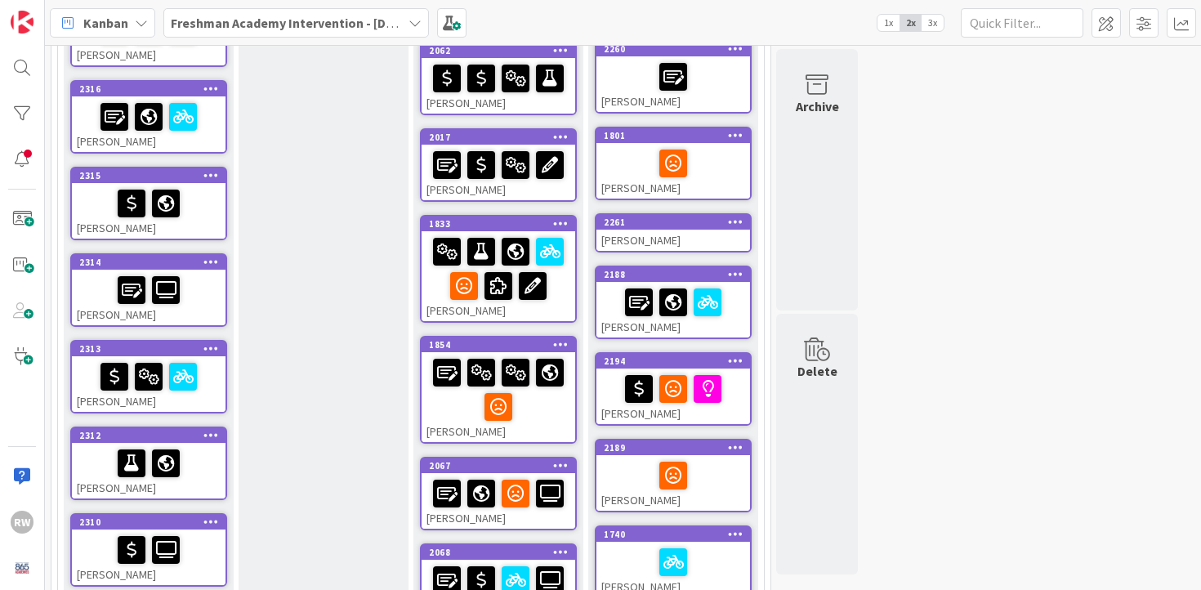
scroll to position [304, 0]
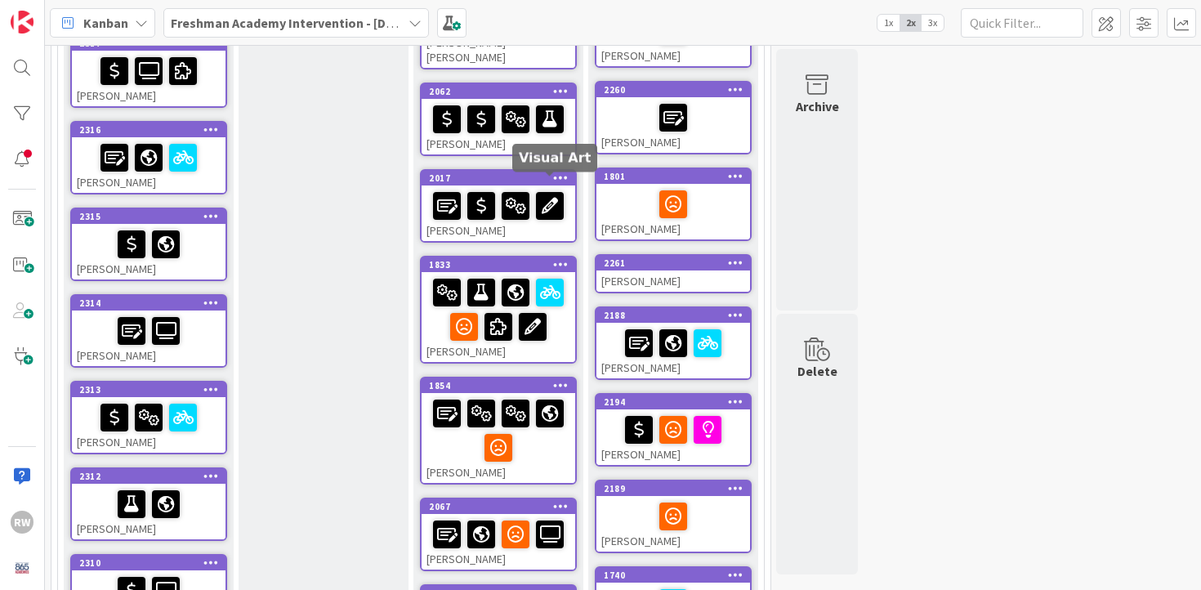
click at [552, 216] on div "[PERSON_NAME]" at bounding box center [498, 213] width 154 height 56
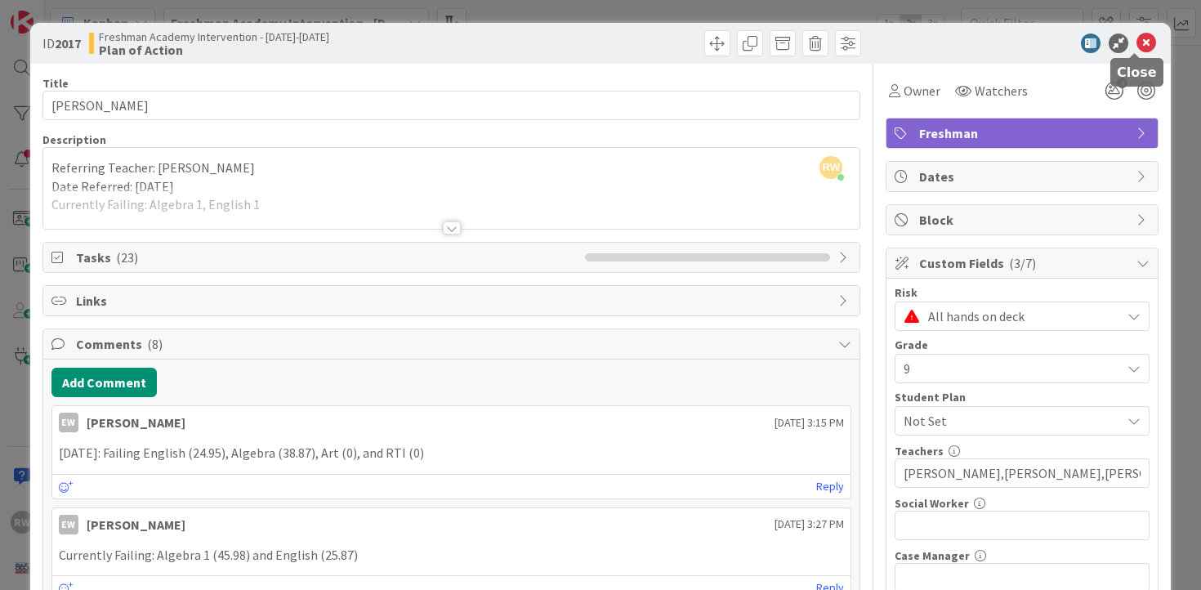
click at [1136, 40] on icon at bounding box center [1146, 43] width 20 height 20
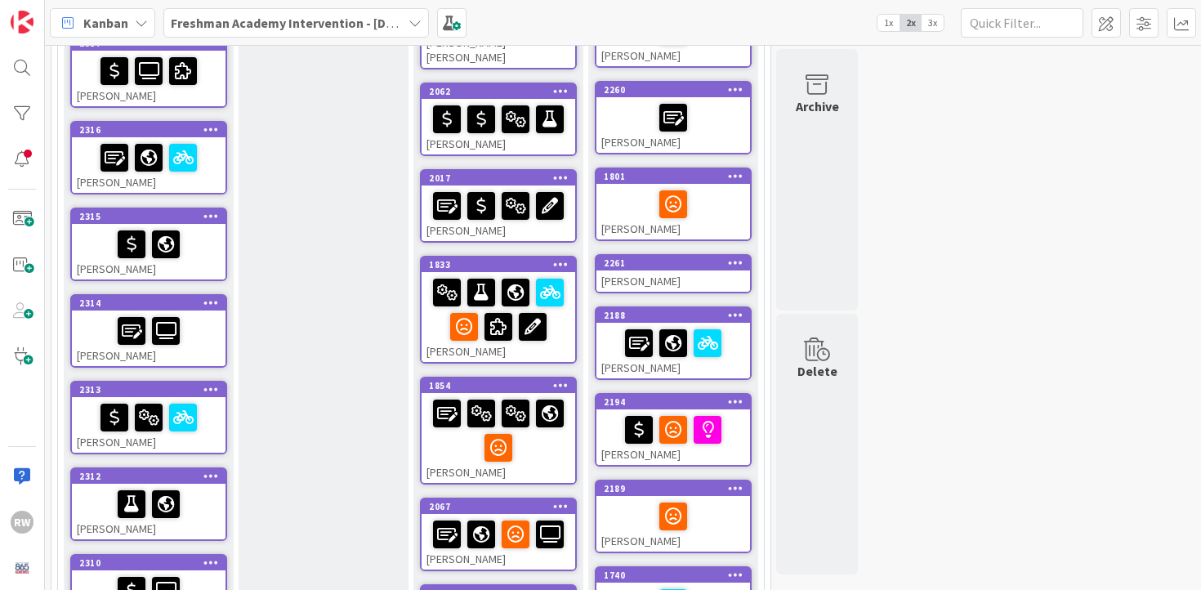
click at [564, 330] on div "[PERSON_NAME]" at bounding box center [498, 317] width 154 height 90
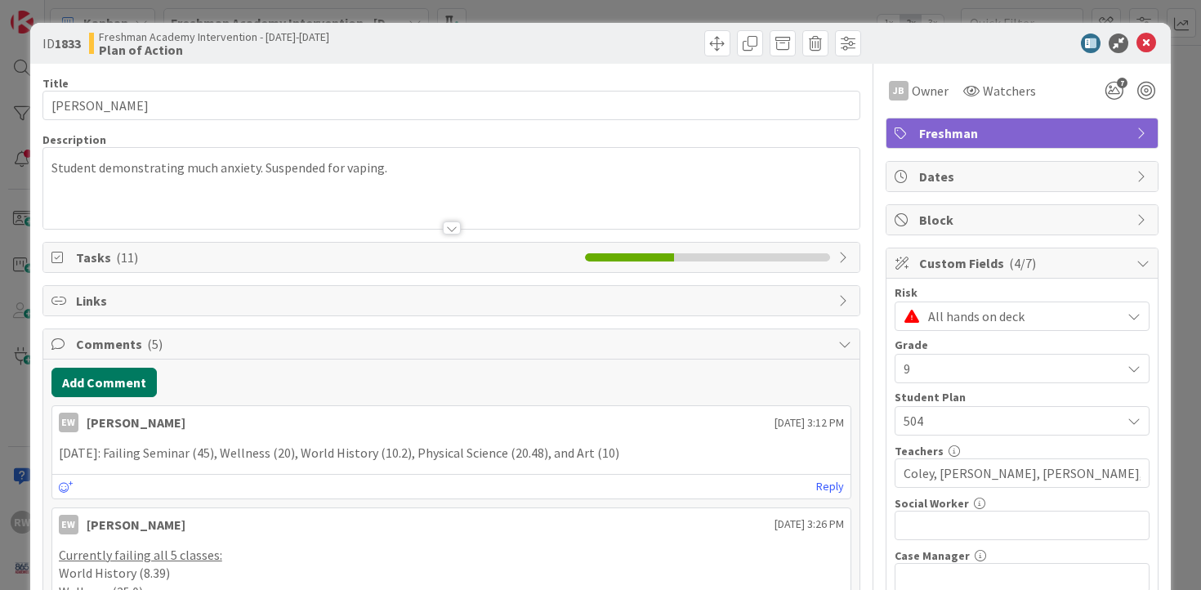
click at [142, 384] on button "Add Comment" at bounding box center [103, 382] width 105 height 29
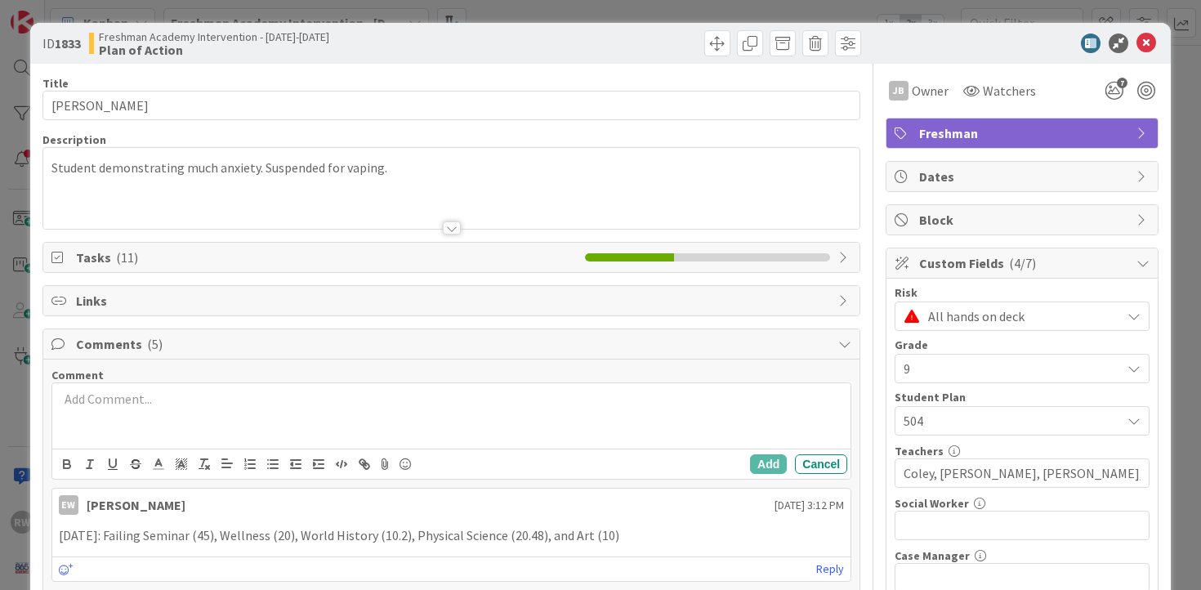
click at [178, 404] on p at bounding box center [452, 399] width 786 height 19
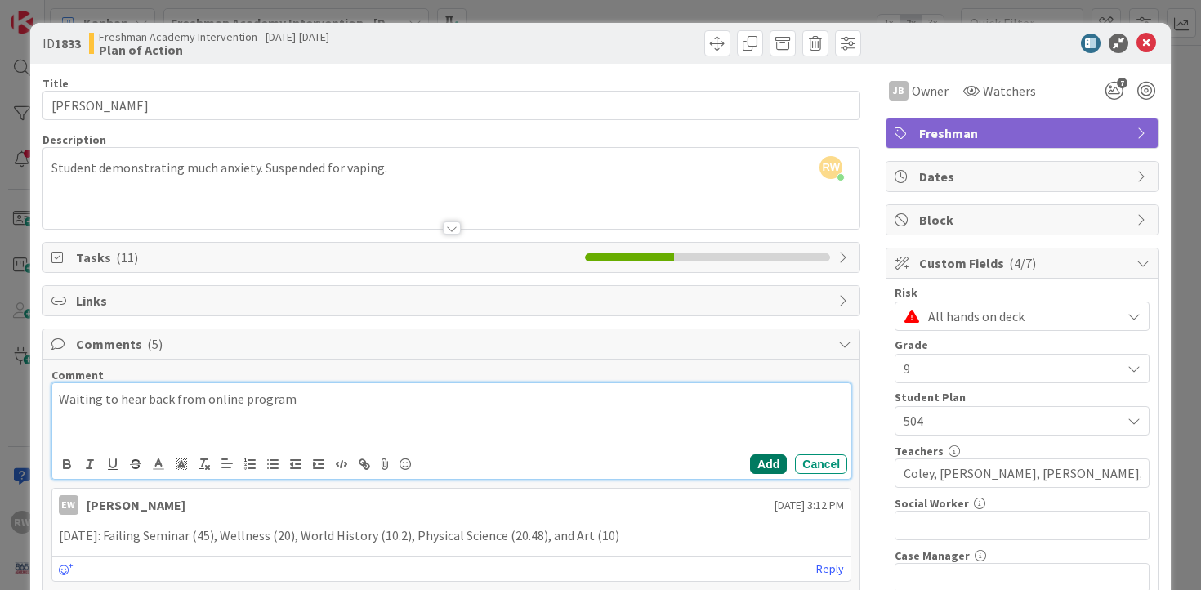
click at [757, 466] on button "Add" at bounding box center [768, 464] width 37 height 20
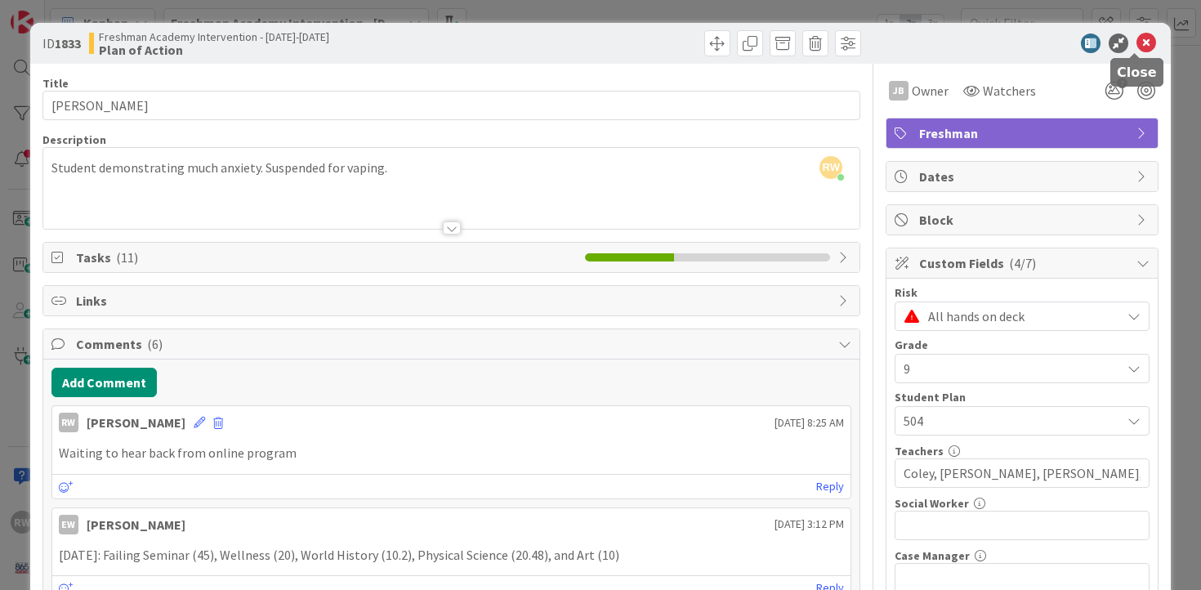
click at [1138, 42] on icon at bounding box center [1146, 43] width 20 height 20
